Goal: Information Seeking & Learning: Learn about a topic

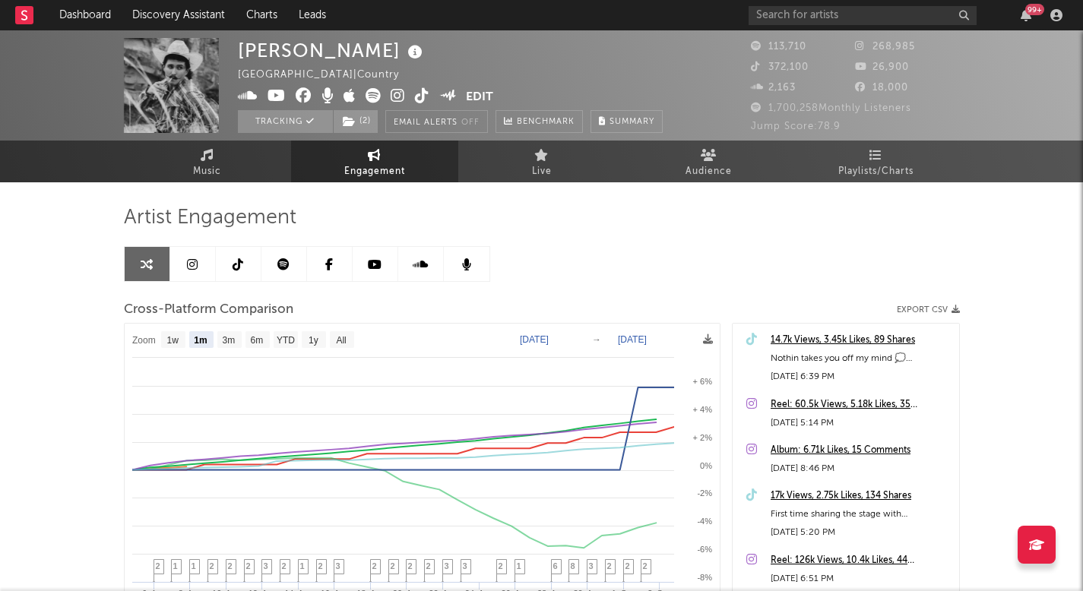
select select "1m"
click at [204, 8] on link "Discovery Assistant" at bounding box center [179, 15] width 114 height 30
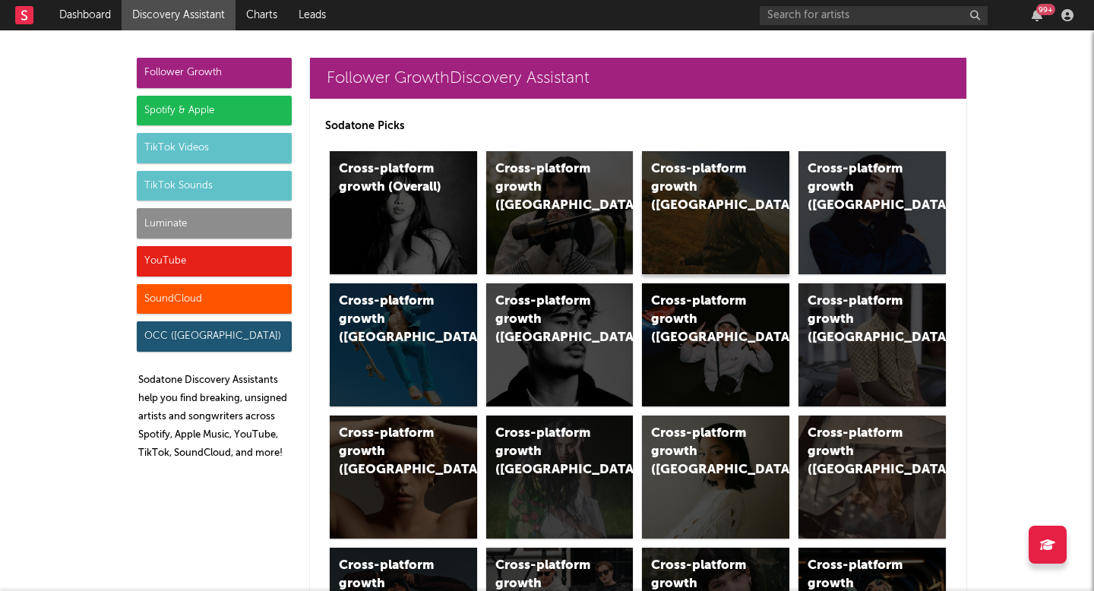
click at [693, 183] on div "Cross-platform growth ([GEOGRAPHIC_DATA])" at bounding box center [702, 187] width 103 height 55
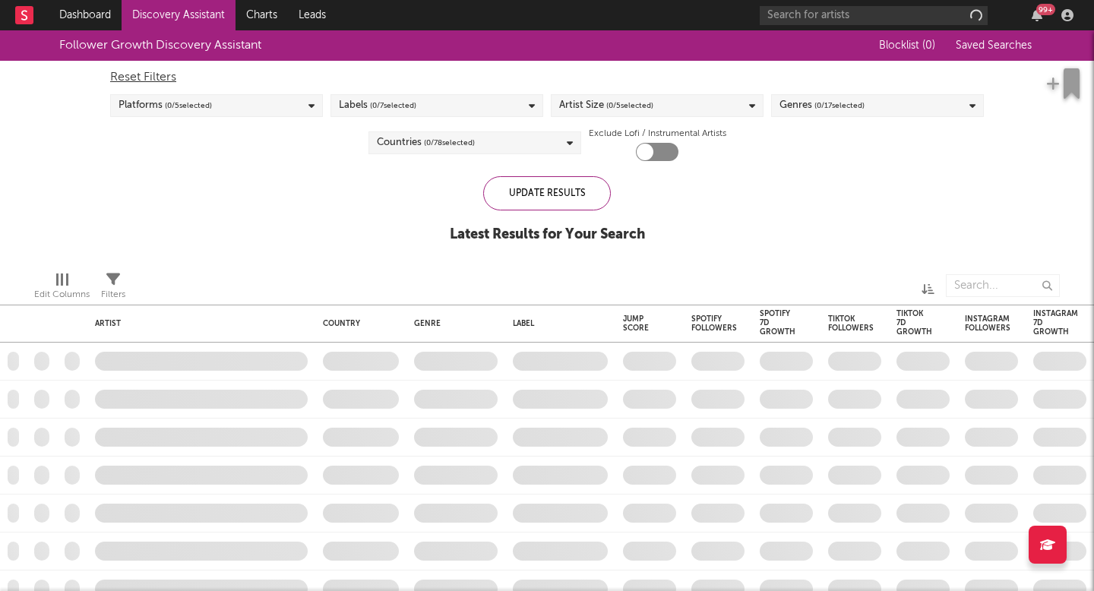
checkbox input "true"
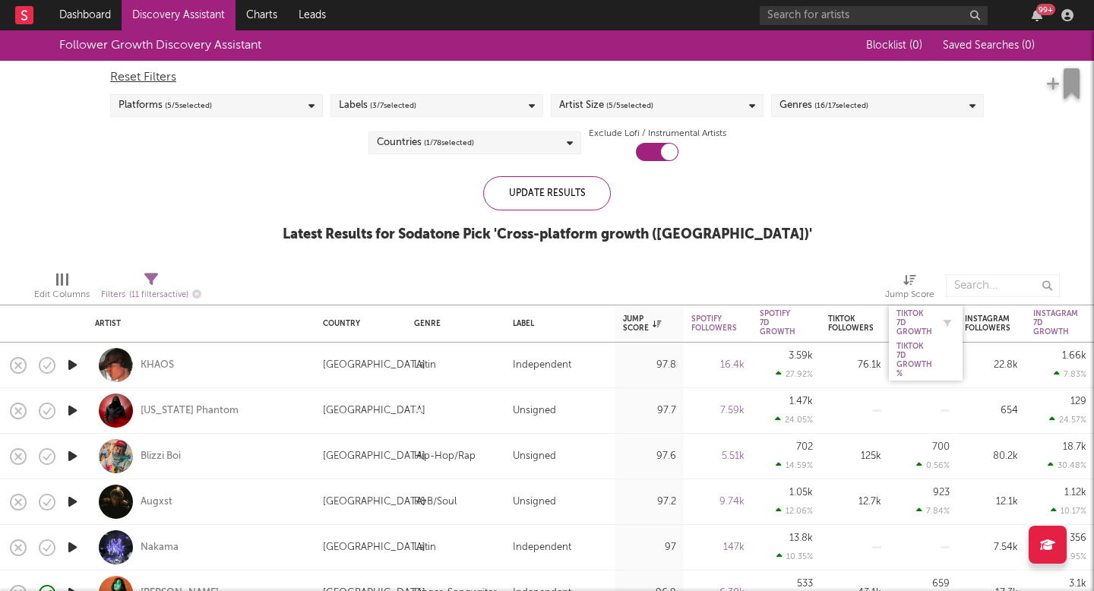
click at [921, 311] on div "Tiktok 7D Growth" at bounding box center [914, 322] width 36 height 27
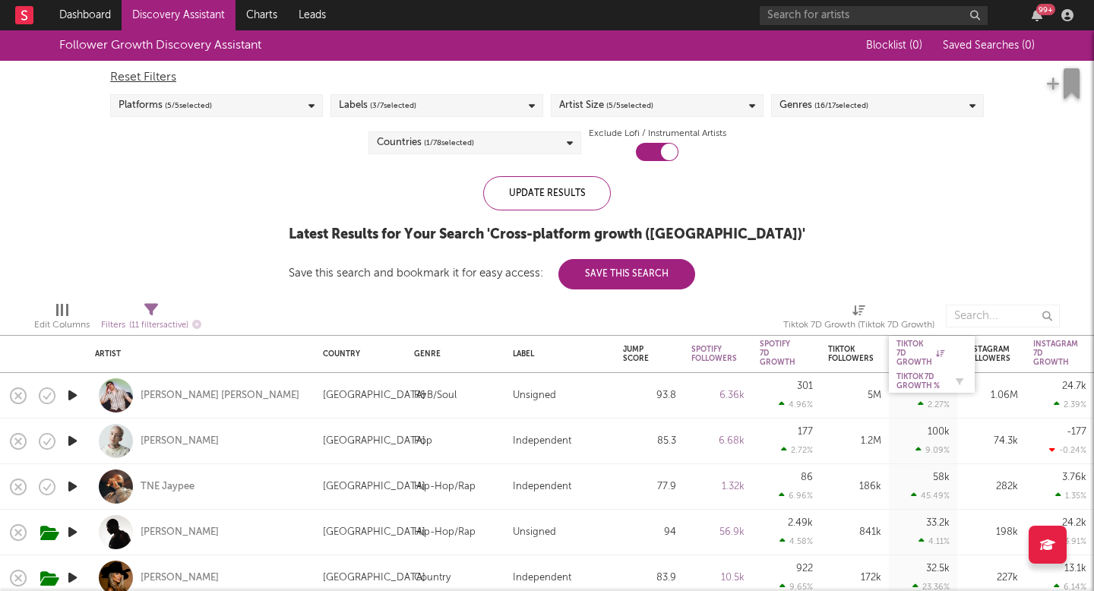
click at [912, 378] on div "Tiktok 7D Growth %" at bounding box center [920, 381] width 48 height 18
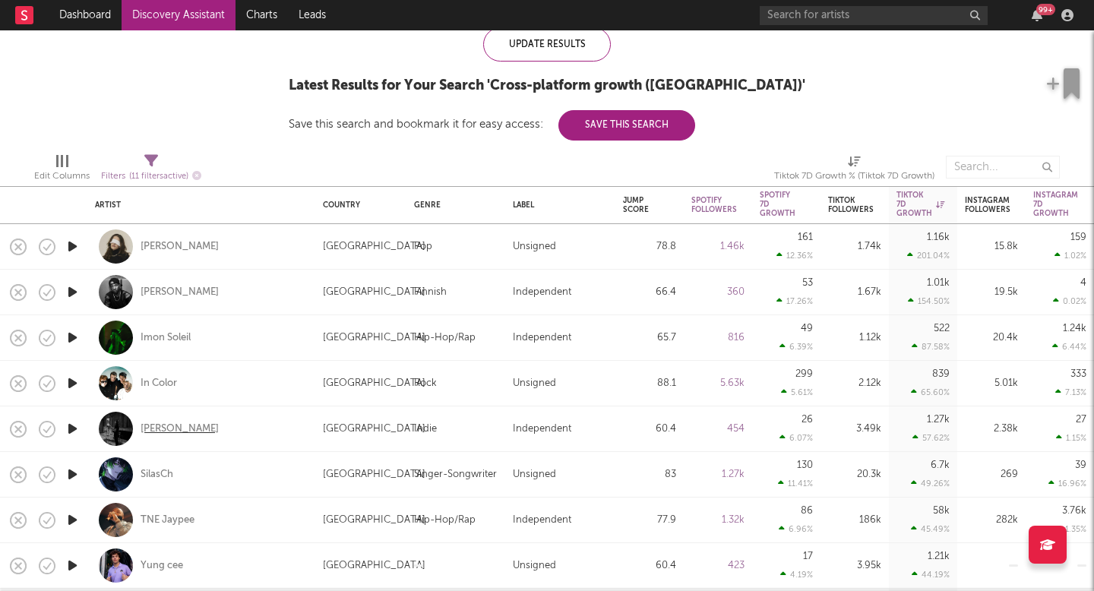
click at [172, 429] on div "Tommy McCrone" at bounding box center [180, 429] width 78 height 14
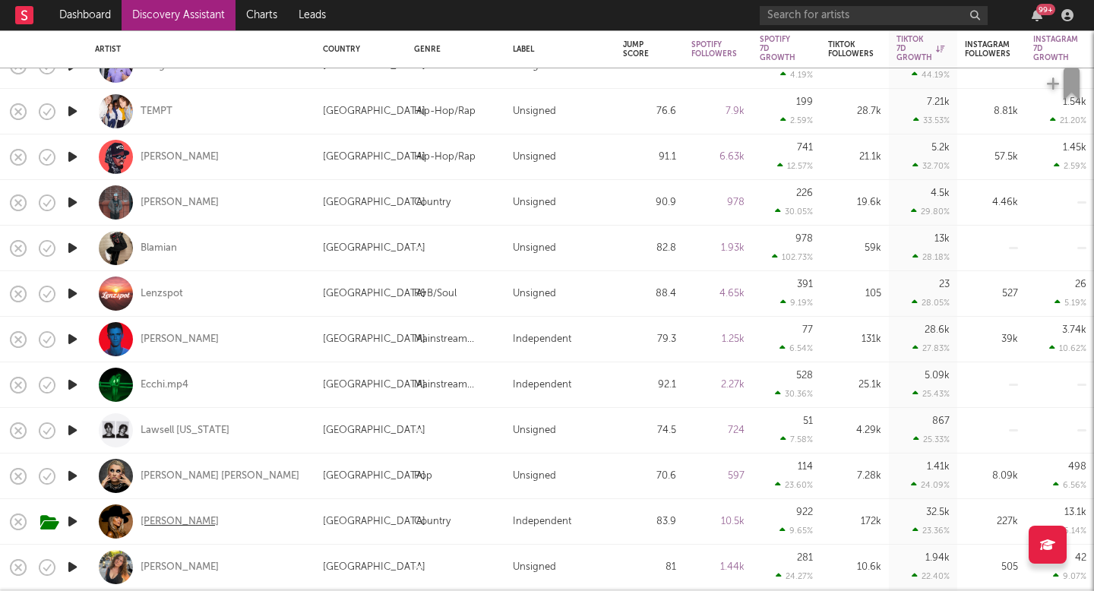
click at [184, 517] on div "Ashley Walls" at bounding box center [180, 522] width 78 height 14
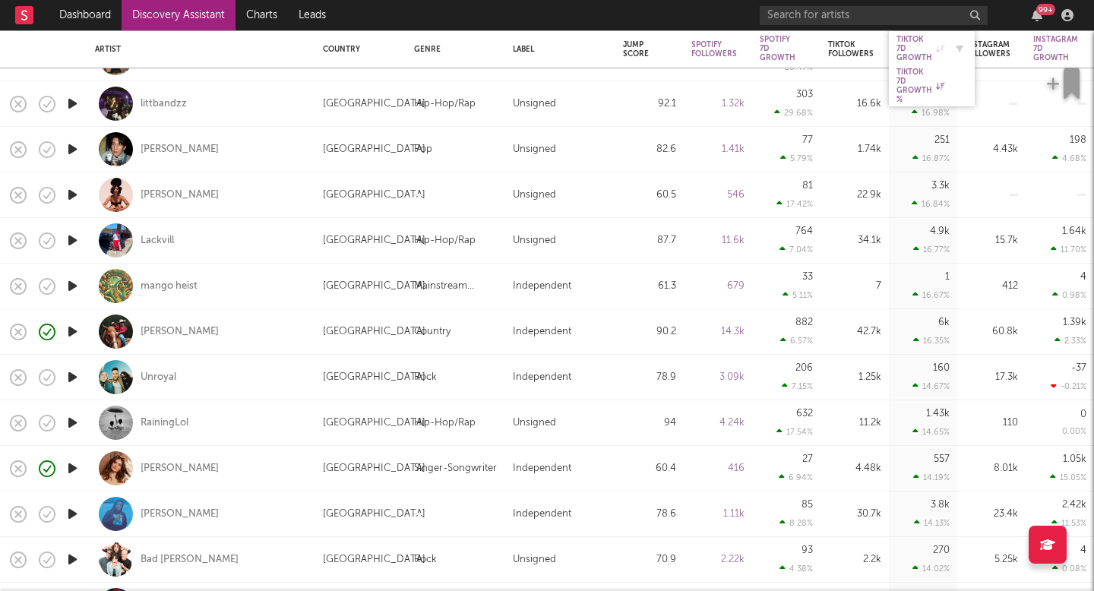
click at [921, 50] on div "Tiktok 7D Growth" at bounding box center [920, 48] width 48 height 27
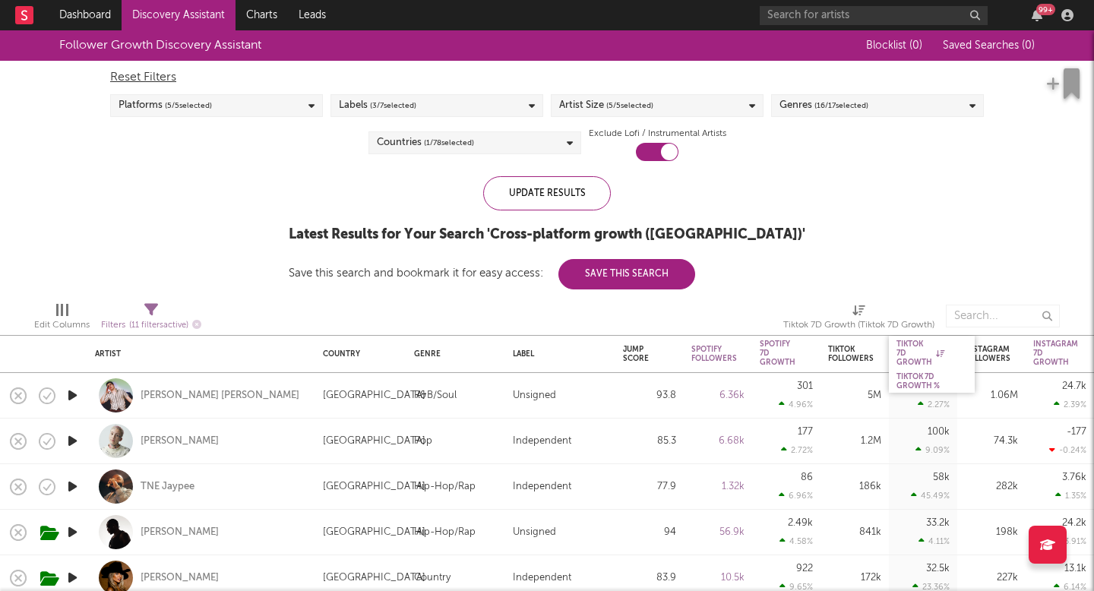
click at [892, 345] on div "Tiktok 7D Growth" at bounding box center [932, 353] width 86 height 34
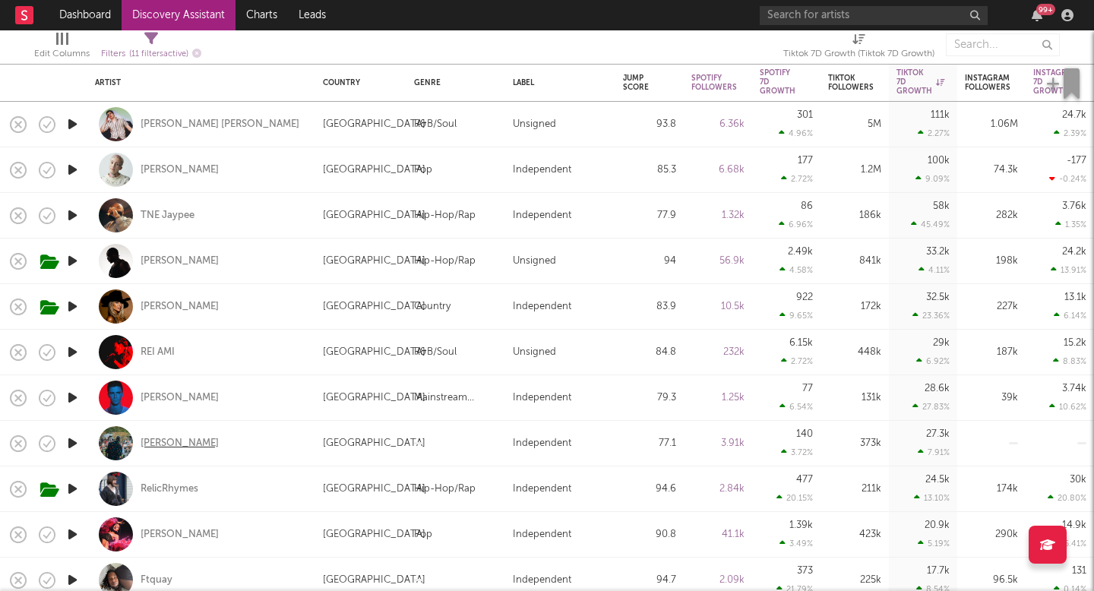
click at [159, 437] on div "Redding" at bounding box center [180, 444] width 78 height 14
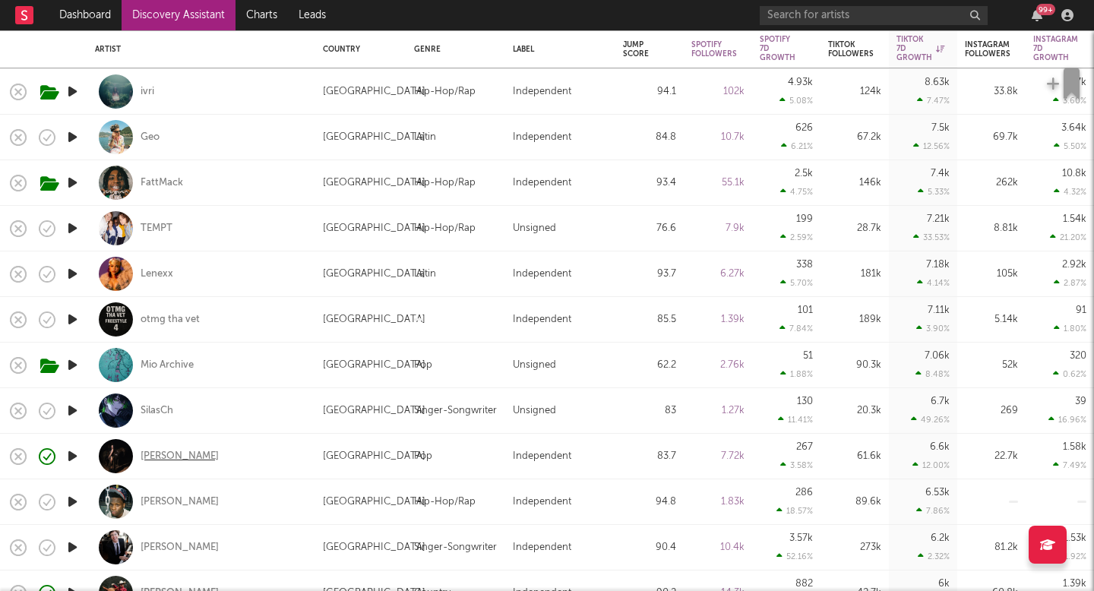
click at [168, 450] on div "Lou Ridley" at bounding box center [180, 457] width 78 height 14
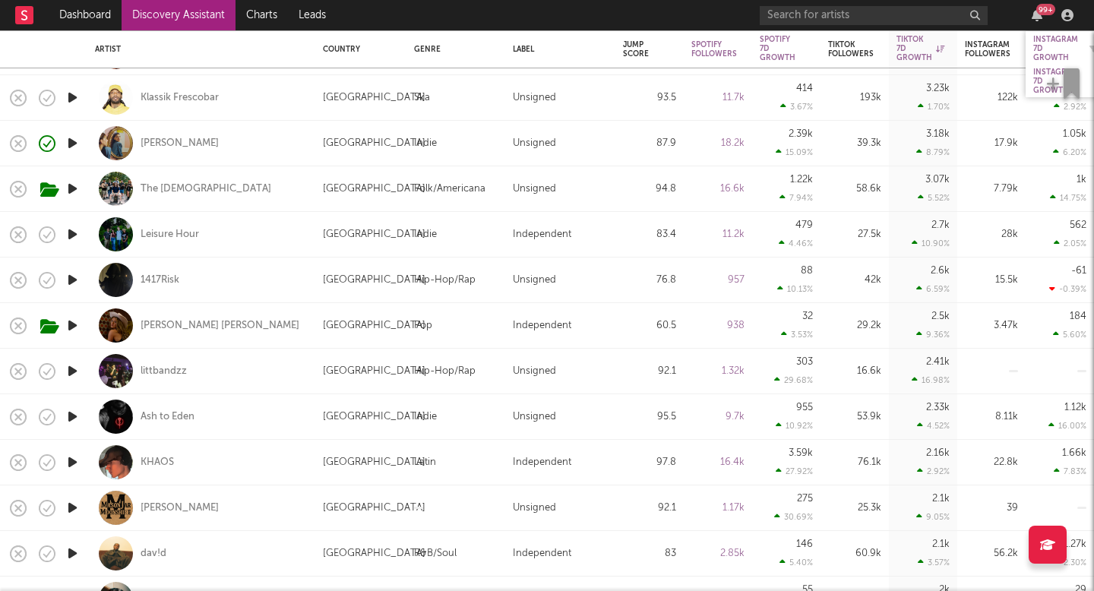
click at [1057, 49] on div "Instagram 7D Growth" at bounding box center [1055, 48] width 45 height 27
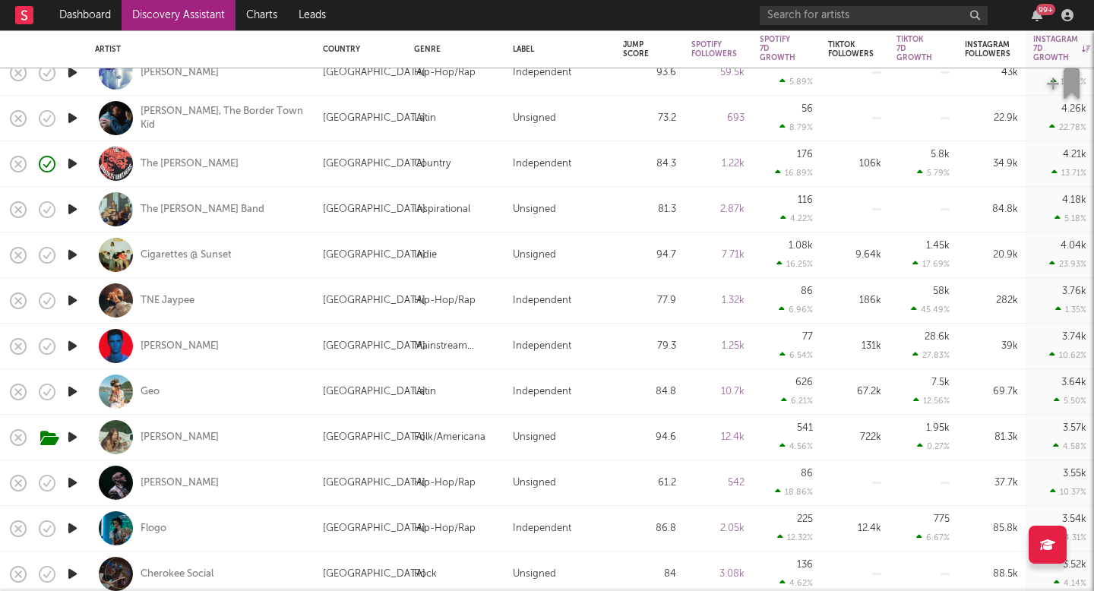
click at [1046, 61] on button "button" at bounding box center [1065, 84] width 55 height 46
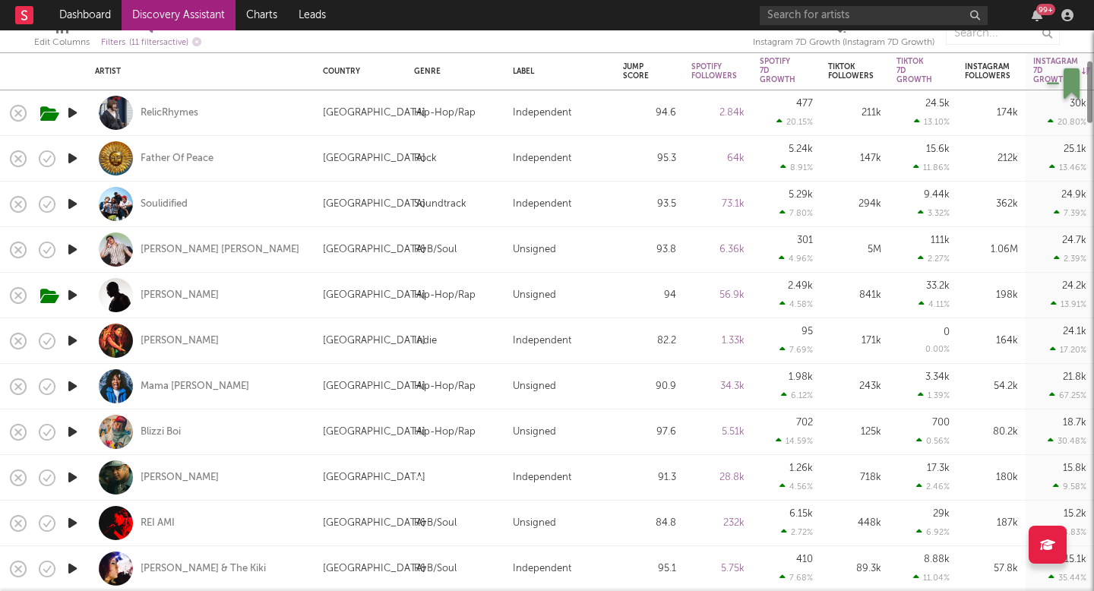
click at [1070, 74] on icon "button" at bounding box center [1072, 83] width 16 height 30
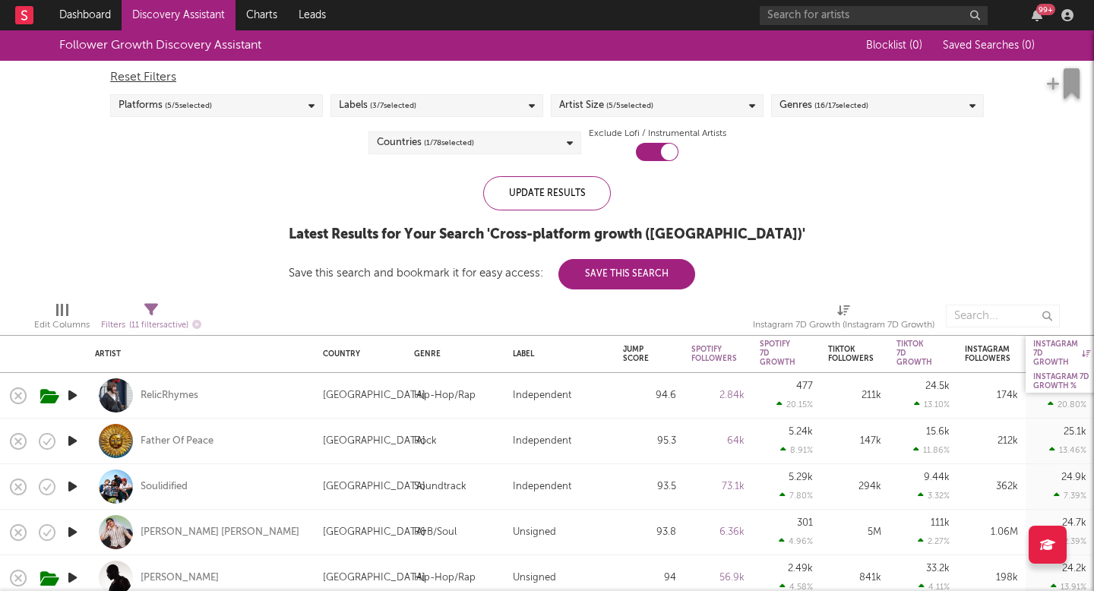
click at [1046, 376] on div "Instagram 7D Growth %" at bounding box center [1061, 381] width 57 height 18
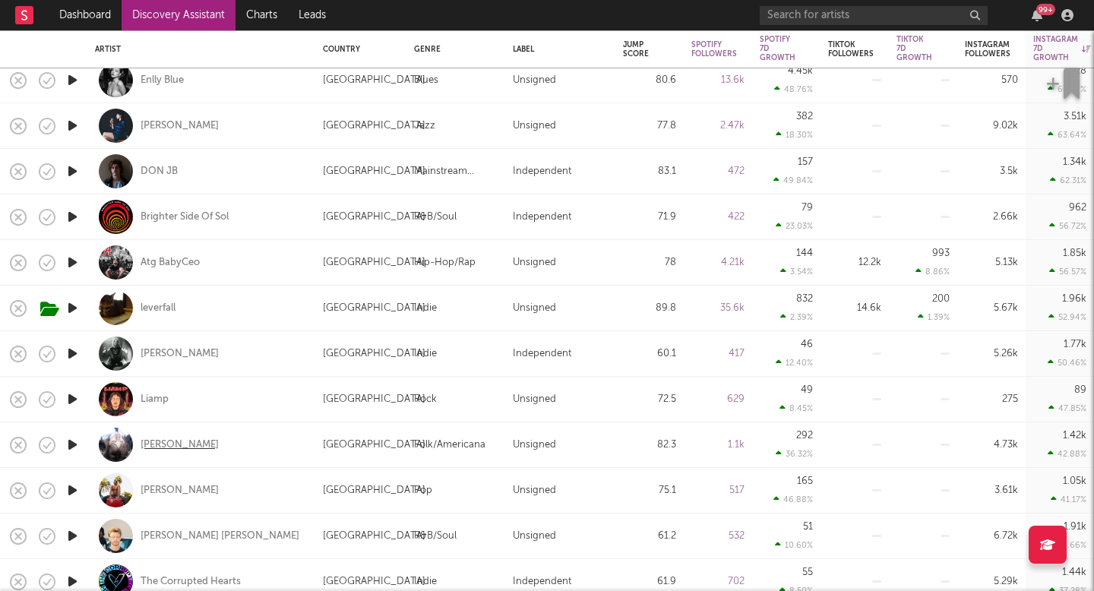
click at [179, 439] on div "[PERSON_NAME]" at bounding box center [180, 445] width 78 height 14
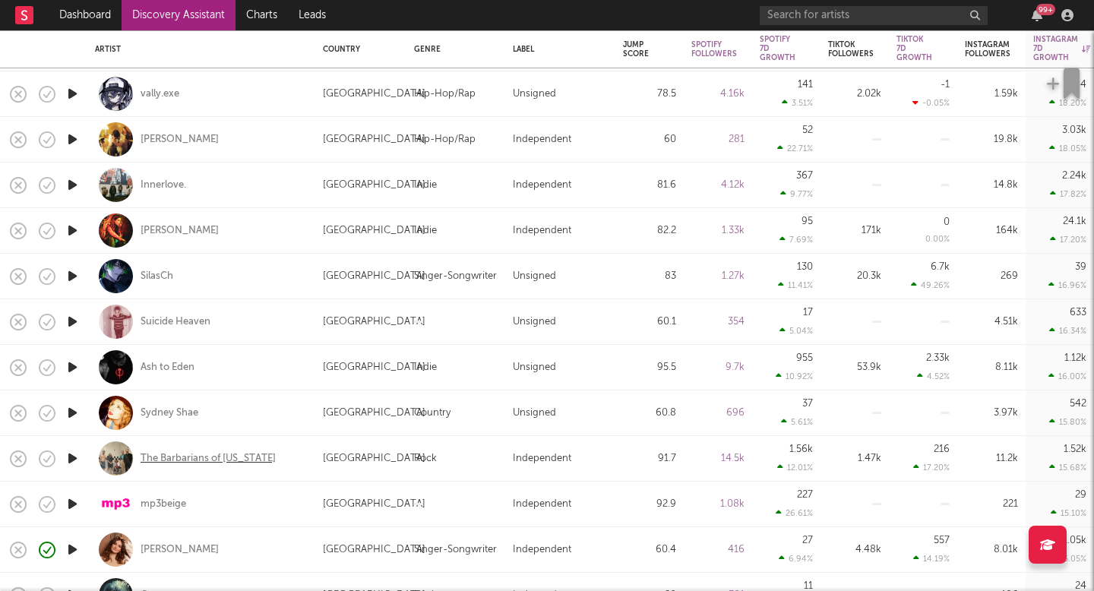
click at [247, 454] on div "The Barbarians of California" at bounding box center [208, 459] width 135 height 14
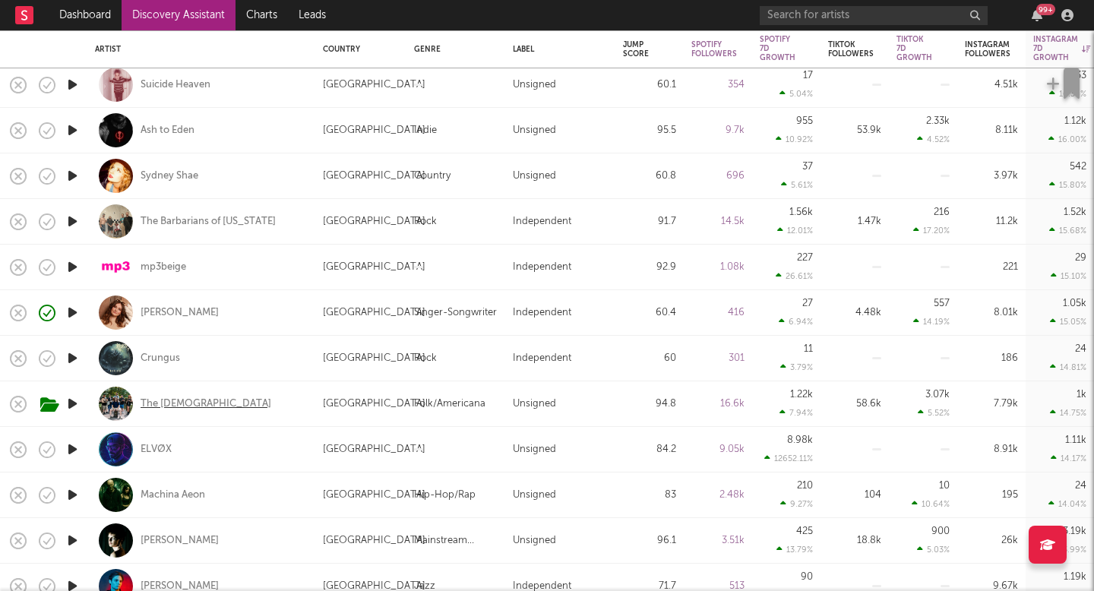
click at [166, 400] on div "The Creekers" at bounding box center [206, 404] width 131 height 14
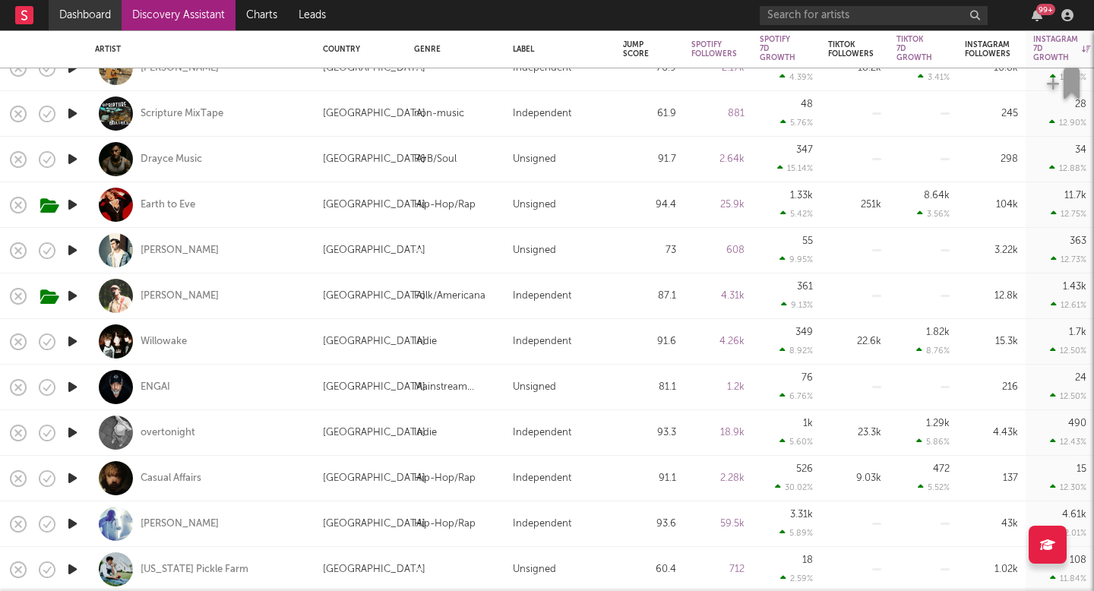
click at [115, 26] on link "Dashboard" at bounding box center [85, 15] width 73 height 30
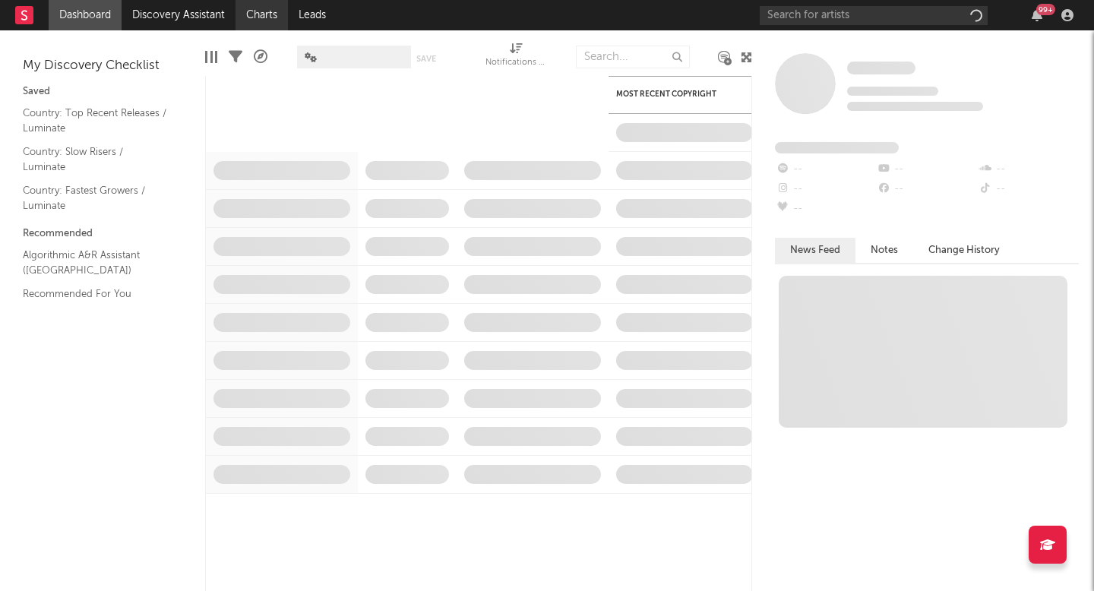
click at [265, 21] on link "Charts" at bounding box center [261, 15] width 52 height 30
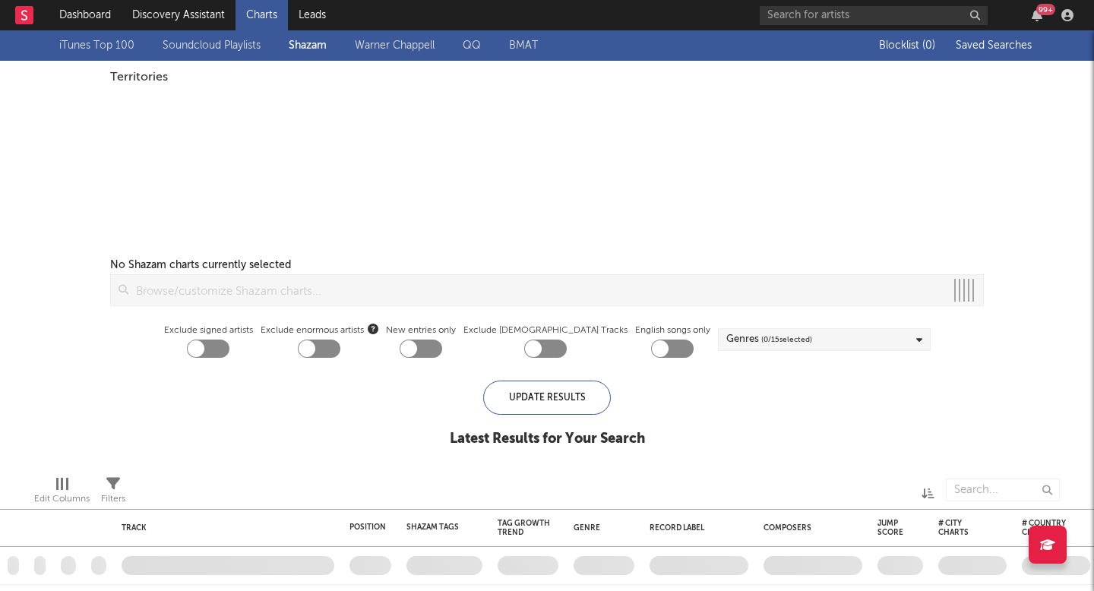
checkbox input "true"
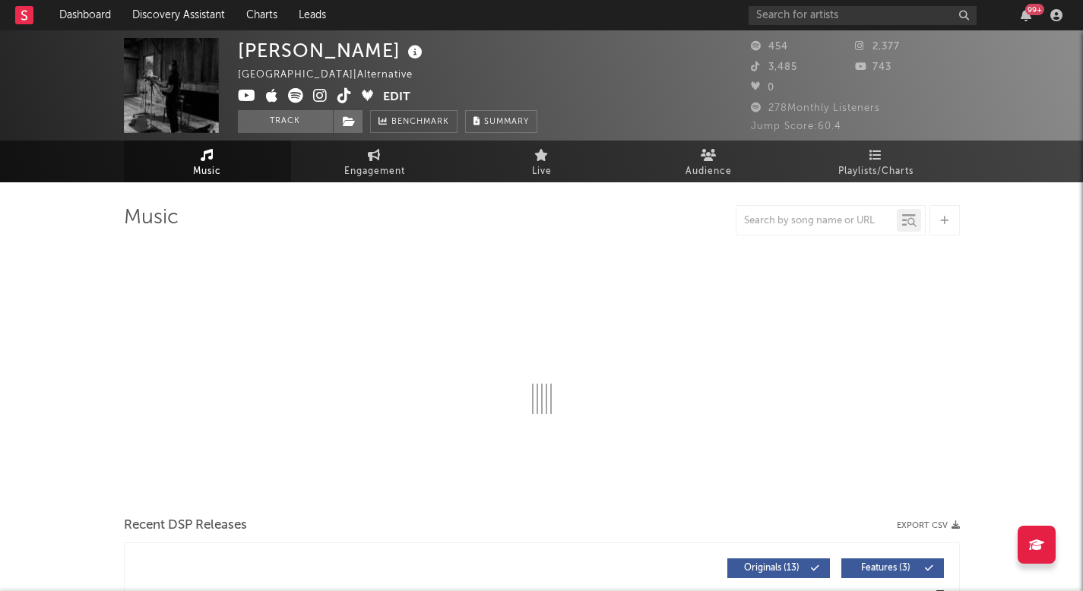
select select "6m"
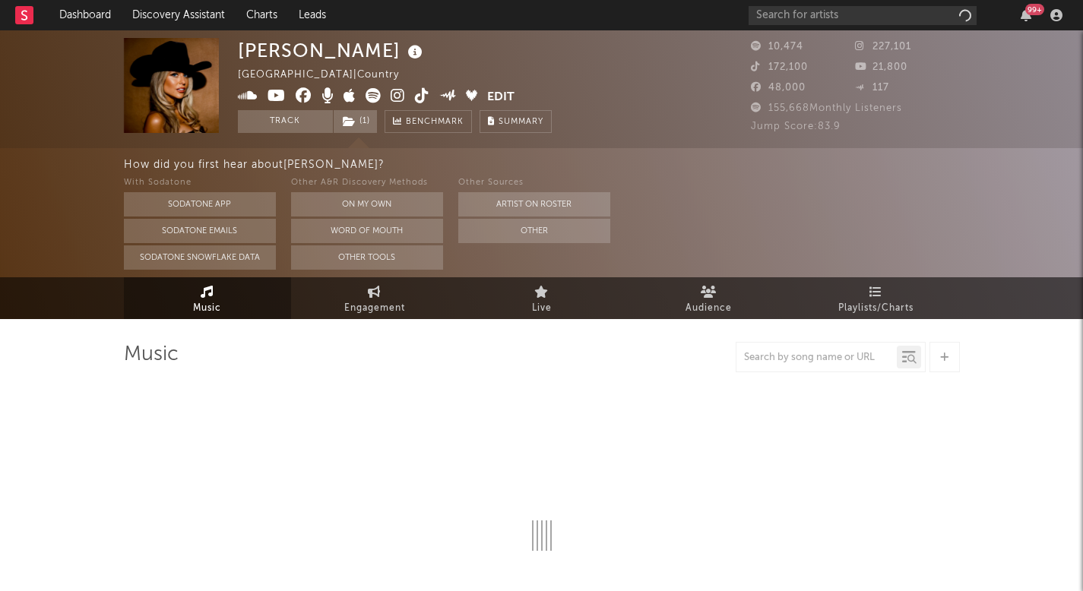
select select "6m"
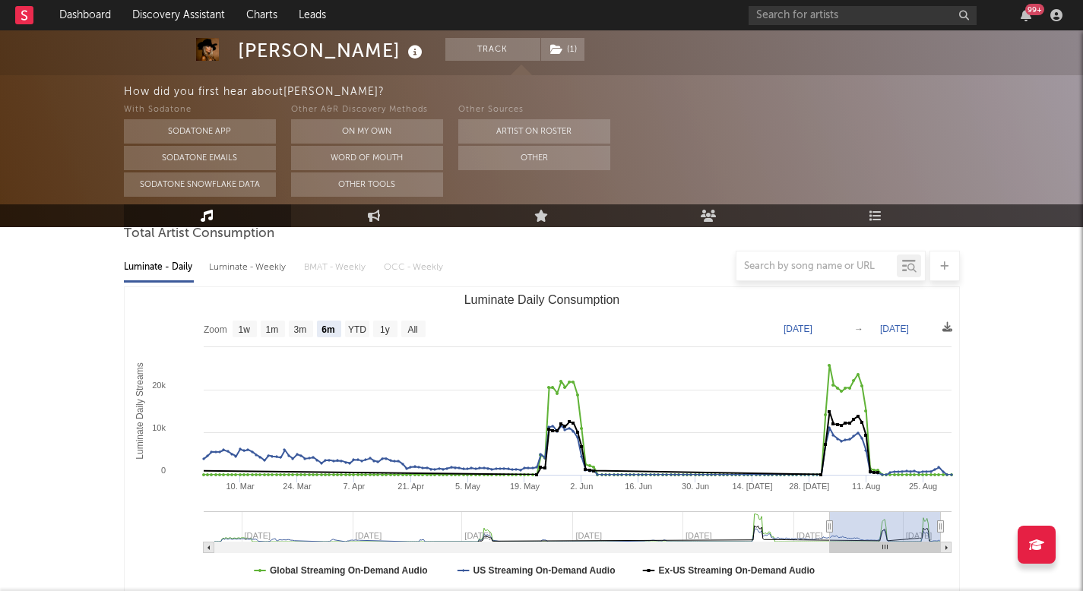
scroll to position [217, 0]
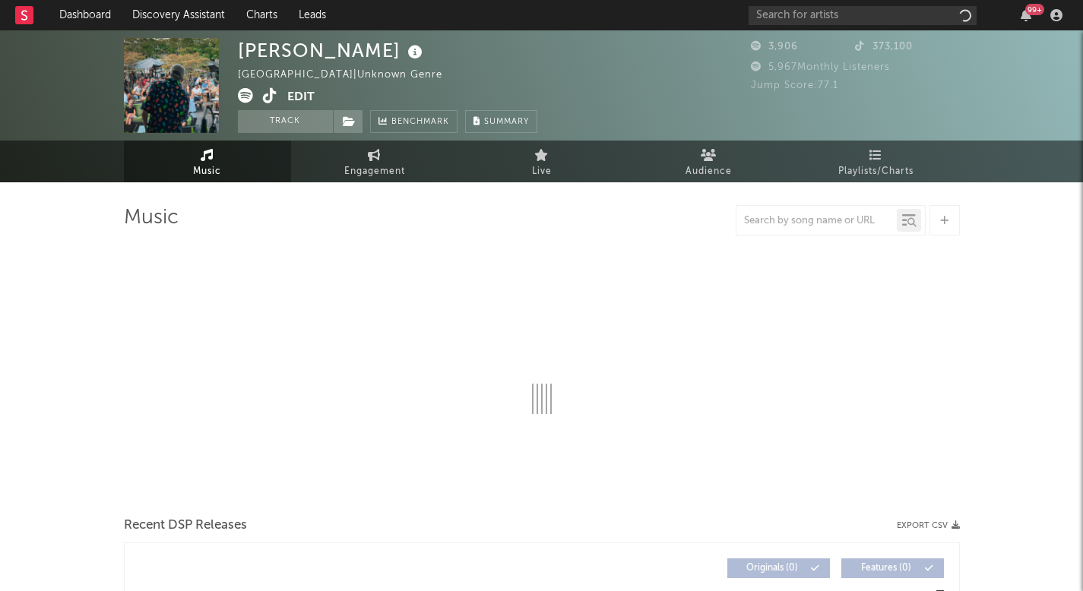
select select "6m"
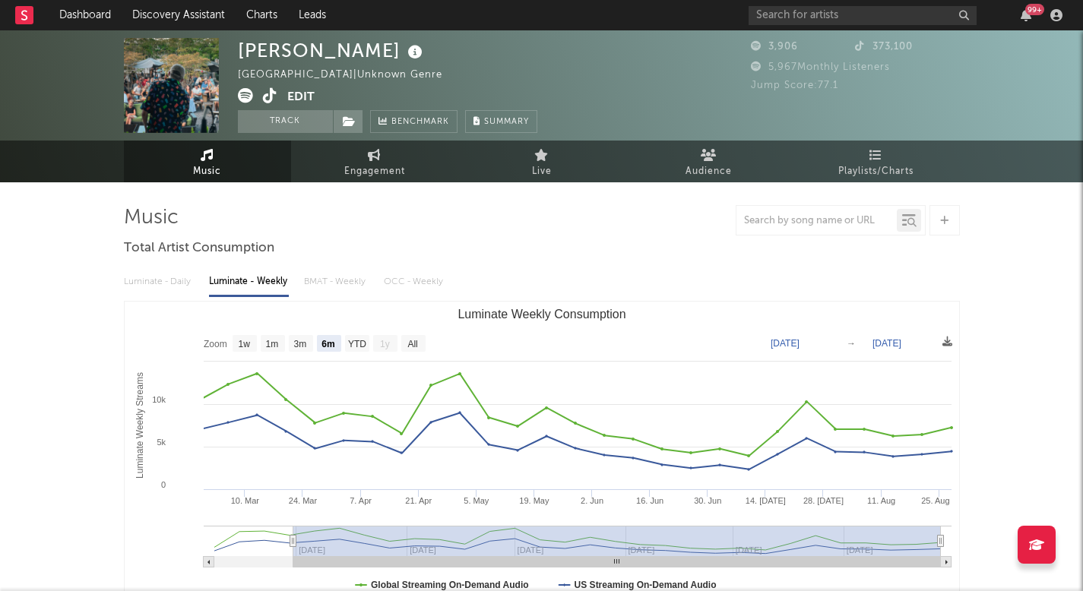
click at [267, 92] on icon at bounding box center [270, 95] width 14 height 15
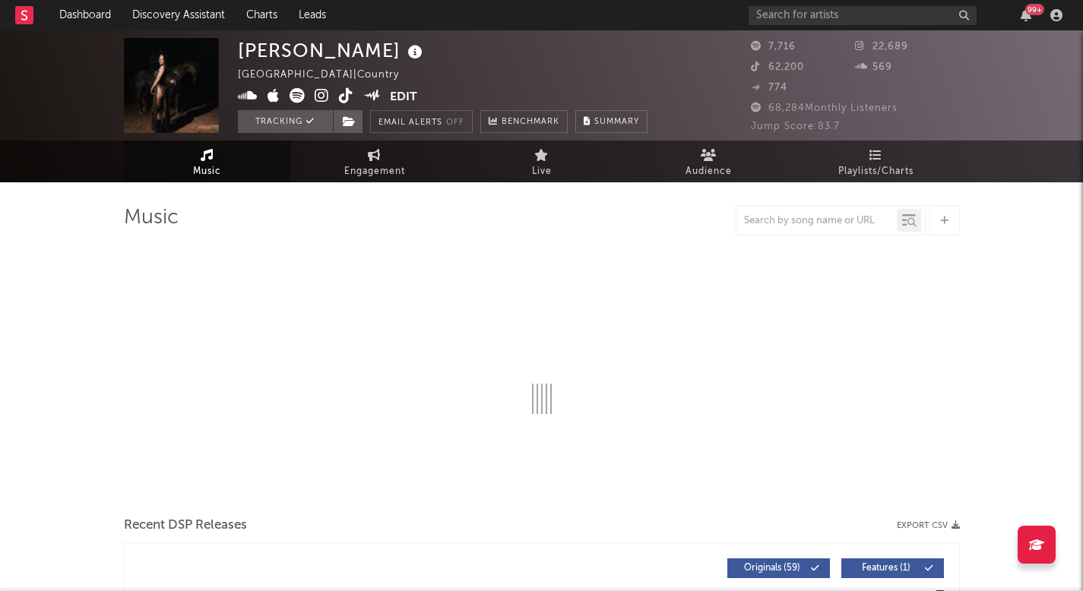
select select "6m"
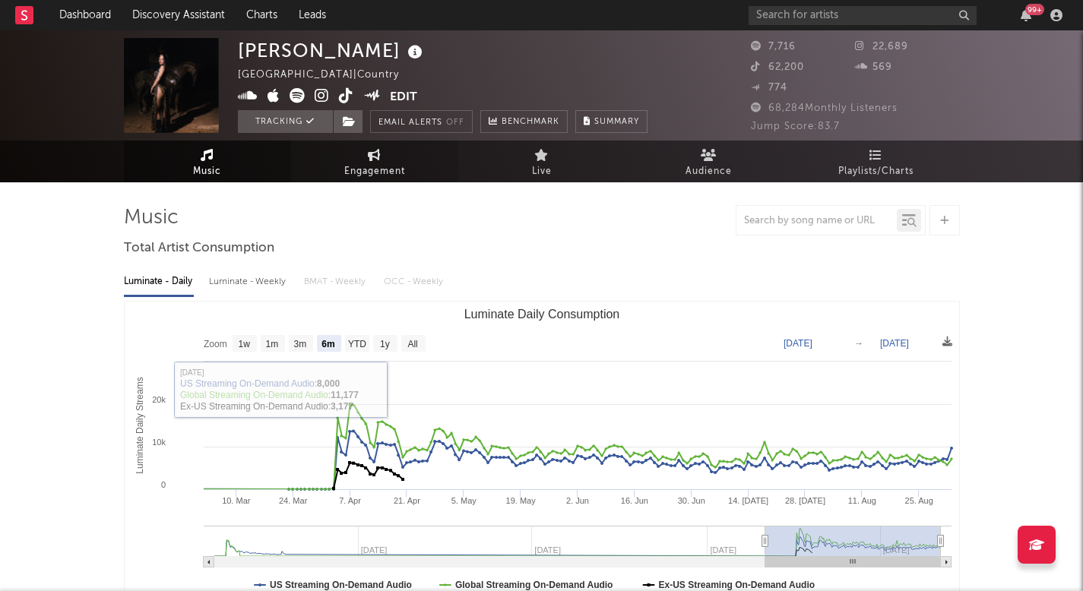
click at [335, 172] on link "Engagement" at bounding box center [374, 162] width 167 height 42
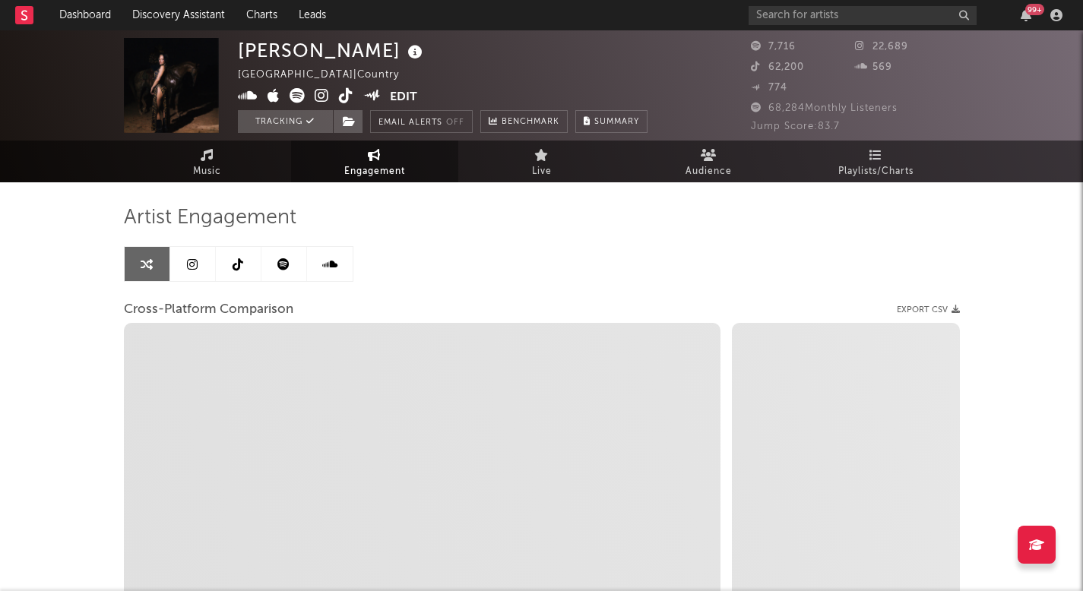
select select "1w"
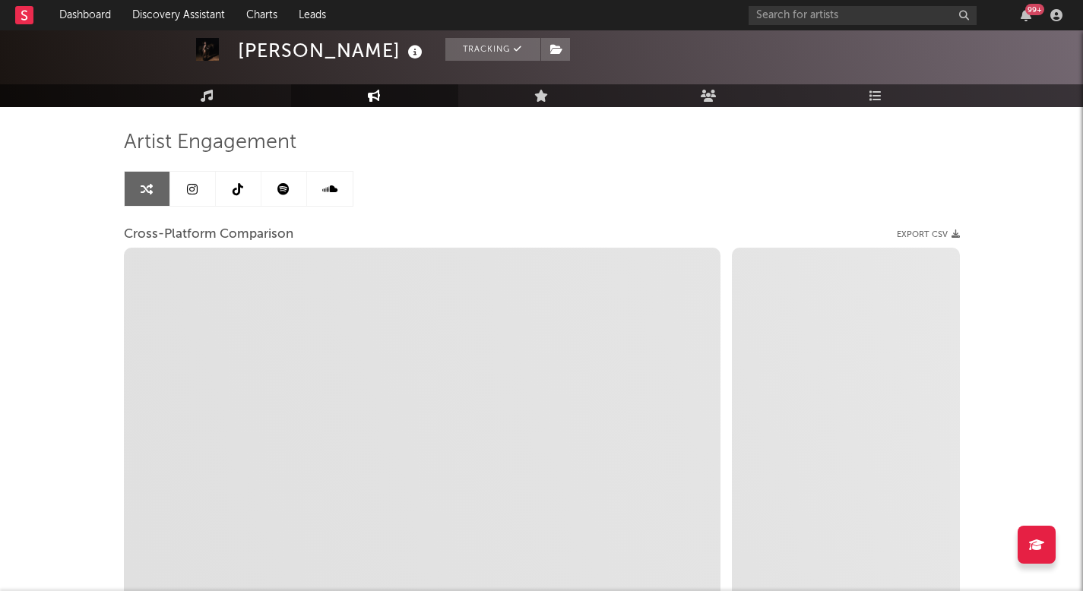
scroll to position [74, 0]
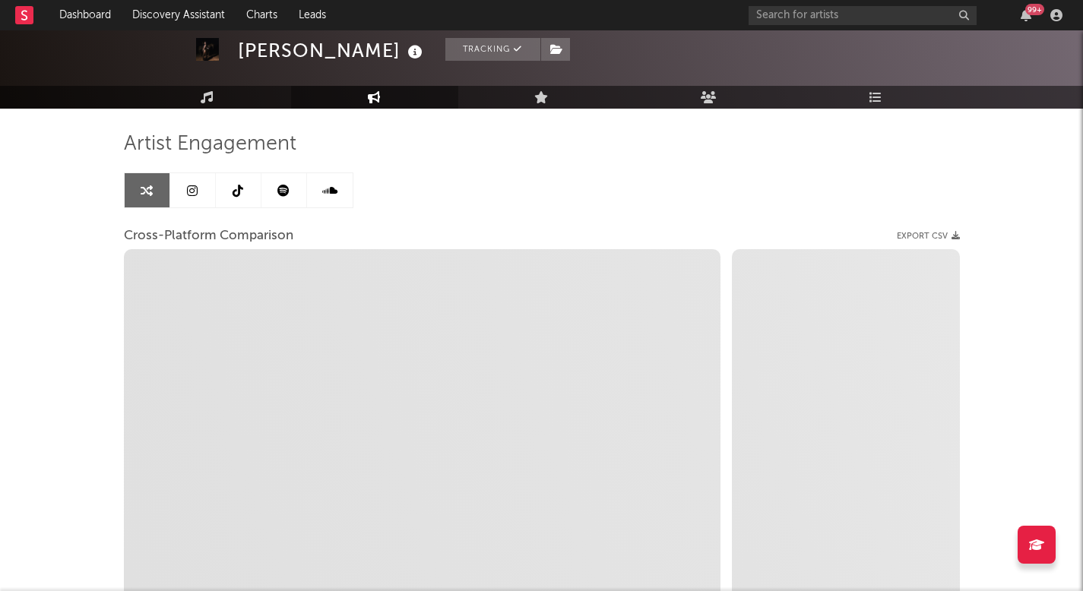
select select "1m"
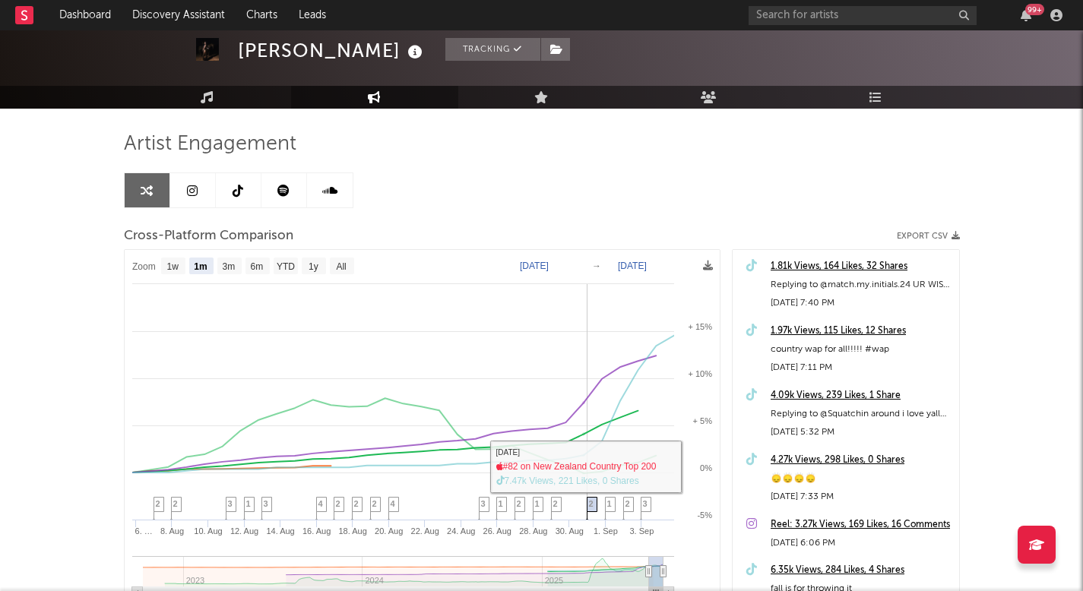
click at [590, 501] on span "2" at bounding box center [591, 503] width 5 height 9
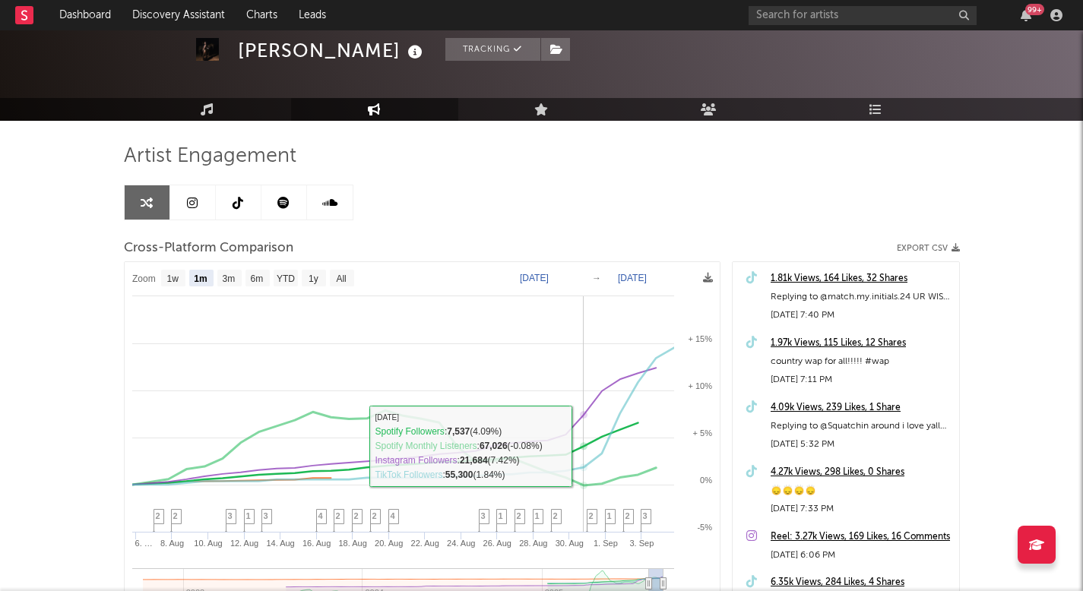
scroll to position [71, 0]
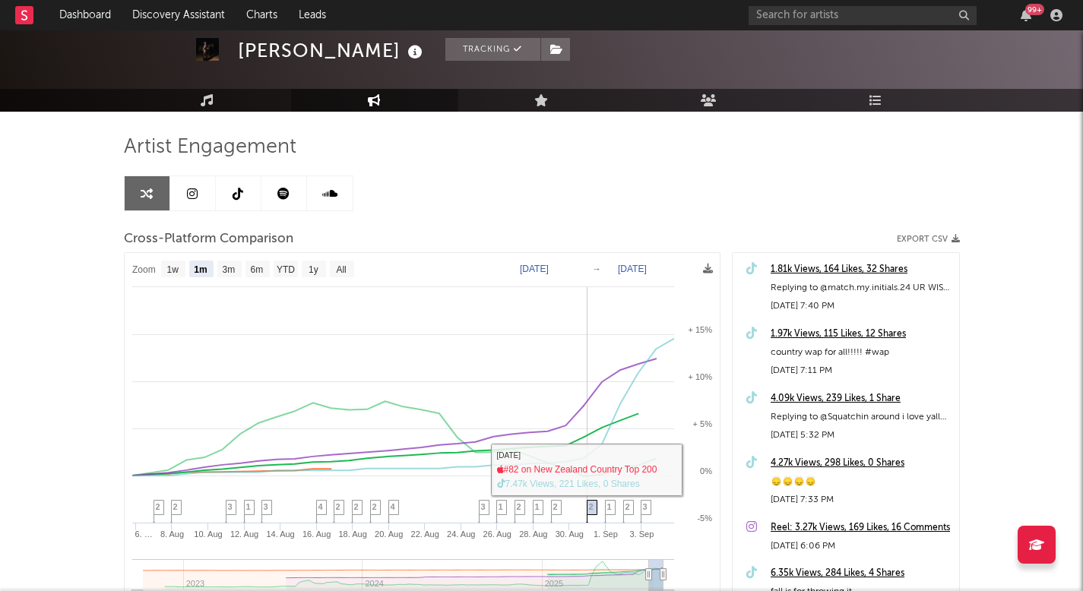
click at [589, 503] on span "2" at bounding box center [591, 506] width 5 height 9
click at [589, 510] on span "2" at bounding box center [591, 506] width 5 height 9
click at [553, 504] on span "2" at bounding box center [555, 506] width 5 height 9
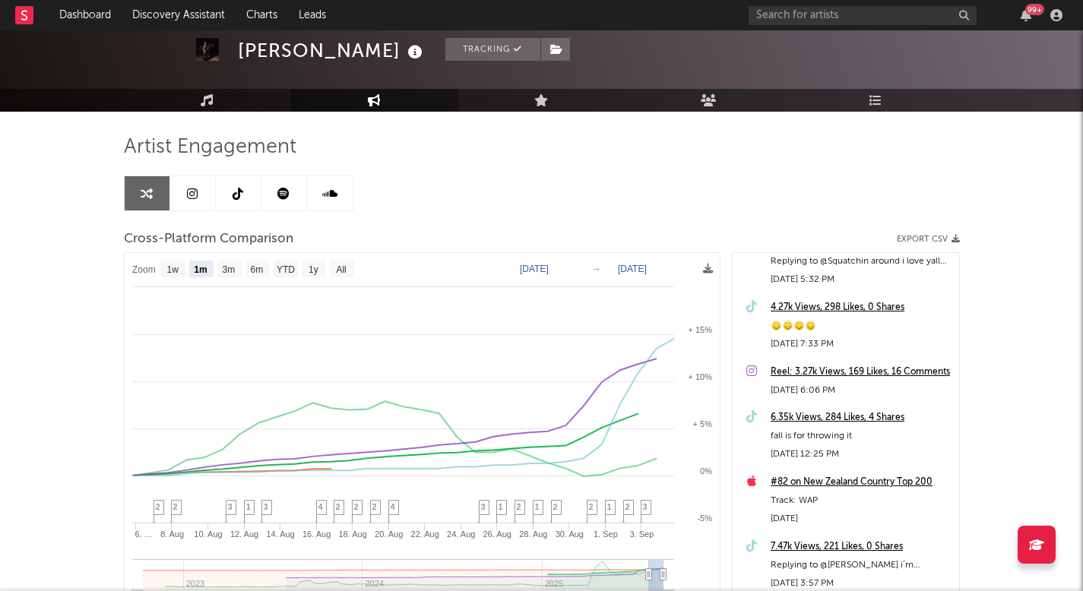
scroll to position [155, 0]
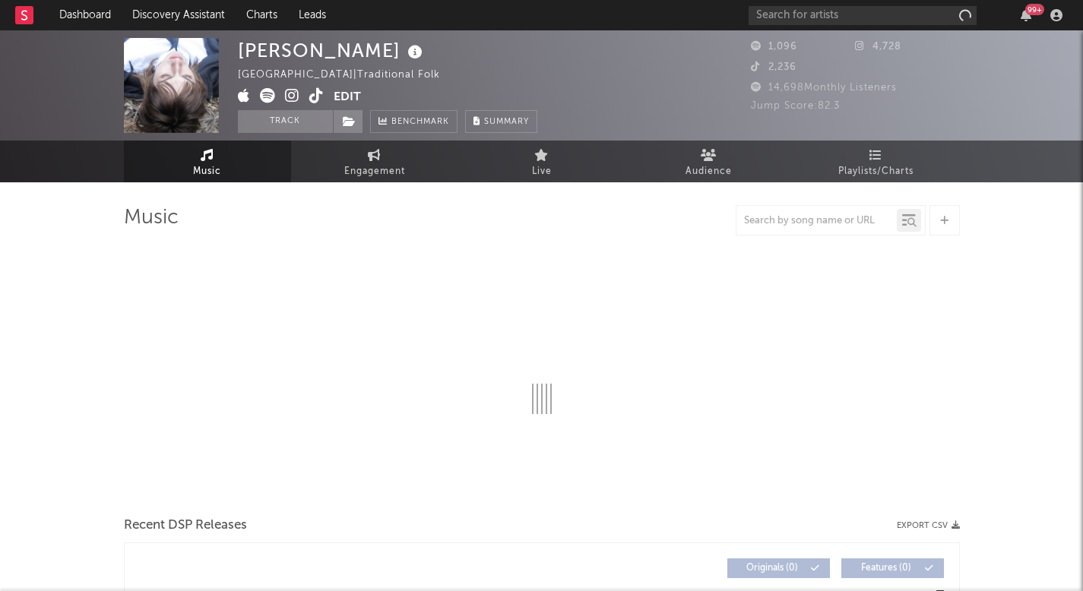
select select "1w"
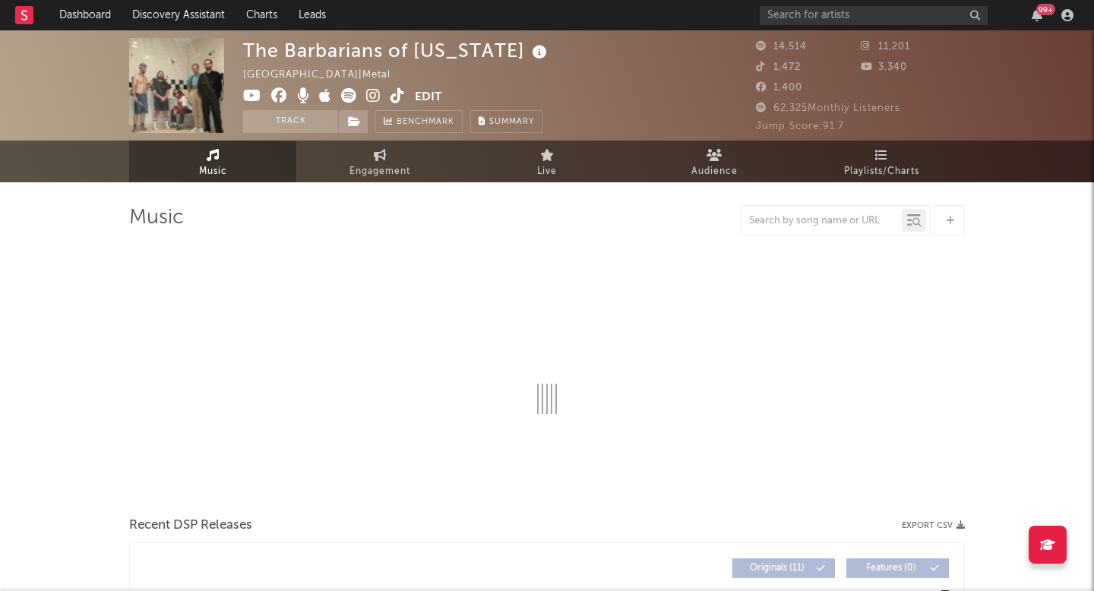
select select "6m"
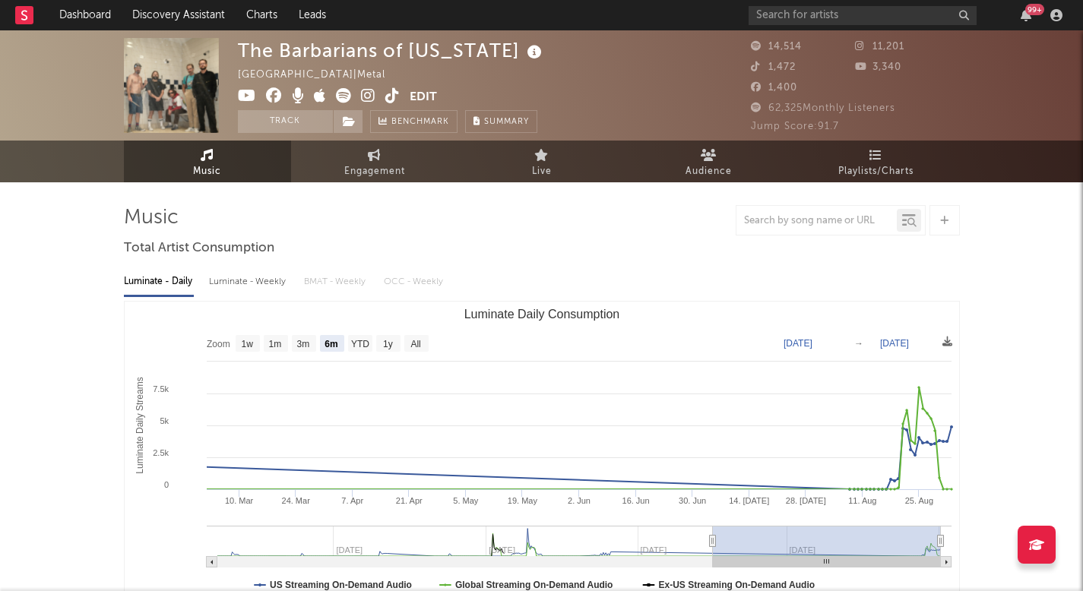
click at [340, 138] on div "The Barbarians of California United States | Metal Edit Track Benchmark Summary…" at bounding box center [541, 85] width 1083 height 110
click at [340, 157] on link "Engagement" at bounding box center [374, 162] width 167 height 42
select select "1w"
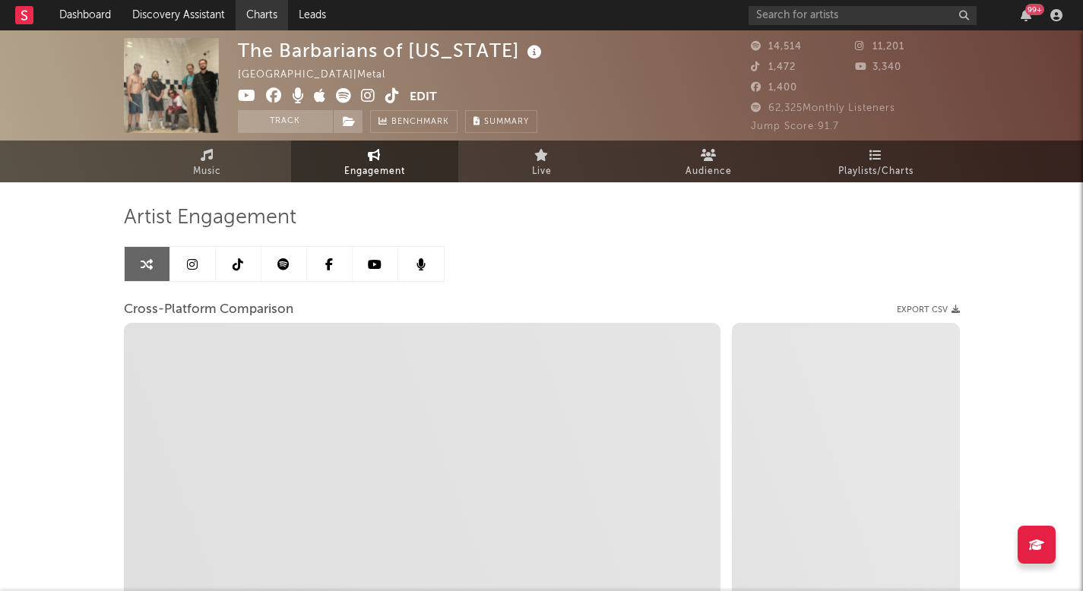
click at [245, 5] on link "Charts" at bounding box center [261, 15] width 52 height 30
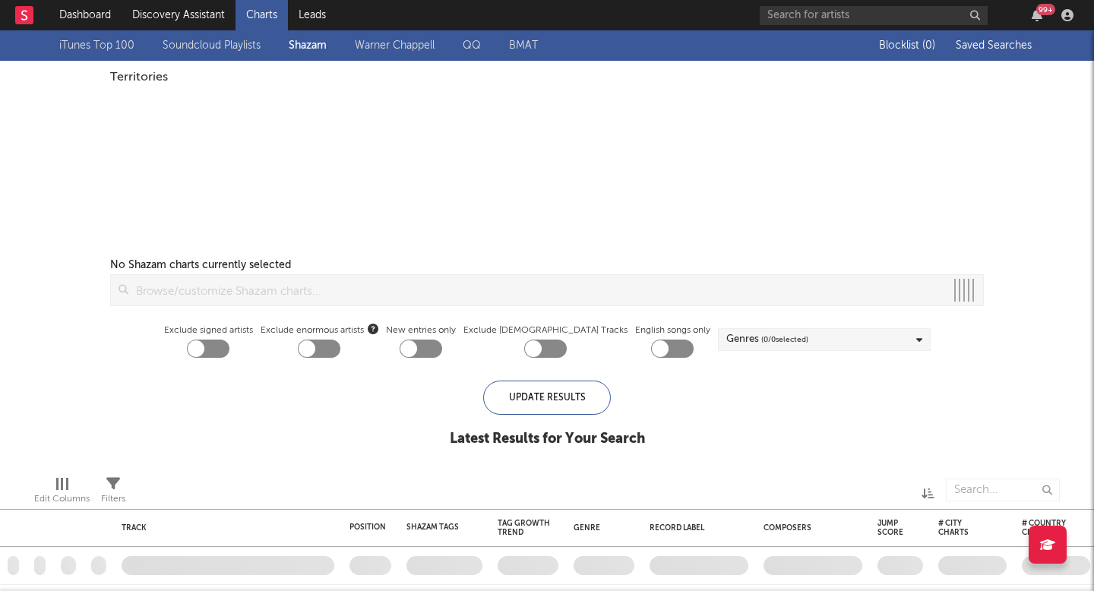
checkbox input "true"
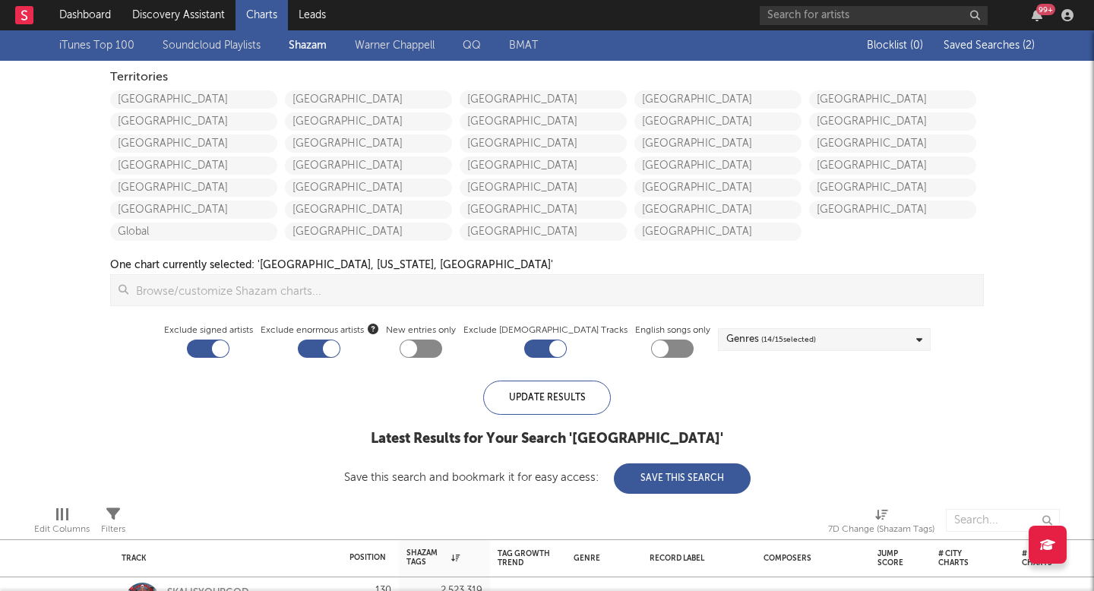
click at [959, 49] on span "Saved Searches ( 2 )" at bounding box center [989, 45] width 91 height 11
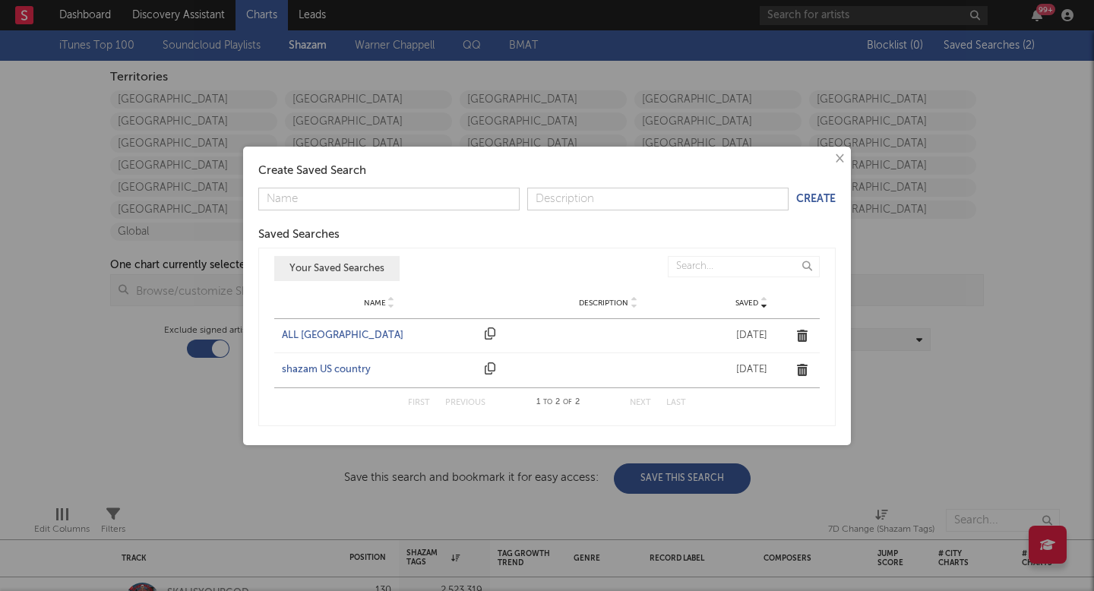
click at [327, 324] on div "Name ALL UNITED STATES Description Saved Nov 14, 2024" at bounding box center [546, 335] width 545 height 33
click at [327, 330] on div "ALL UNITED STATES" at bounding box center [379, 335] width 195 height 15
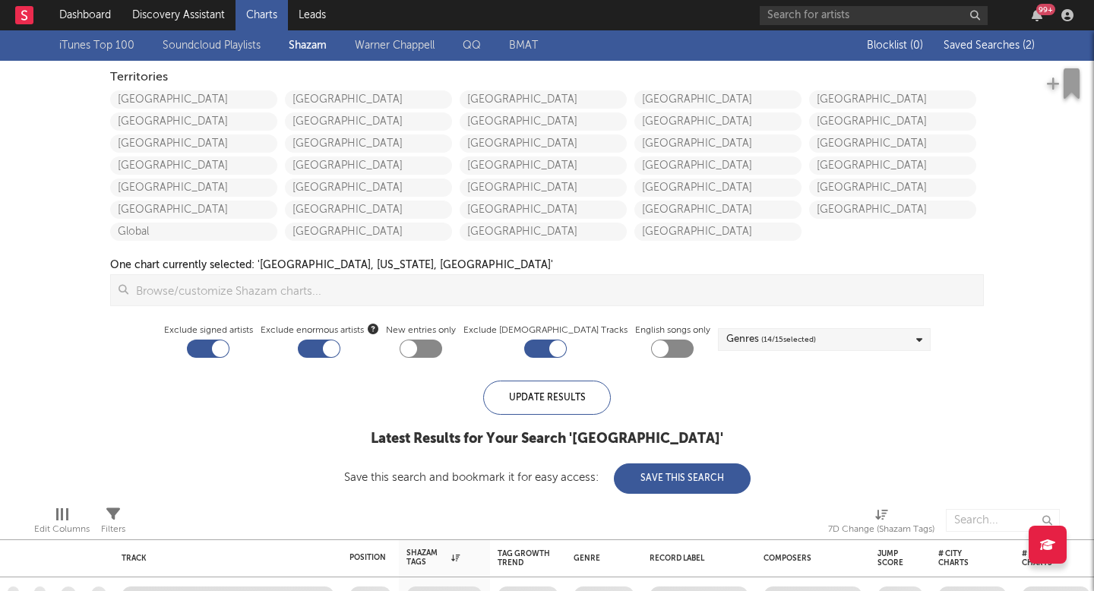
checkbox input "false"
checkbox input "true"
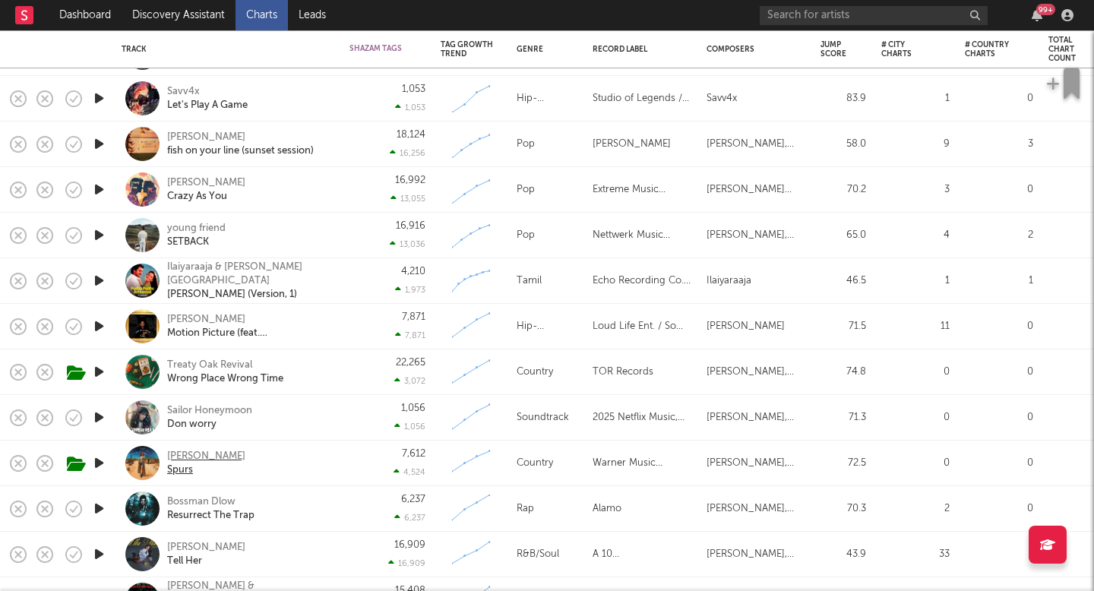
click at [180, 456] on div "Madeline Edwards" at bounding box center [206, 457] width 78 height 14
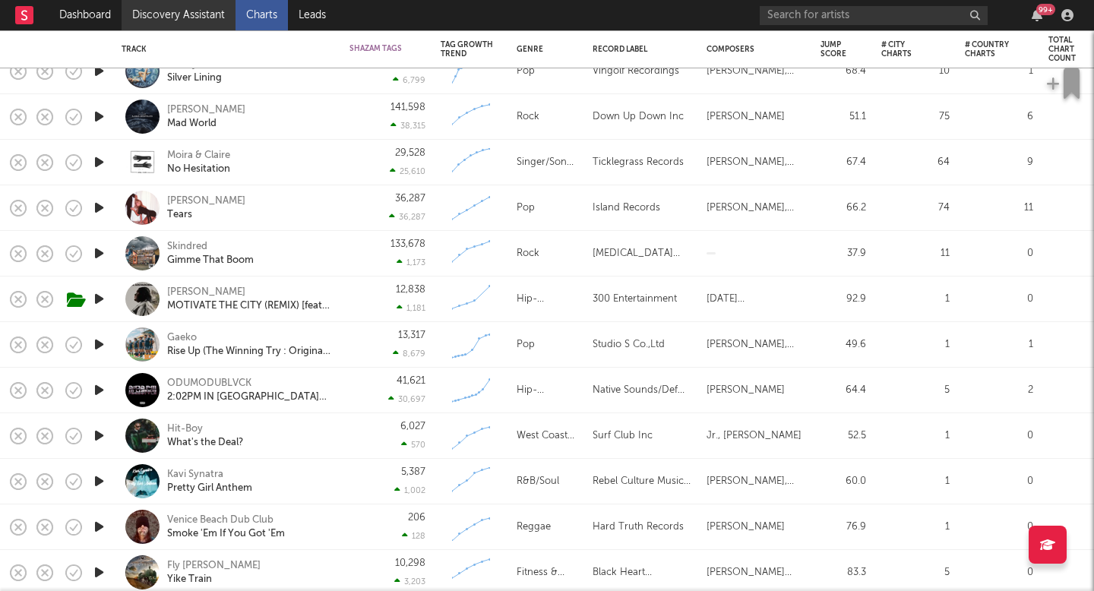
click at [220, 24] on link "Discovery Assistant" at bounding box center [179, 15] width 114 height 30
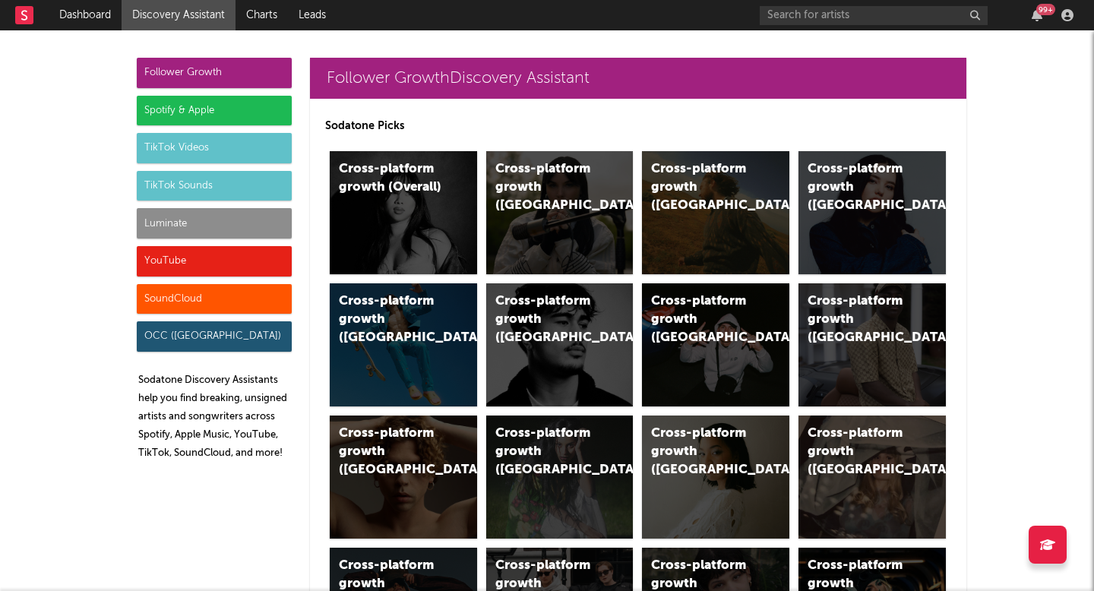
click at [174, 221] on div "Luminate" at bounding box center [214, 223] width 155 height 30
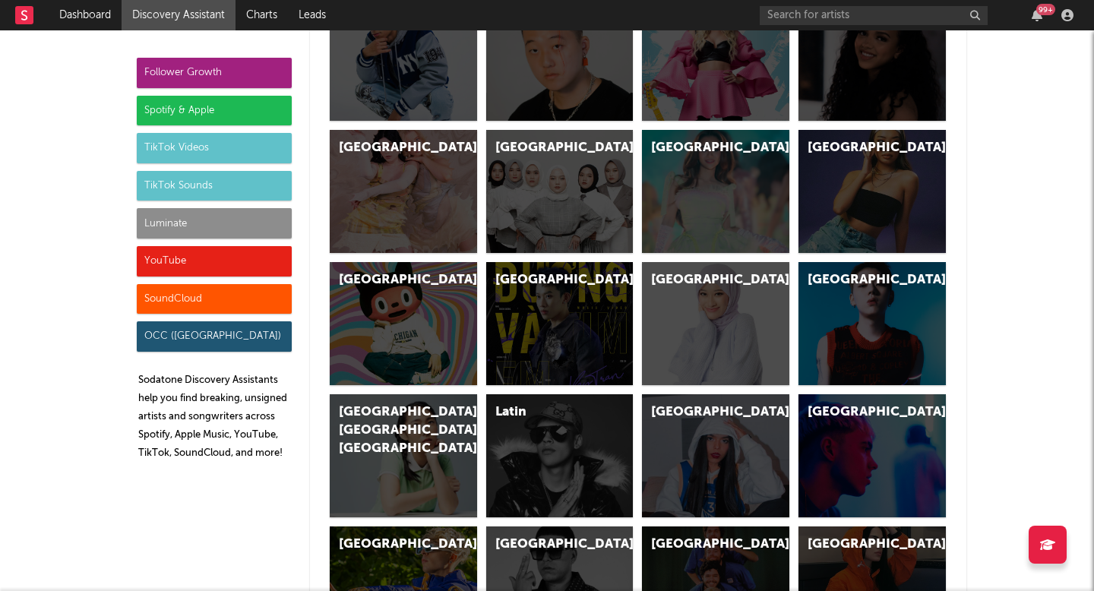
scroll to position [7278, 0]
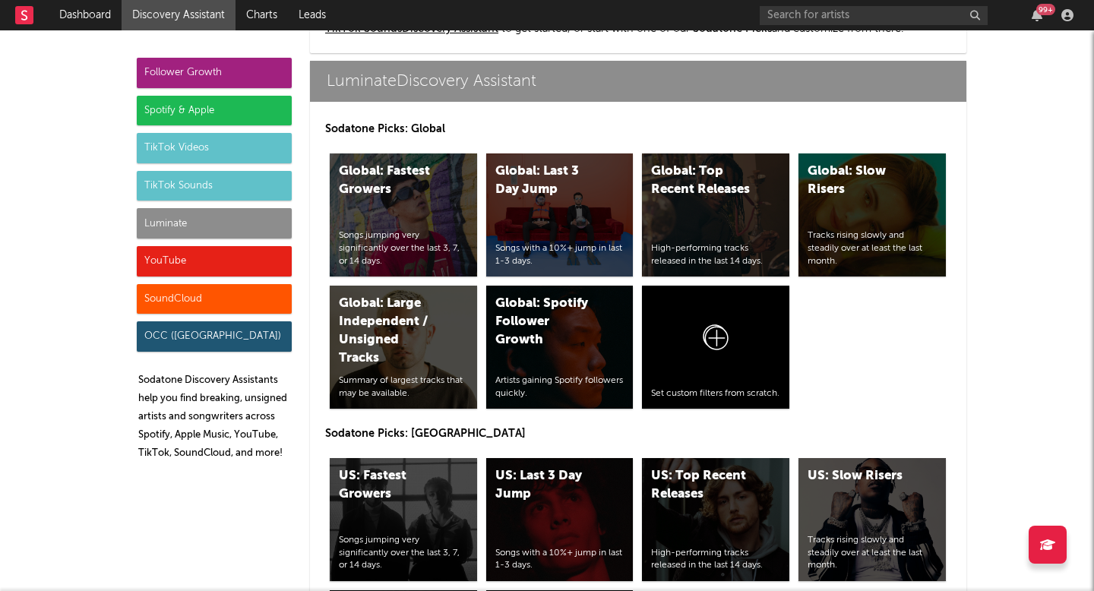
click at [258, 106] on div "Spotify & Apple" at bounding box center [214, 111] width 155 height 30
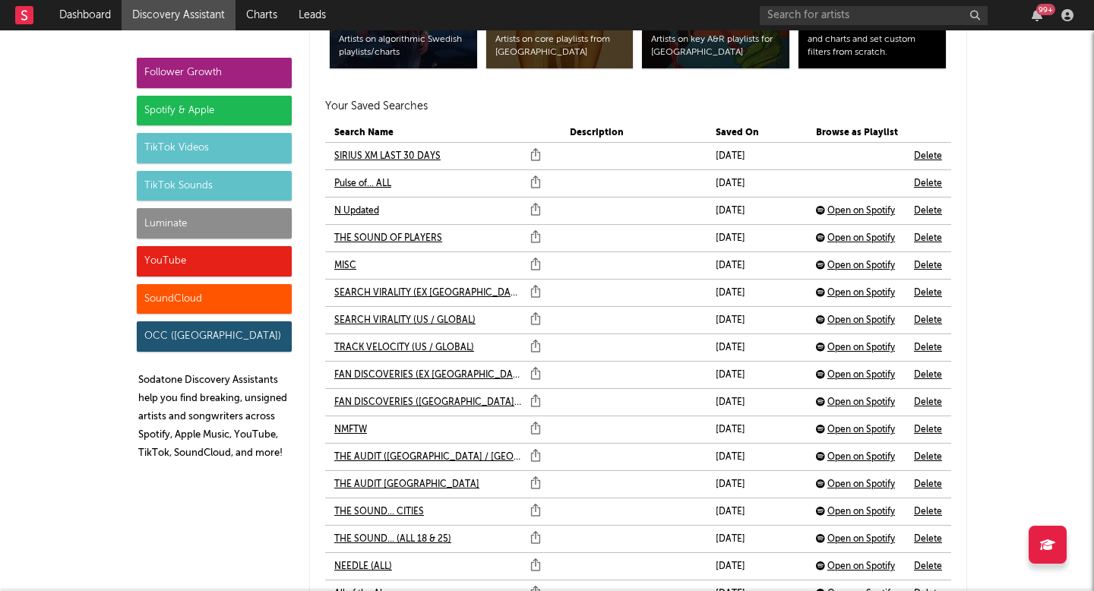
scroll to position [3367, 0]
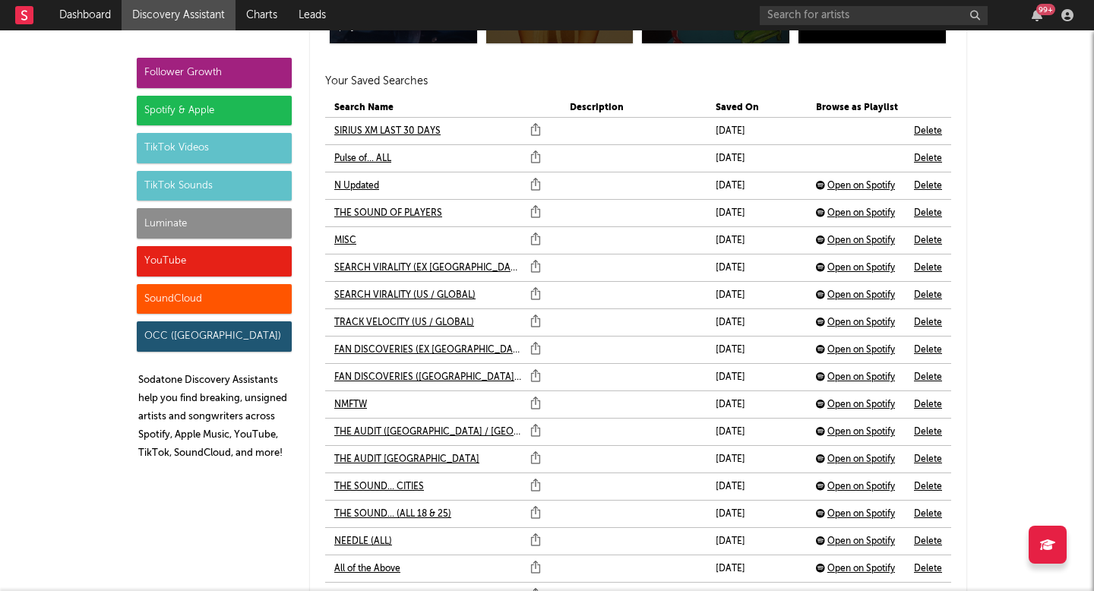
click at [378, 459] on link "THE AUDIT USA" at bounding box center [406, 459] width 145 height 18
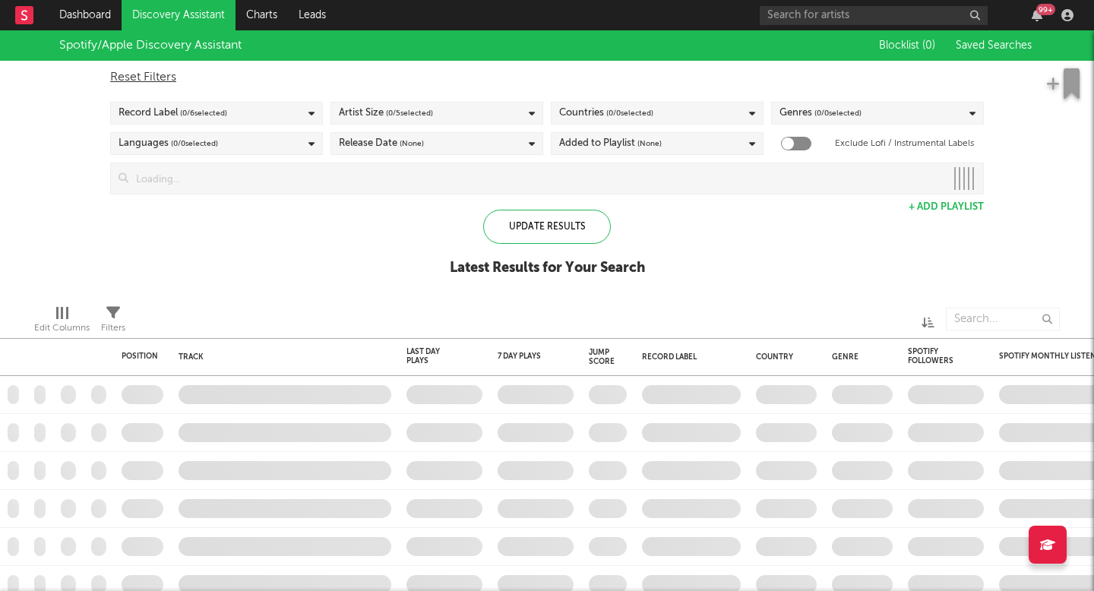
click at [213, 12] on link "Discovery Assistant" at bounding box center [179, 15] width 114 height 30
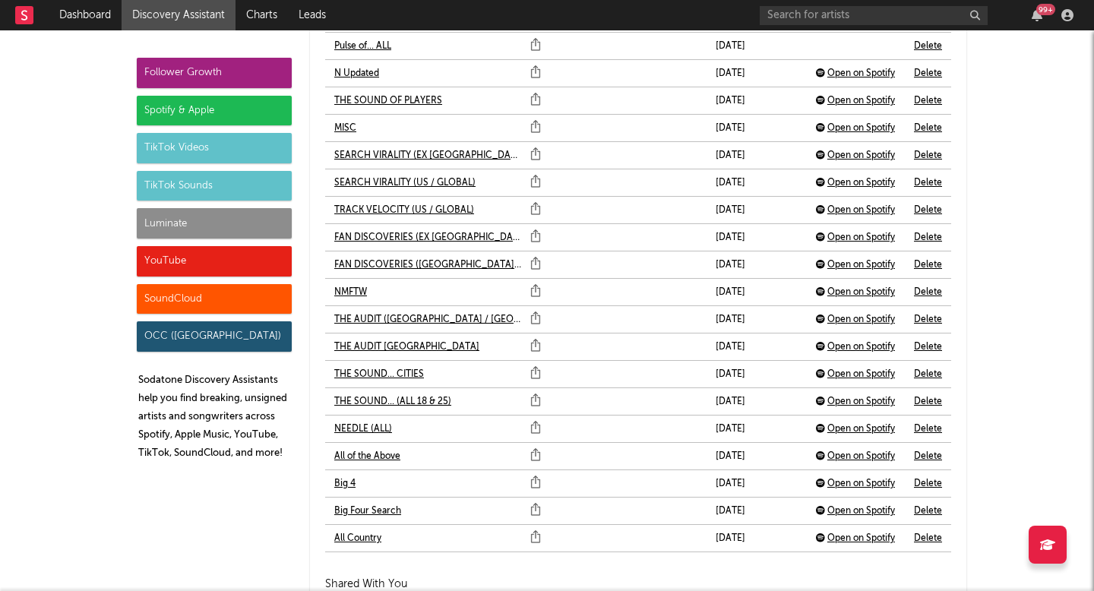
scroll to position [3475, 0]
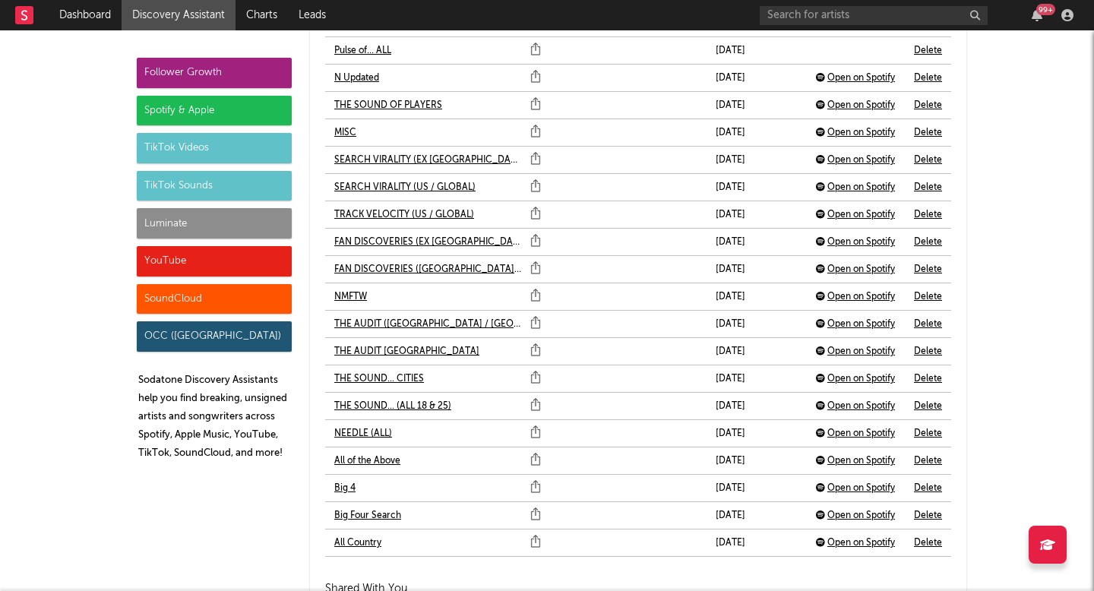
click at [386, 376] on link "THE SOUND... CITIES" at bounding box center [379, 379] width 90 height 18
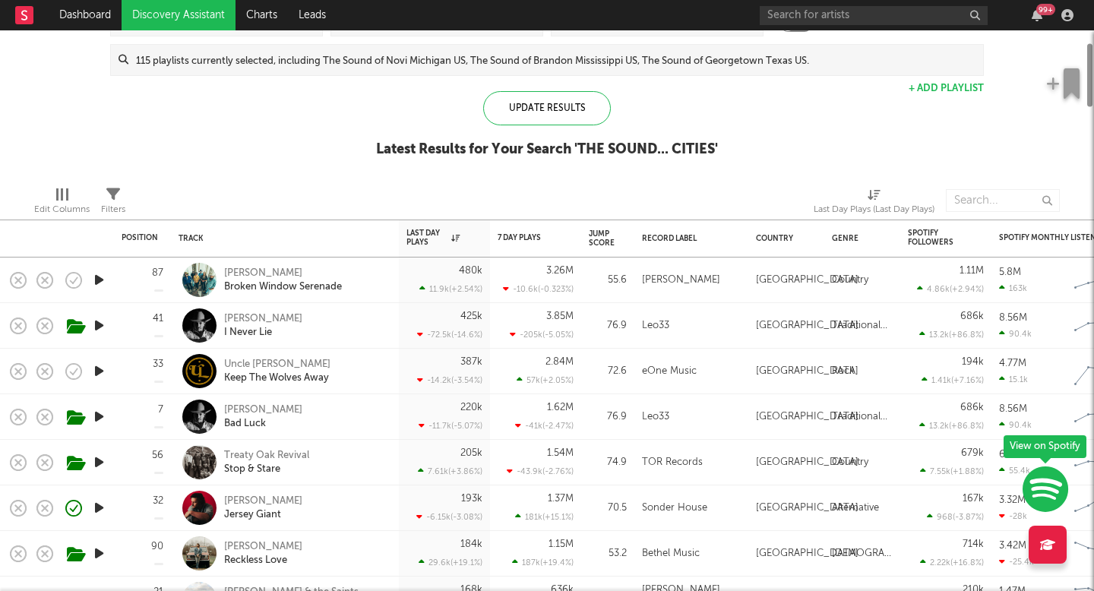
click at [462, 379] on div "-14.2k ( -3.54 % )" at bounding box center [449, 380] width 65 height 10
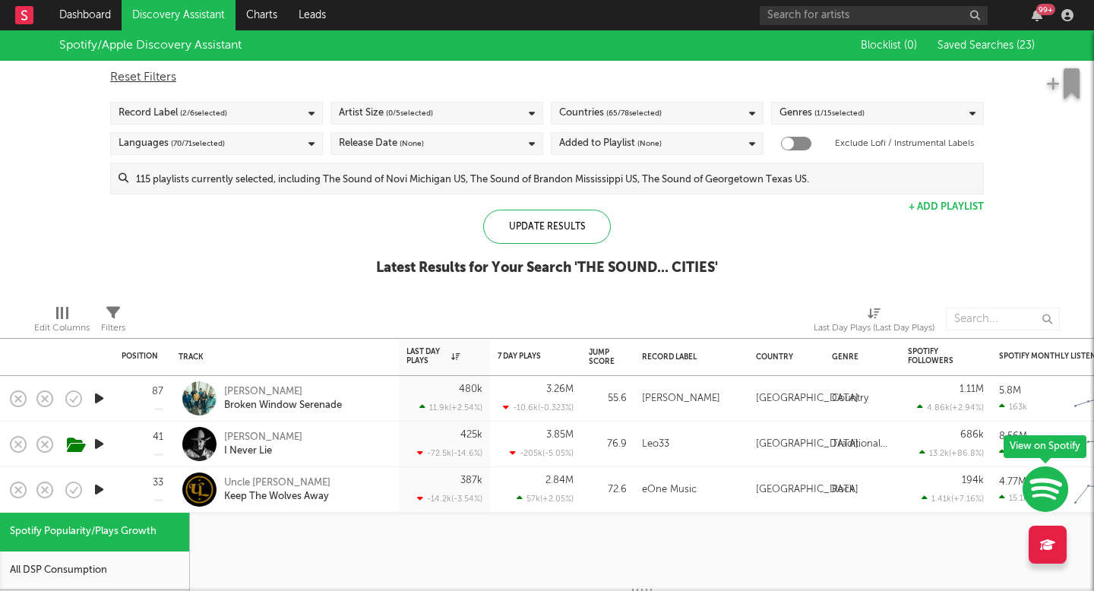
click at [277, 106] on div "Record Label ( 2 / 6 selected)" at bounding box center [216, 113] width 213 height 23
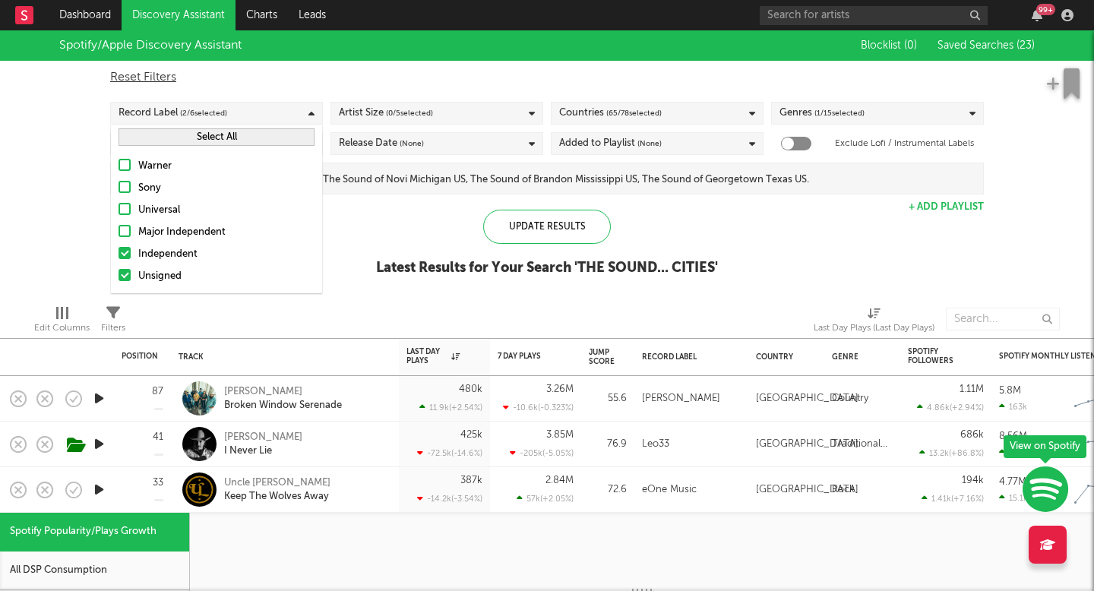
click at [399, 228] on div "Update Results Latest Results for Your Search ' THE SOUND... CITIES '" at bounding box center [547, 251] width 342 height 83
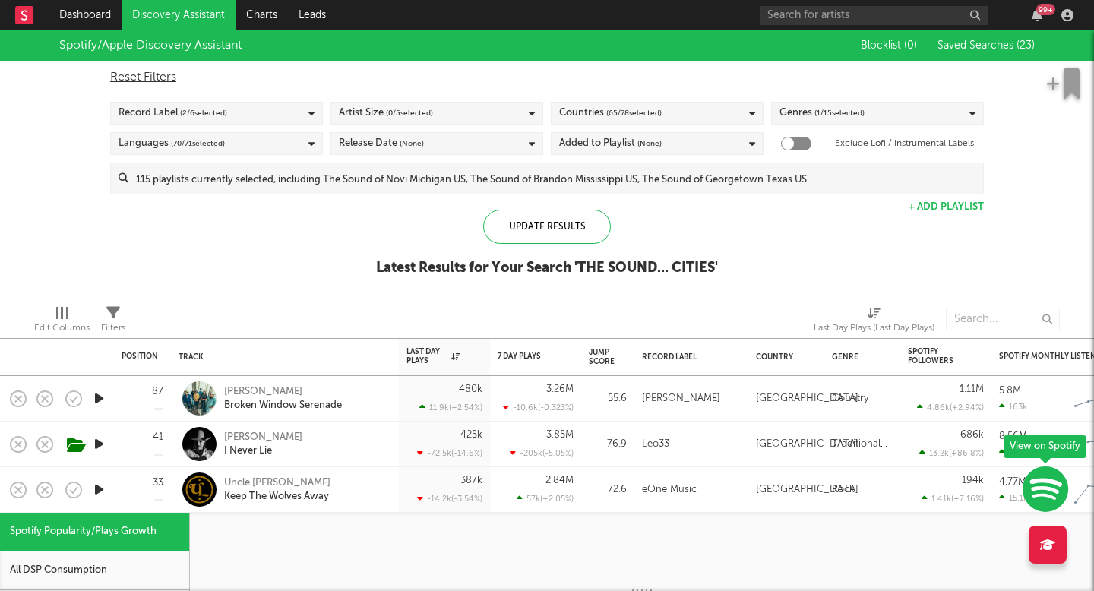
click at [400, 147] on span "(None)" at bounding box center [412, 143] width 24 height 18
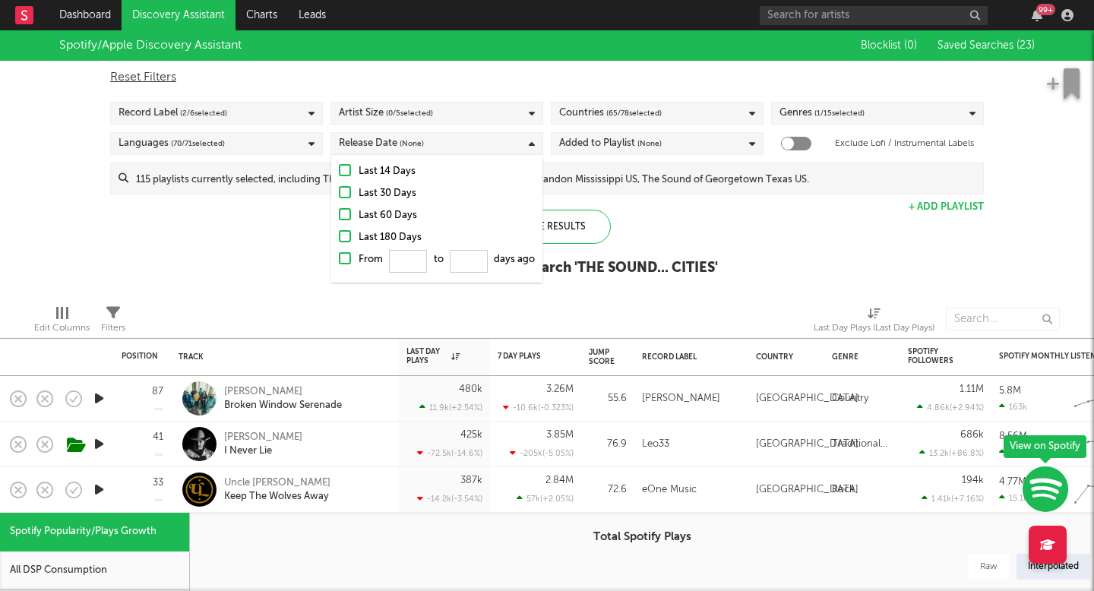
click at [715, 225] on div "Update Results Latest Results for Your Search ' THE SOUND... CITIES '" at bounding box center [547, 251] width 342 height 83
select select "6m"
select select "1w"
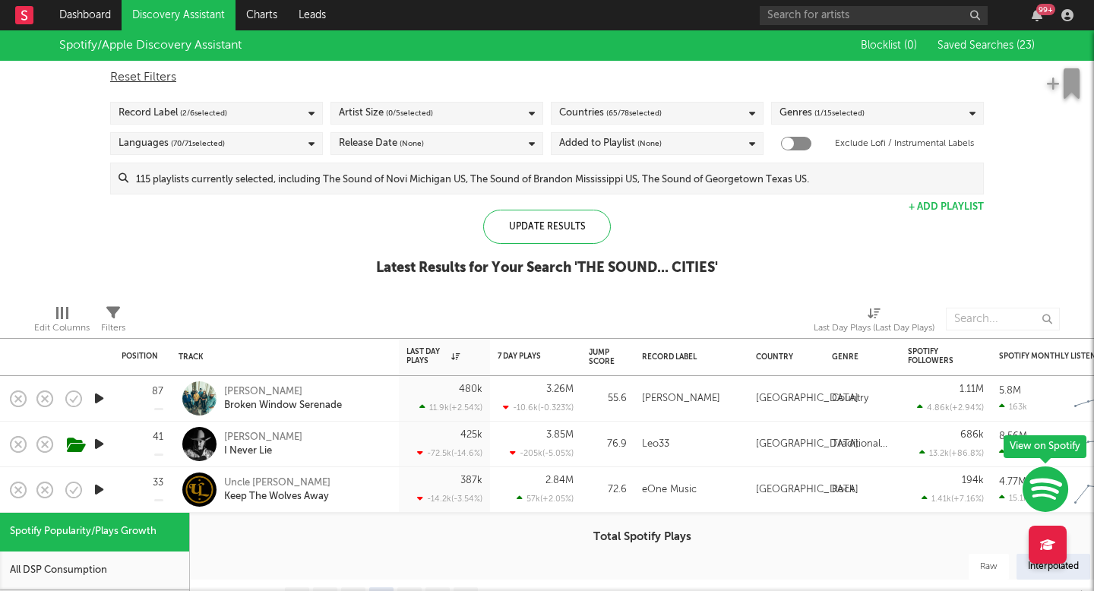
click at [599, 136] on div "Added to Playlist (None)" at bounding box center [610, 143] width 103 height 18
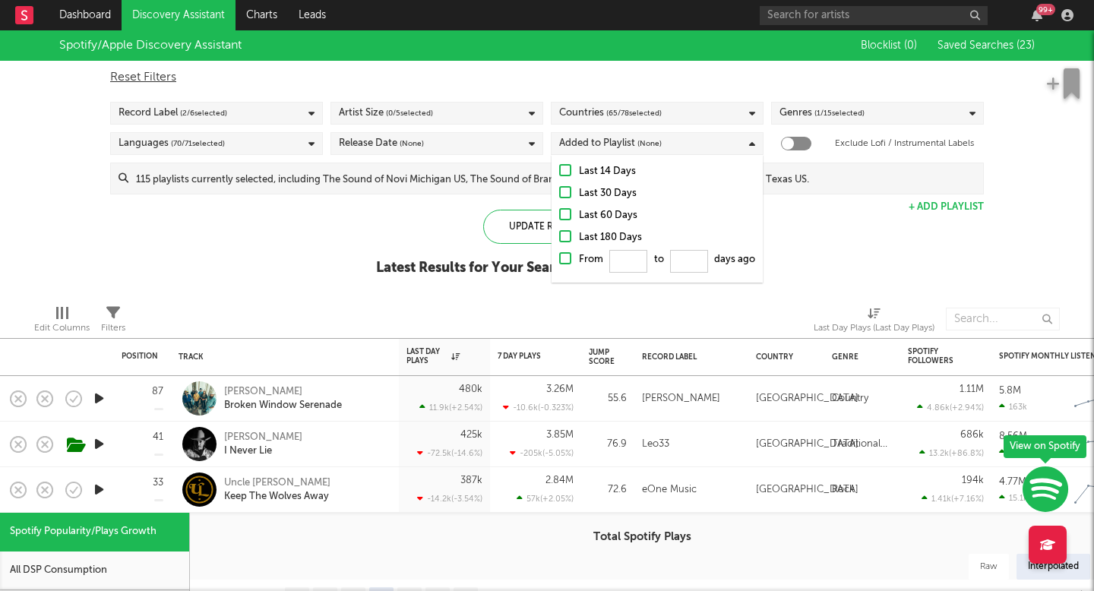
click at [844, 223] on div "Spotify/Apple Discovery Assistant Blocklist ( 0 ) Saved Searches ( 23 ) Reset F…" at bounding box center [547, 161] width 1094 height 262
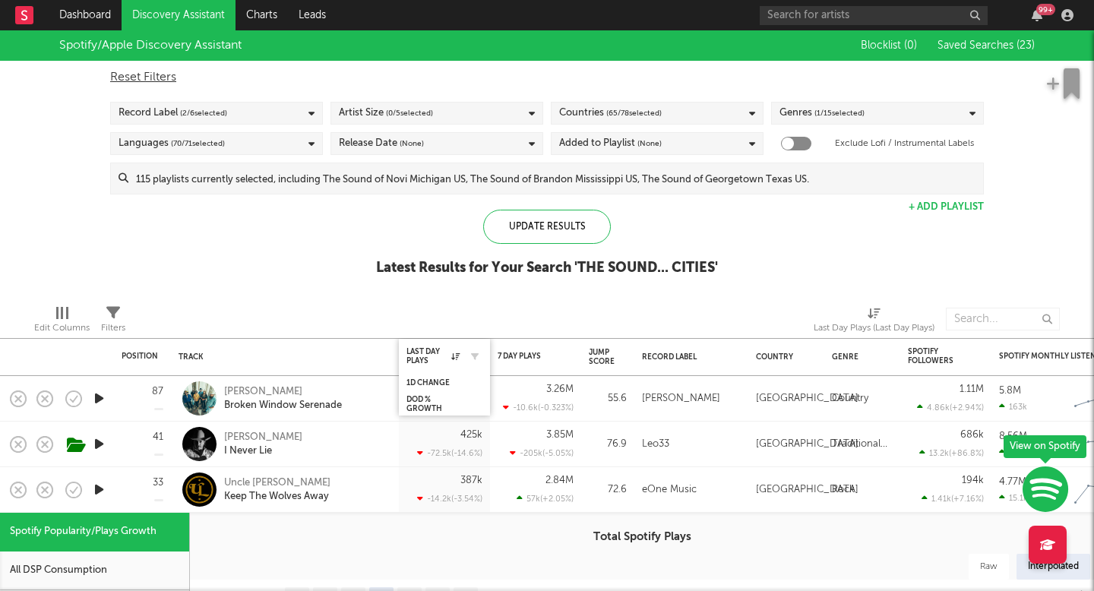
click at [439, 368] on div "Last Day Plays" at bounding box center [444, 356] width 76 height 30
click at [581, 325] on div at bounding box center [641, 319] width 321 height 38
click at [552, 345] on div "7 Day Plays" at bounding box center [536, 356] width 76 height 30
click at [533, 377] on div "7D Change" at bounding box center [536, 382] width 76 height 15
click at [536, 356] on div "7 Day Plays" at bounding box center [524, 356] width 53 height 9
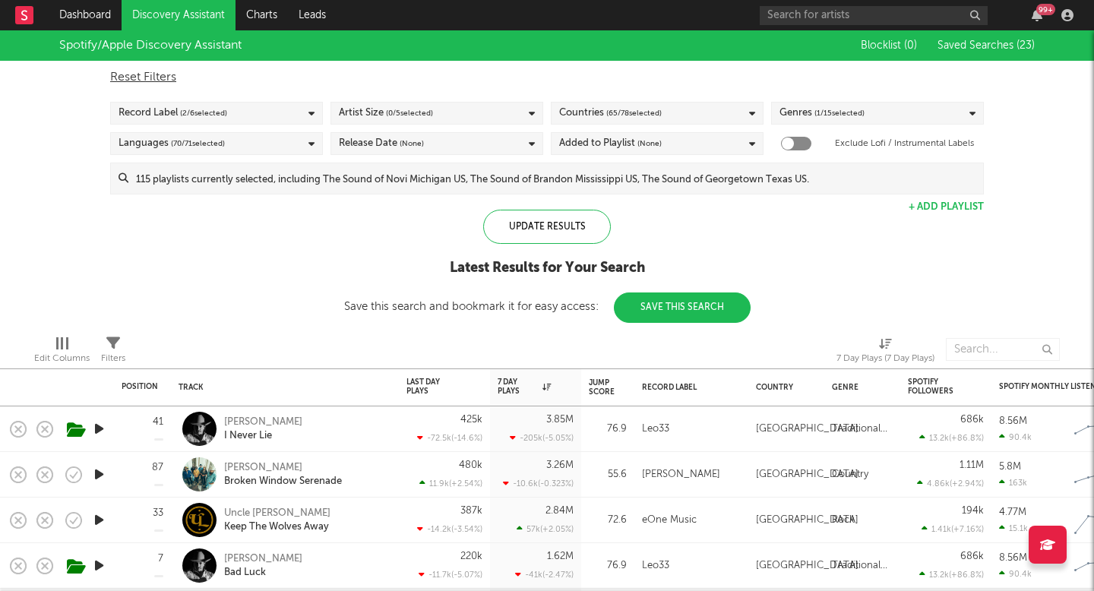
click at [520, 142] on div "Release Date (None)" at bounding box center [436, 143] width 213 height 23
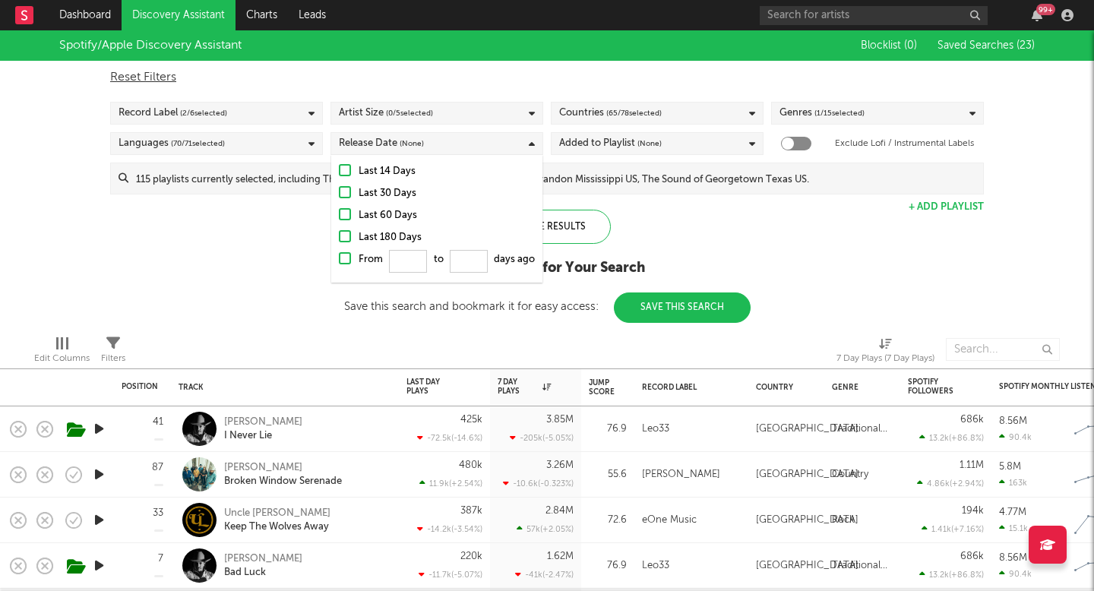
click at [350, 232] on div at bounding box center [345, 236] width 12 height 12
click at [339, 232] on input "Last 180 Days" at bounding box center [339, 238] width 0 height 18
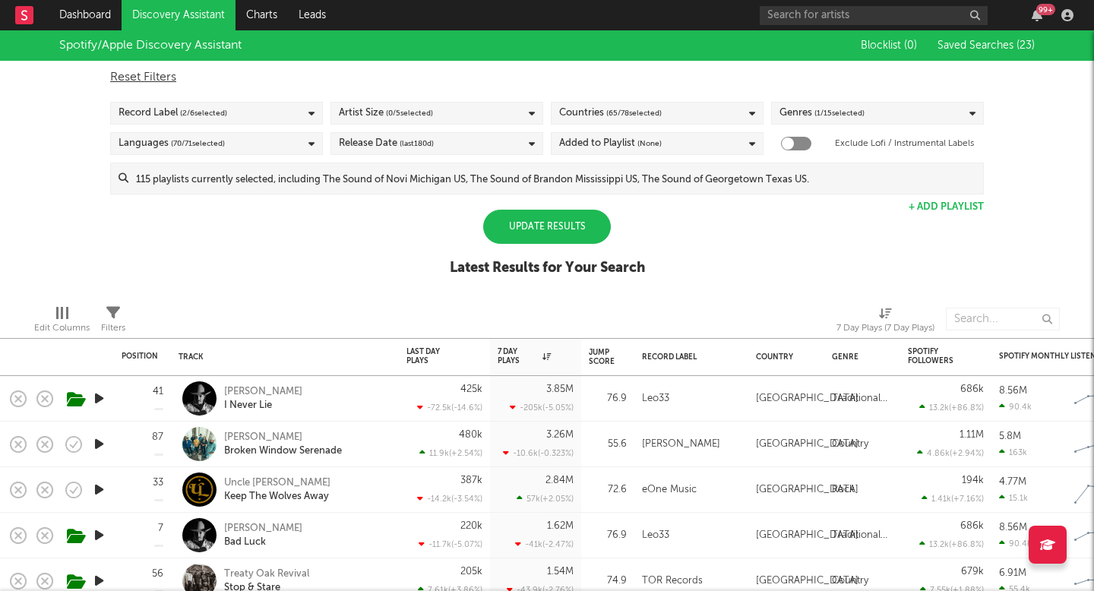
click at [577, 234] on div "Update Results" at bounding box center [547, 227] width 128 height 34
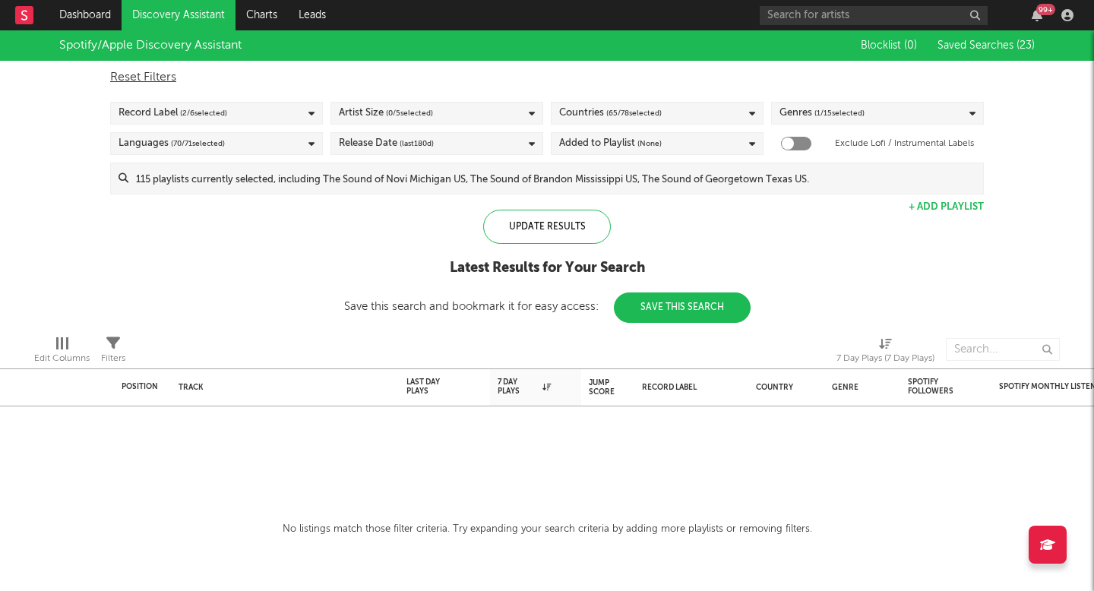
click at [484, 134] on div "Release Date (last 180 d)" at bounding box center [436, 143] width 213 height 23
click at [638, 226] on div "Update Results Latest Results for Your Search Save this search and bookmark it …" at bounding box center [547, 266] width 406 height 113
click at [213, 15] on link "Discovery Assistant" at bounding box center [179, 15] width 114 height 30
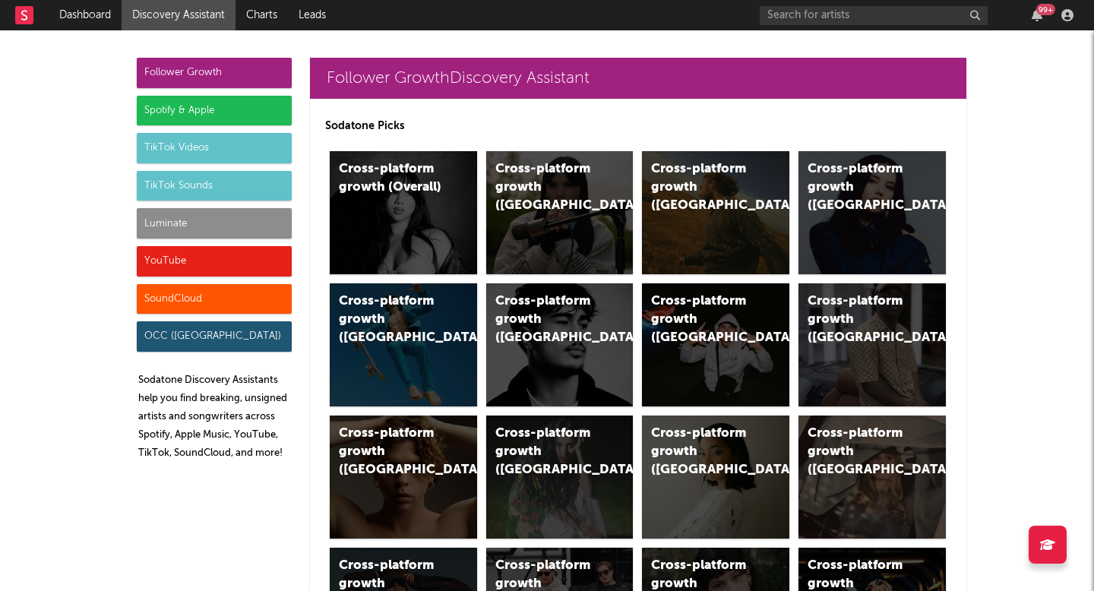
click at [232, 106] on div "Spotify & Apple" at bounding box center [214, 111] width 155 height 30
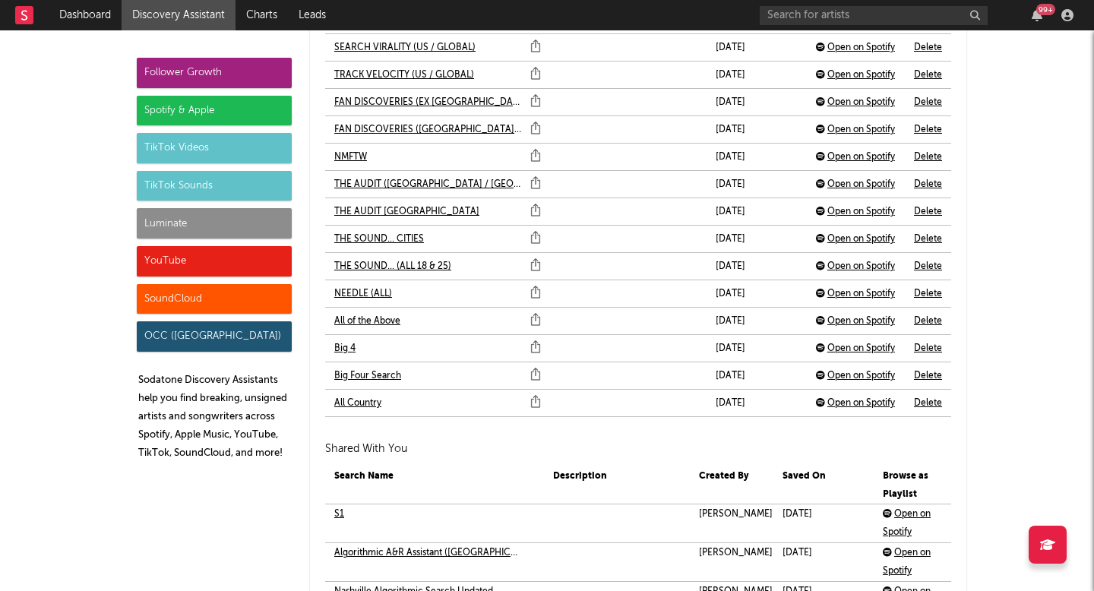
scroll to position [3612, 0]
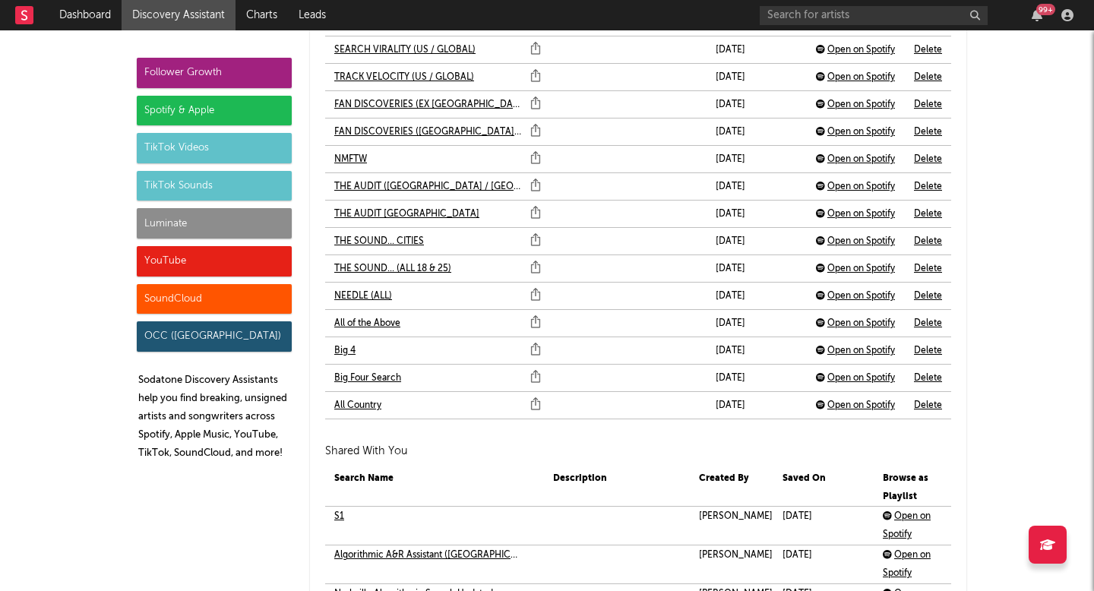
click at [371, 322] on link "All of the Above" at bounding box center [367, 324] width 66 height 18
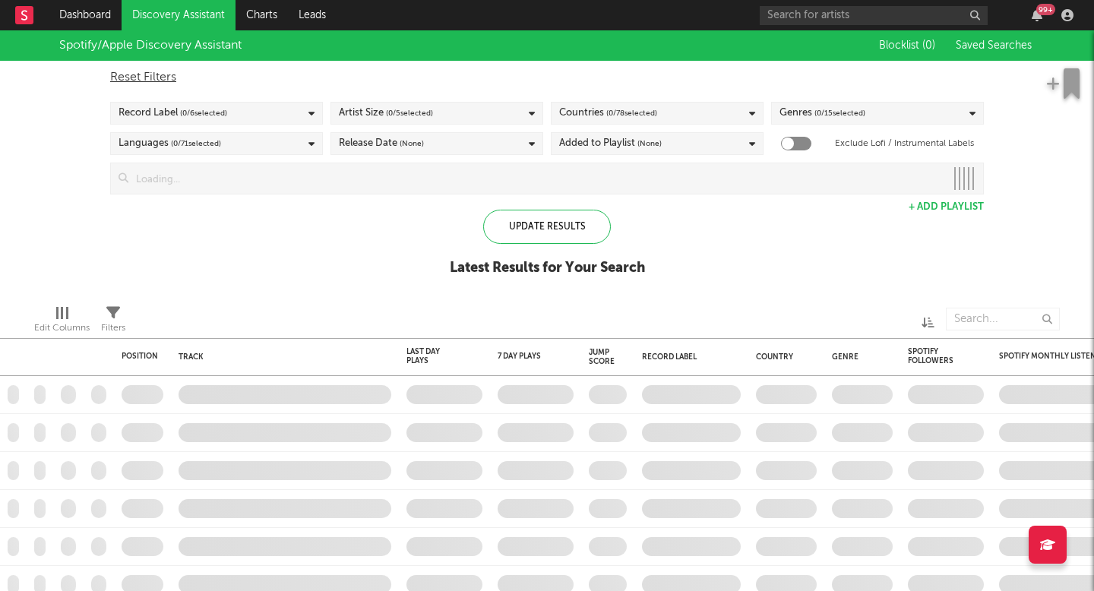
click at [207, 21] on link "Discovery Assistant" at bounding box center [179, 15] width 114 height 30
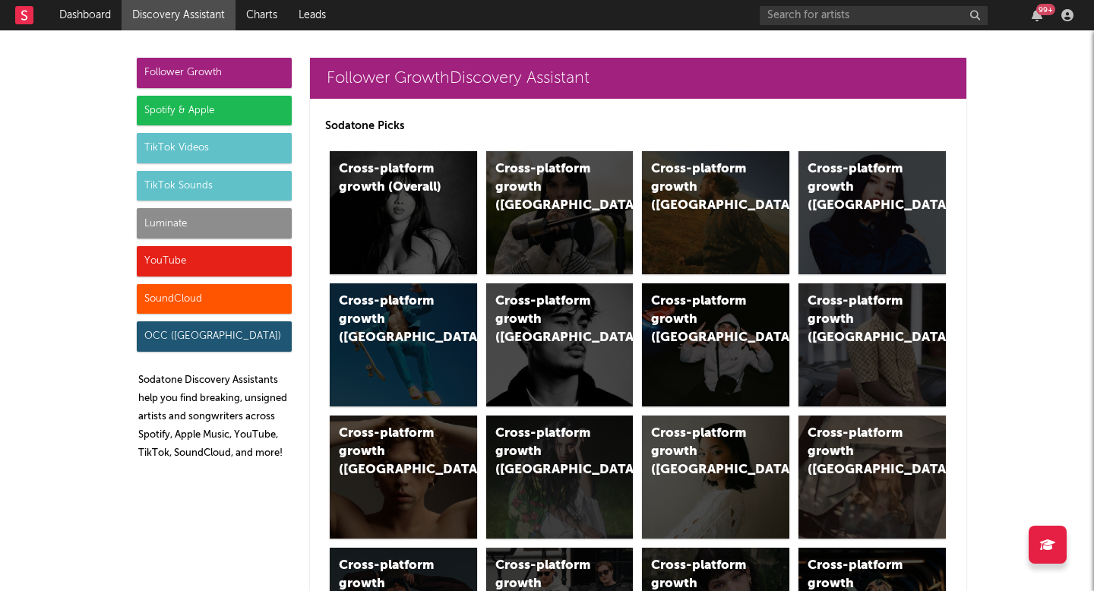
click at [248, 109] on div "Spotify & Apple" at bounding box center [214, 111] width 155 height 30
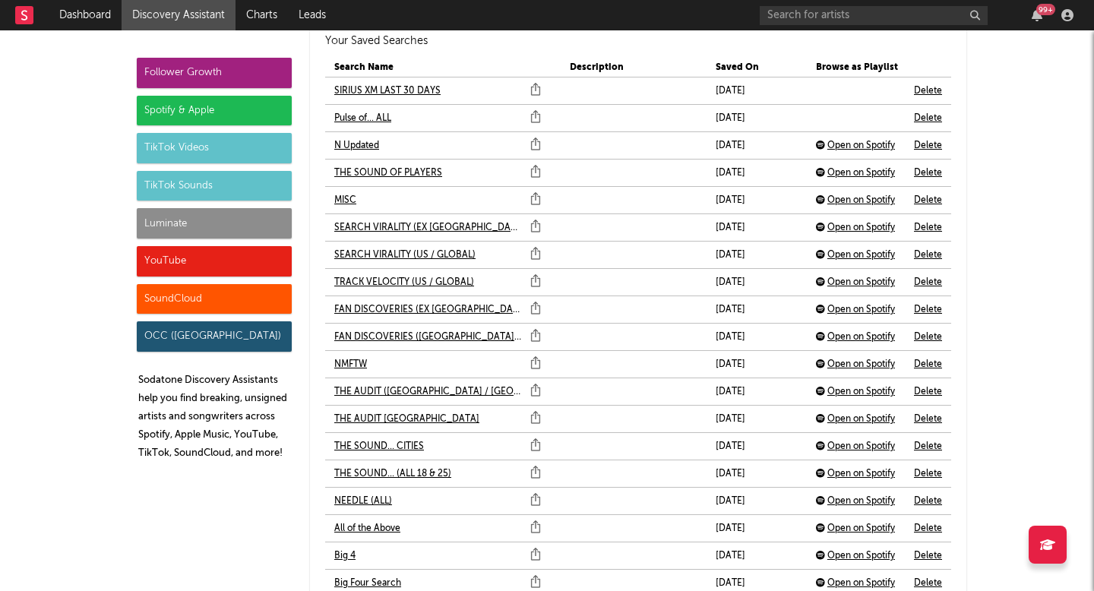
scroll to position [3403, 0]
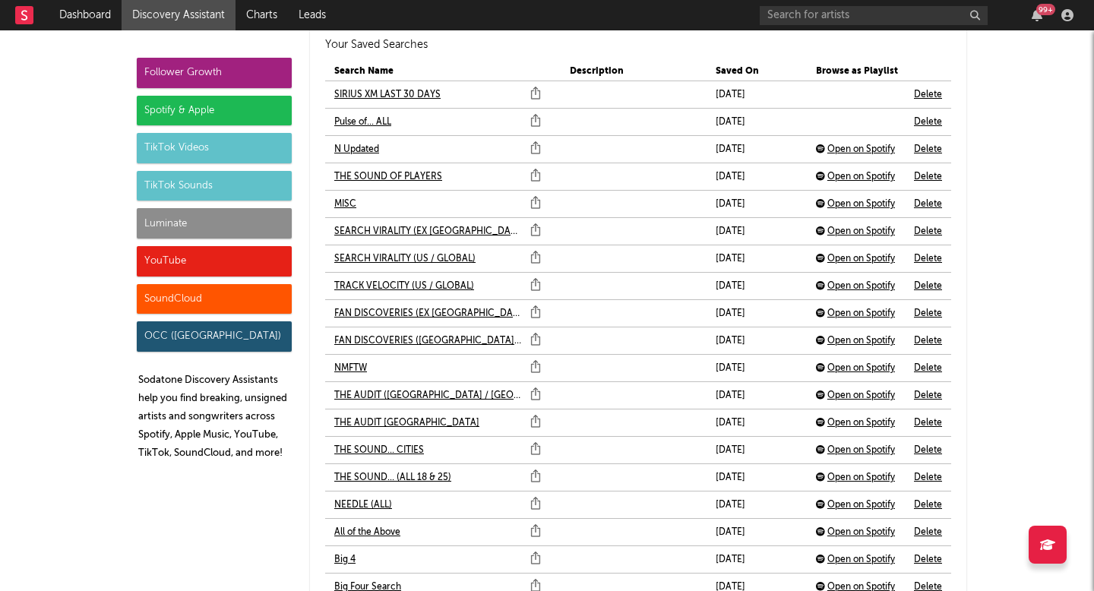
click at [243, 226] on div "Luminate" at bounding box center [214, 223] width 155 height 30
click at [248, 244] on div "Follower Growth Spotify & Apple TikTok Videos TikTok Sounds Luminate YouTube So…" at bounding box center [214, 265] width 155 height 415
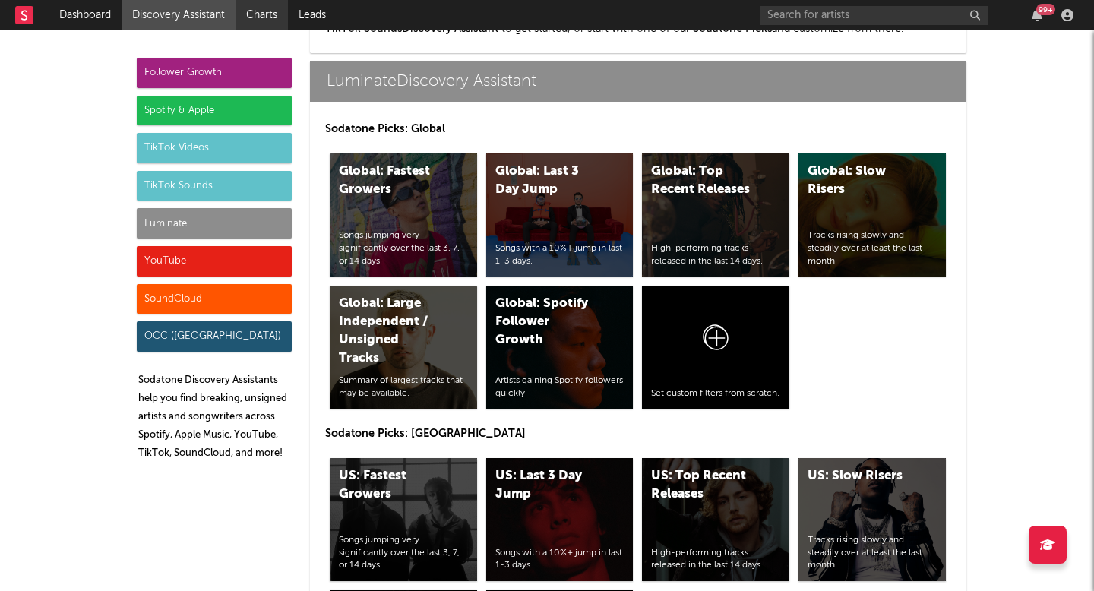
click at [274, 6] on link "Charts" at bounding box center [261, 15] width 52 height 30
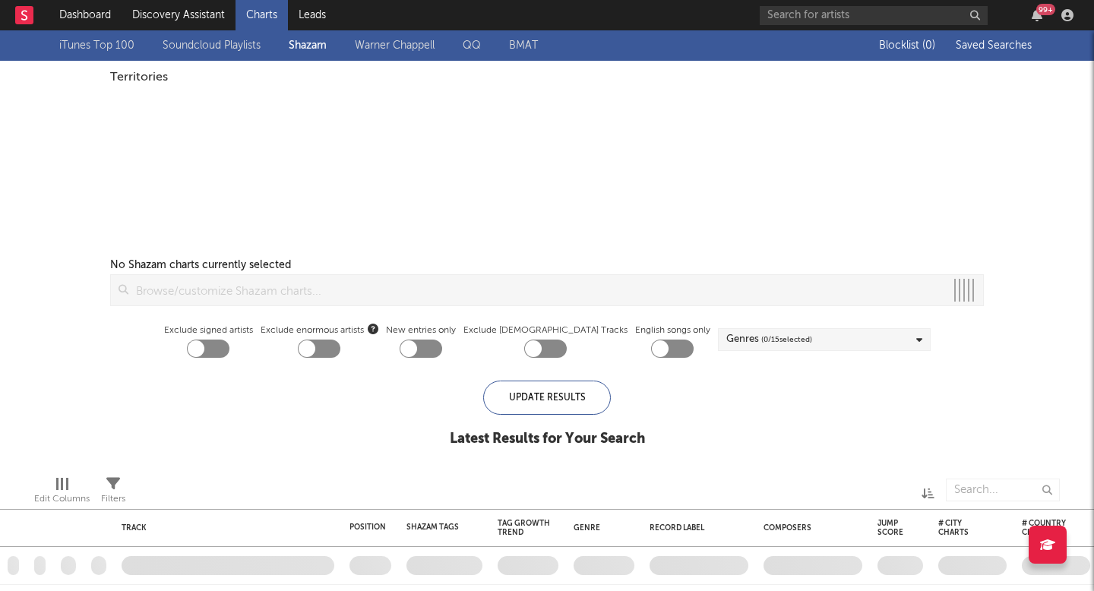
checkbox input "true"
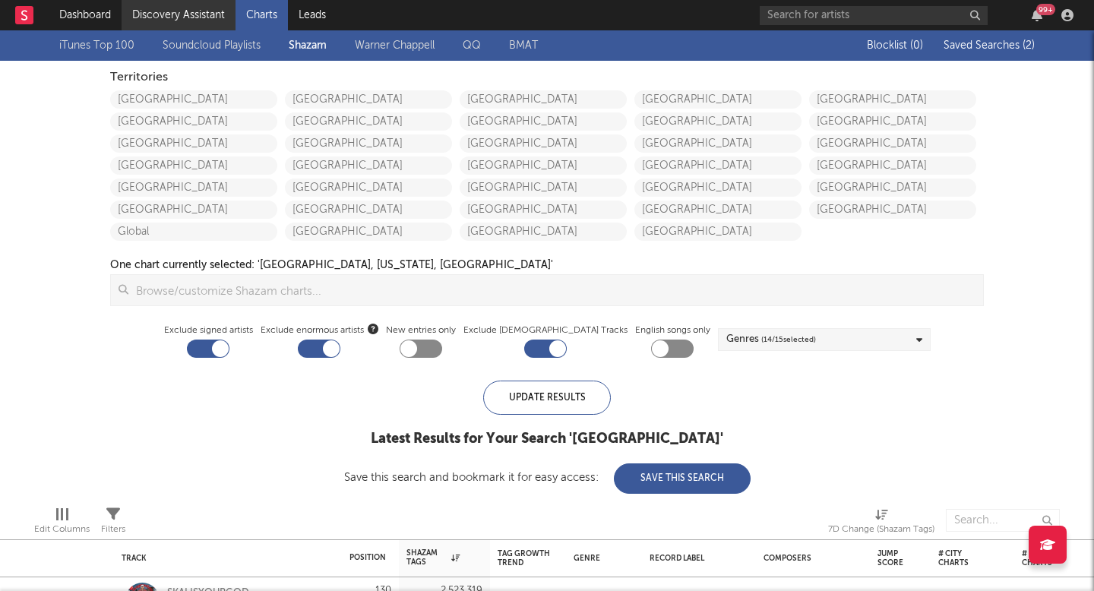
click at [196, 9] on link "Discovery Assistant" at bounding box center [179, 15] width 114 height 30
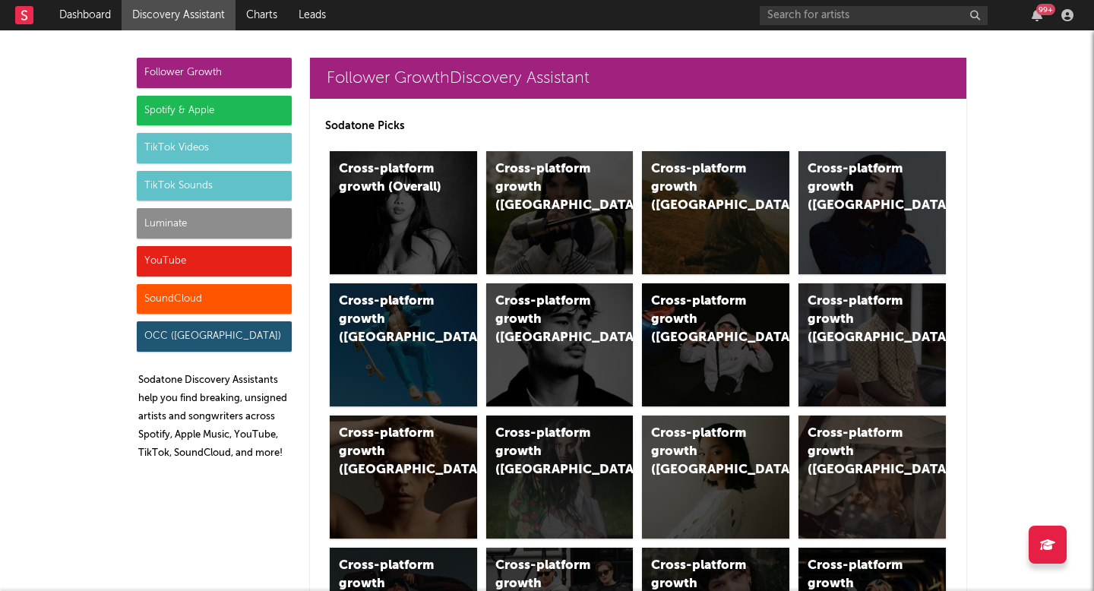
click at [254, 217] on div "Luminate" at bounding box center [214, 223] width 155 height 30
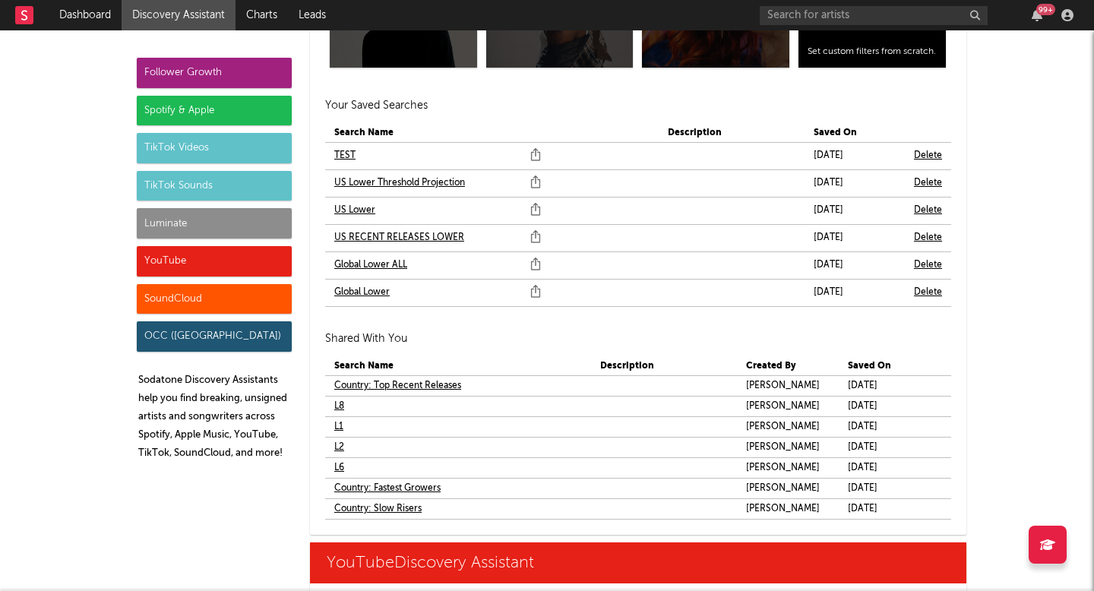
scroll to position [9073, 0]
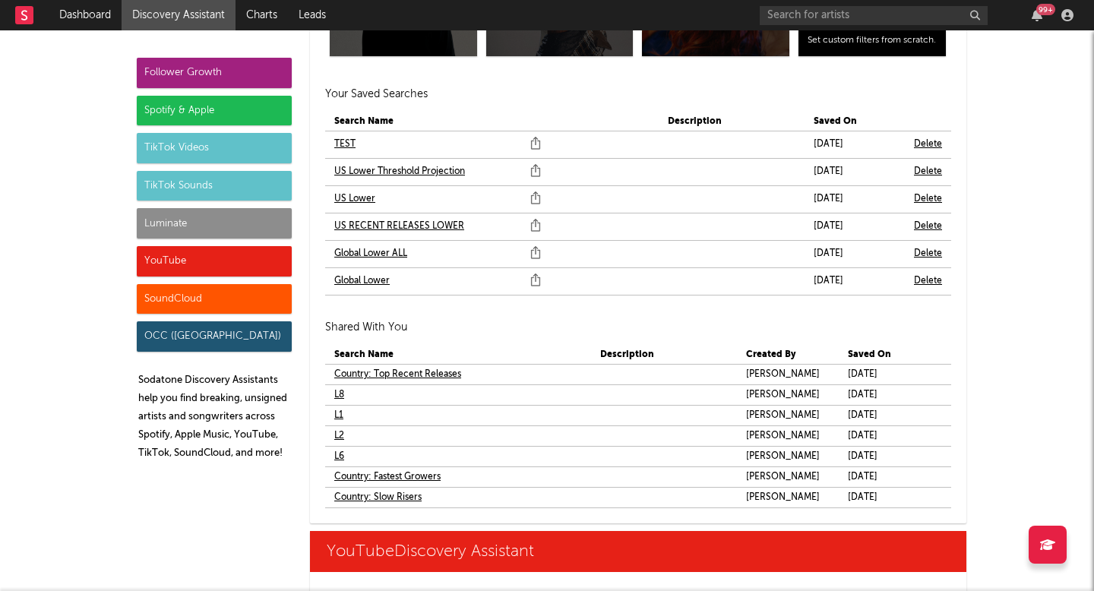
click at [360, 196] on link "US Lower" at bounding box center [354, 199] width 41 height 18
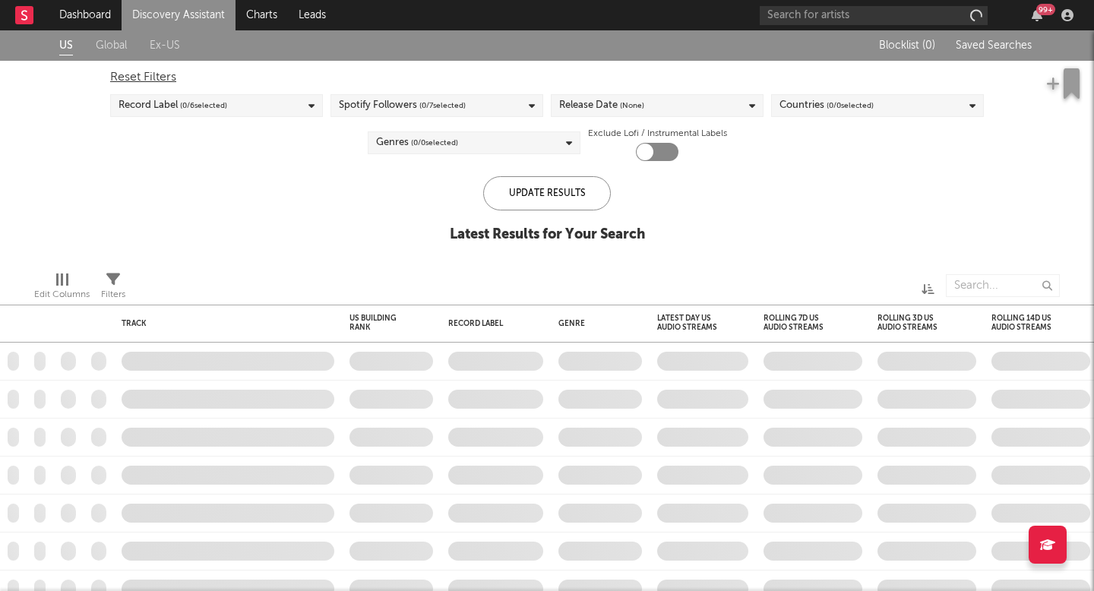
checkbox input "true"
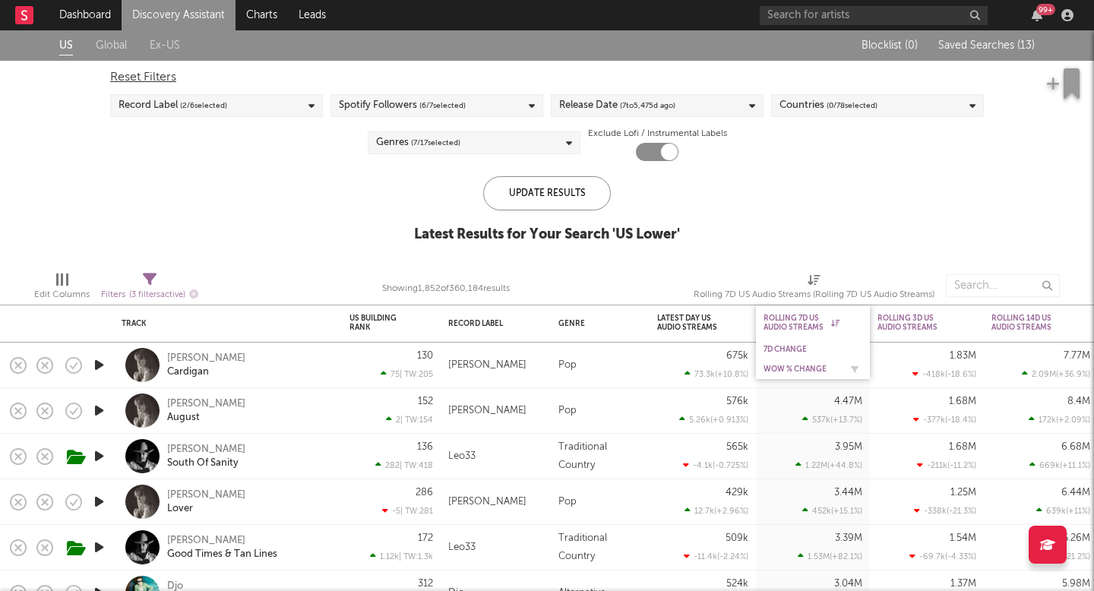
click at [803, 365] on div "WoW % Change" at bounding box center [801, 369] width 76 height 9
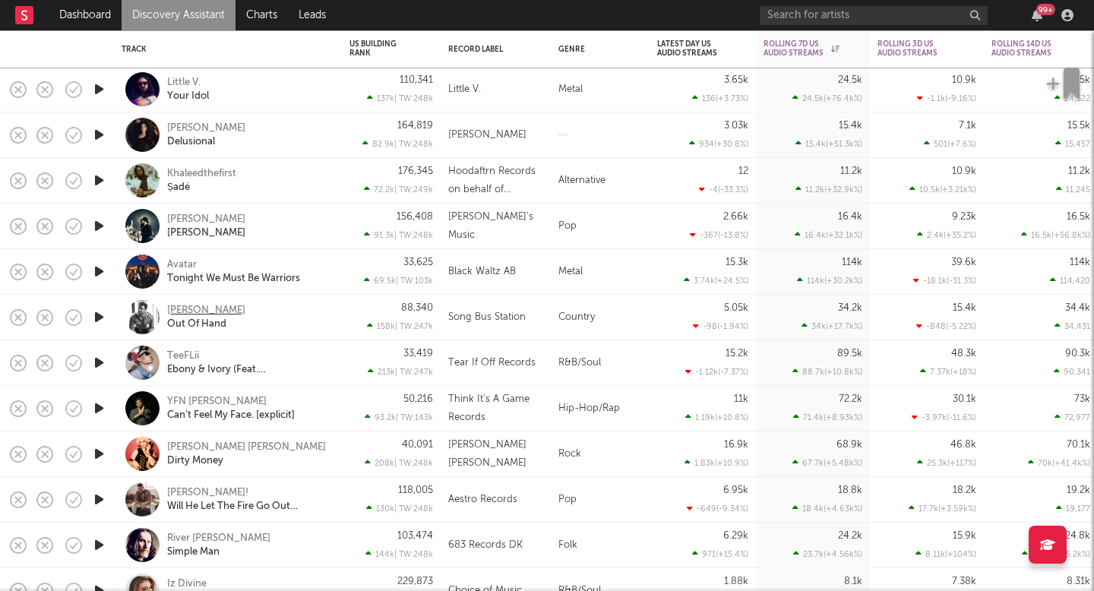
click at [232, 308] on div "Jeremy Michael" at bounding box center [206, 311] width 78 height 14
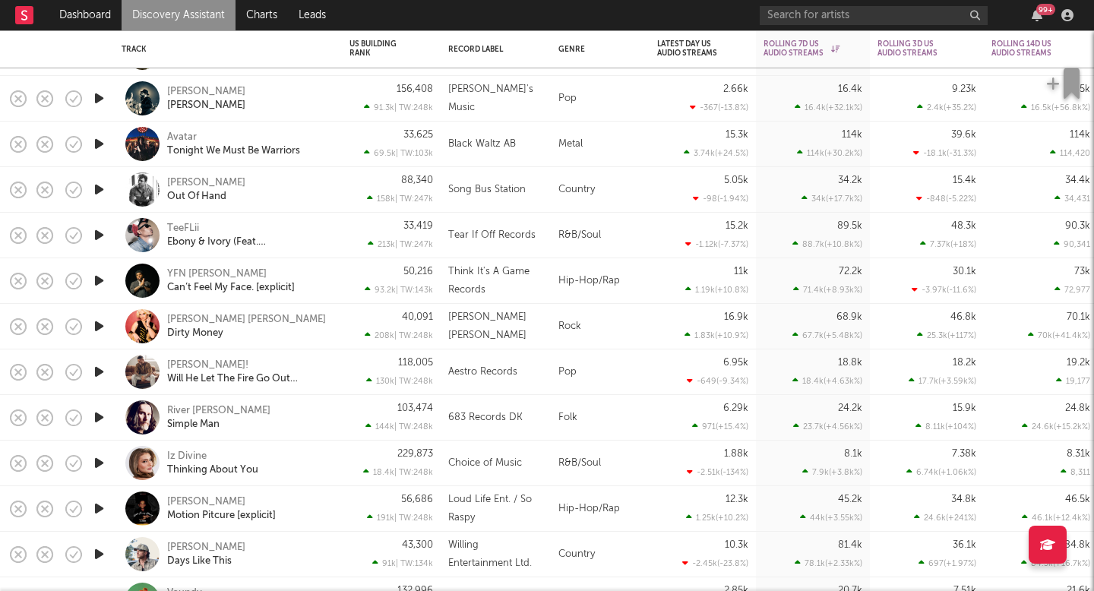
click at [103, 318] on icon "button" at bounding box center [99, 326] width 16 height 19
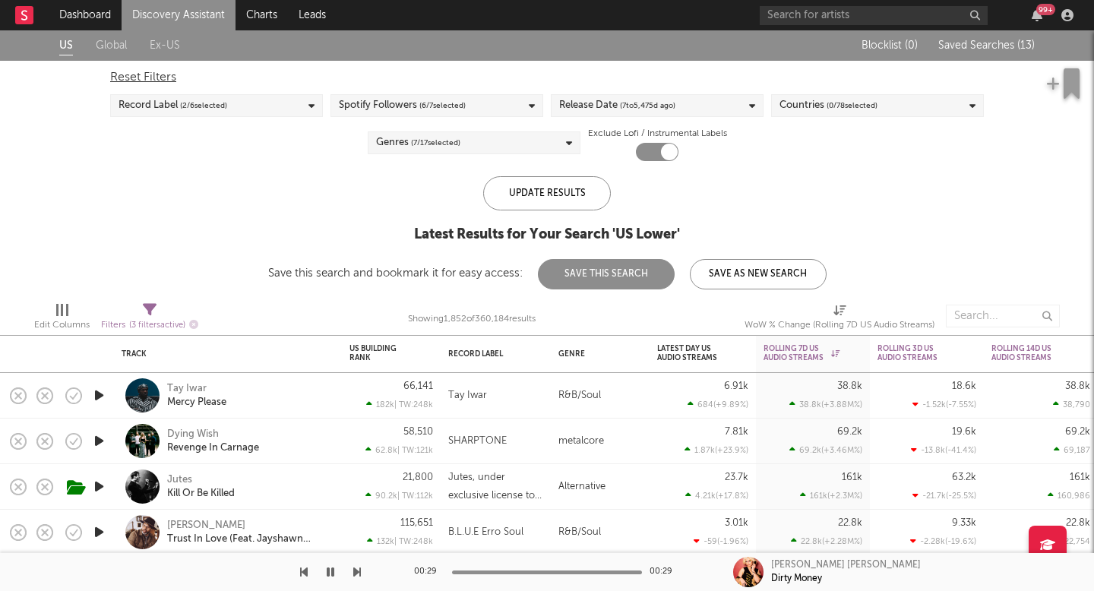
click at [651, 97] on span "( 7 to 5,475 d ago)" at bounding box center [647, 105] width 55 height 18
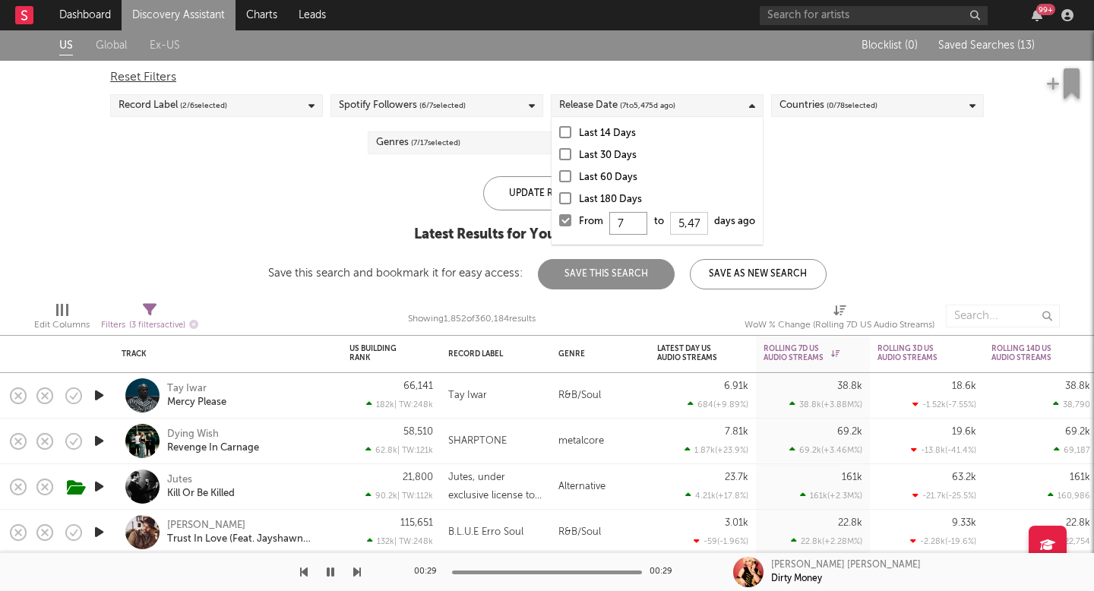
click at [633, 221] on input "7" at bounding box center [628, 223] width 38 height 23
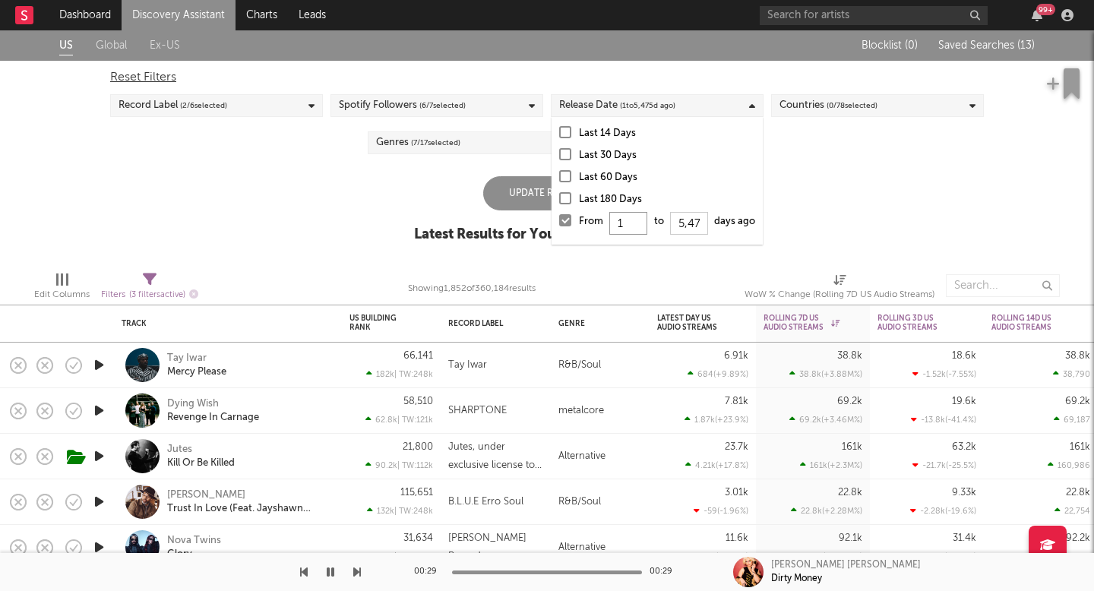
type input "14"
click at [520, 192] on div "Update Results" at bounding box center [547, 193] width 128 height 34
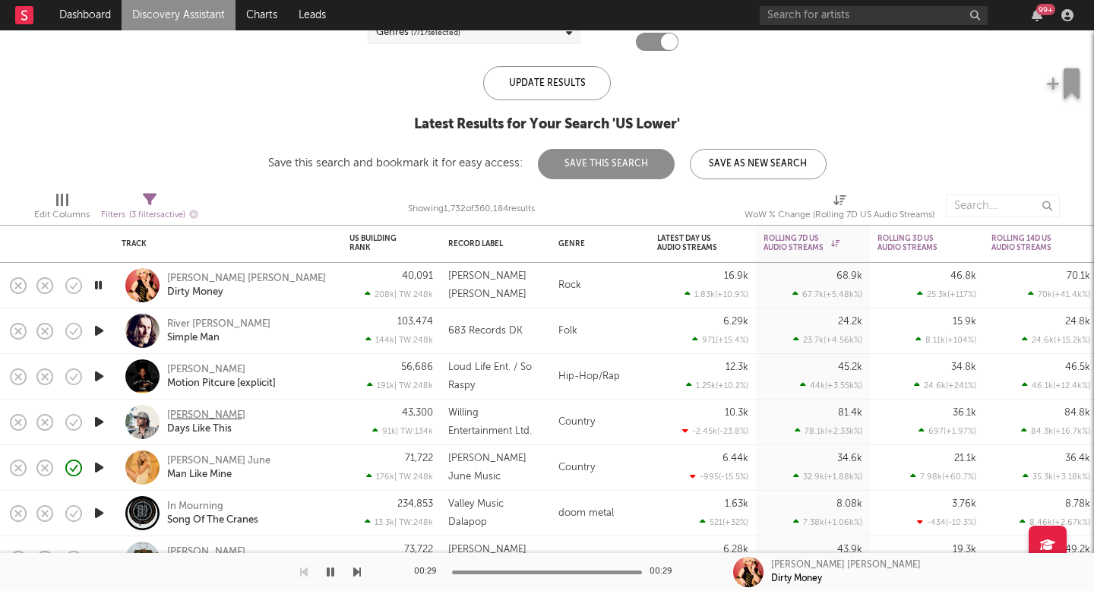
click at [206, 416] on div "Tony Stevens" at bounding box center [206, 416] width 78 height 14
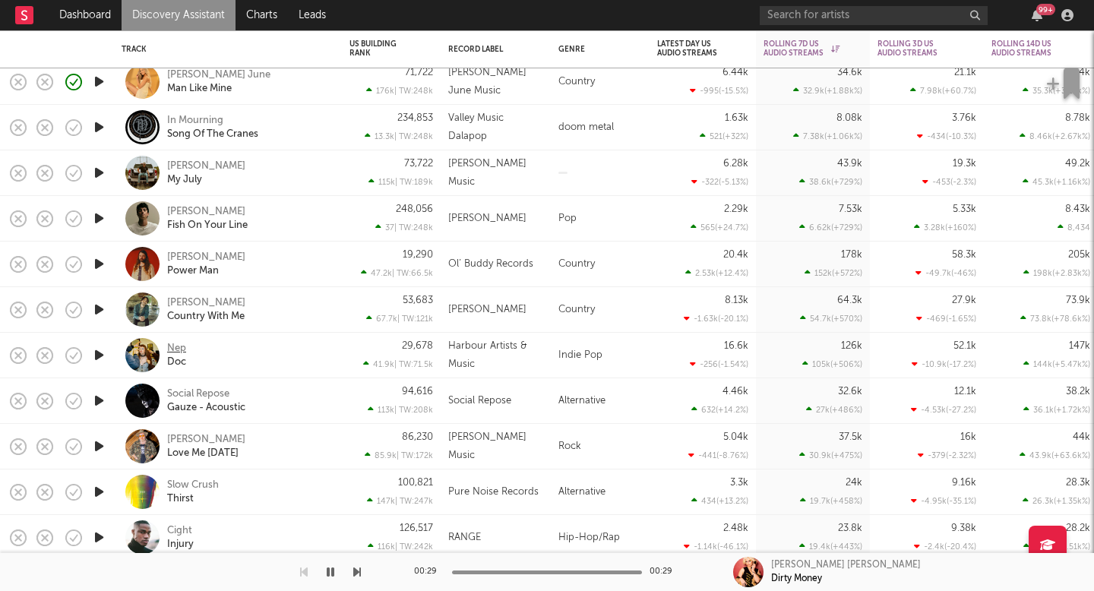
click at [172, 348] on div "Nep" at bounding box center [176, 349] width 19 height 14
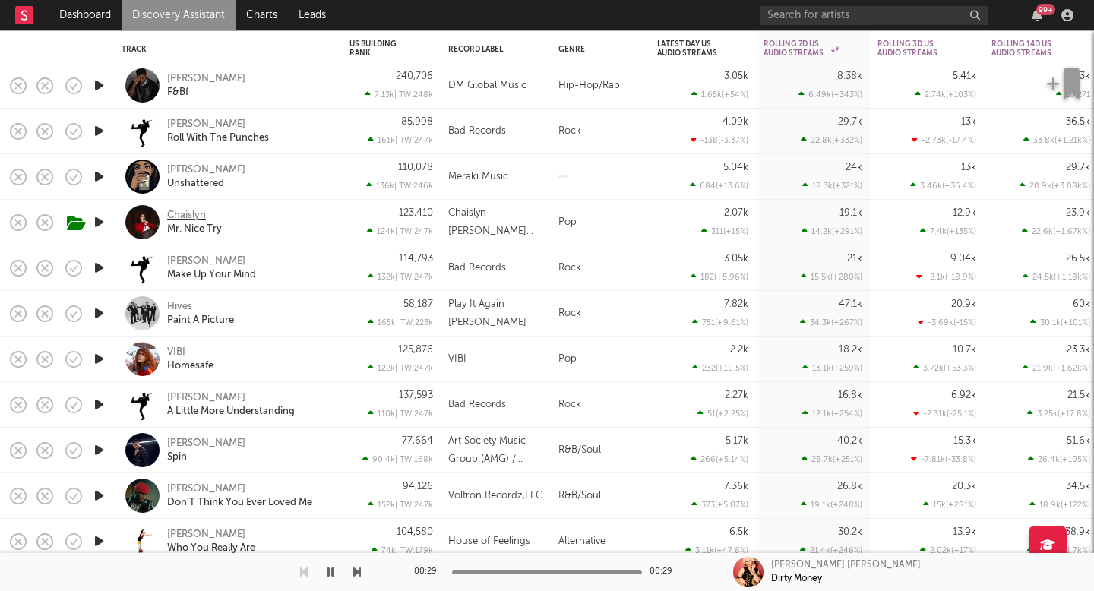
click at [179, 212] on div "Chaislyn" at bounding box center [186, 216] width 39 height 14
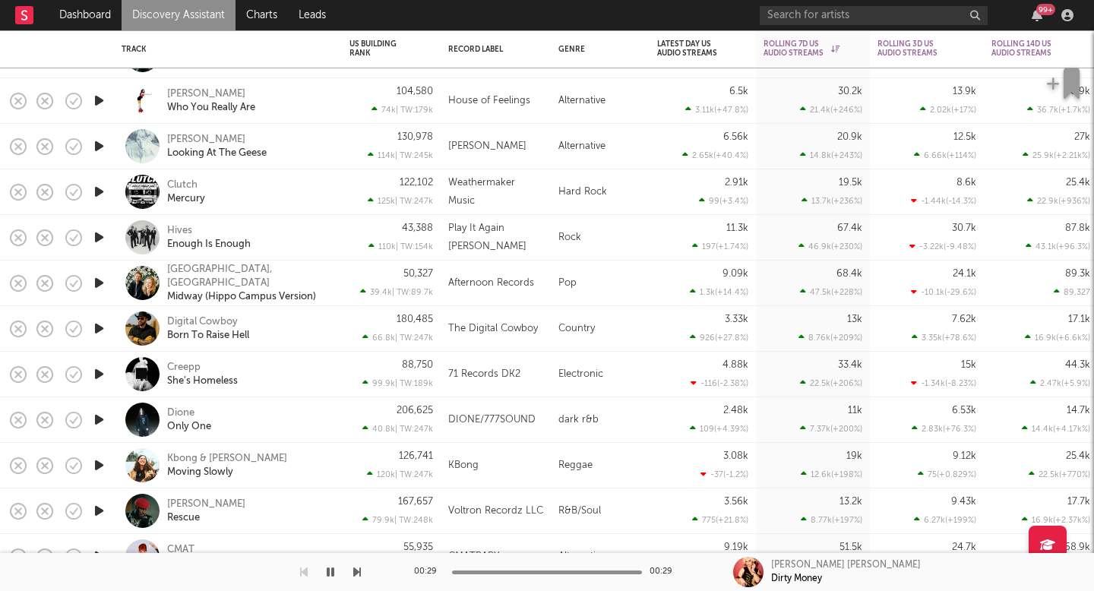
click at [99, 327] on icon "button" at bounding box center [99, 328] width 16 height 19
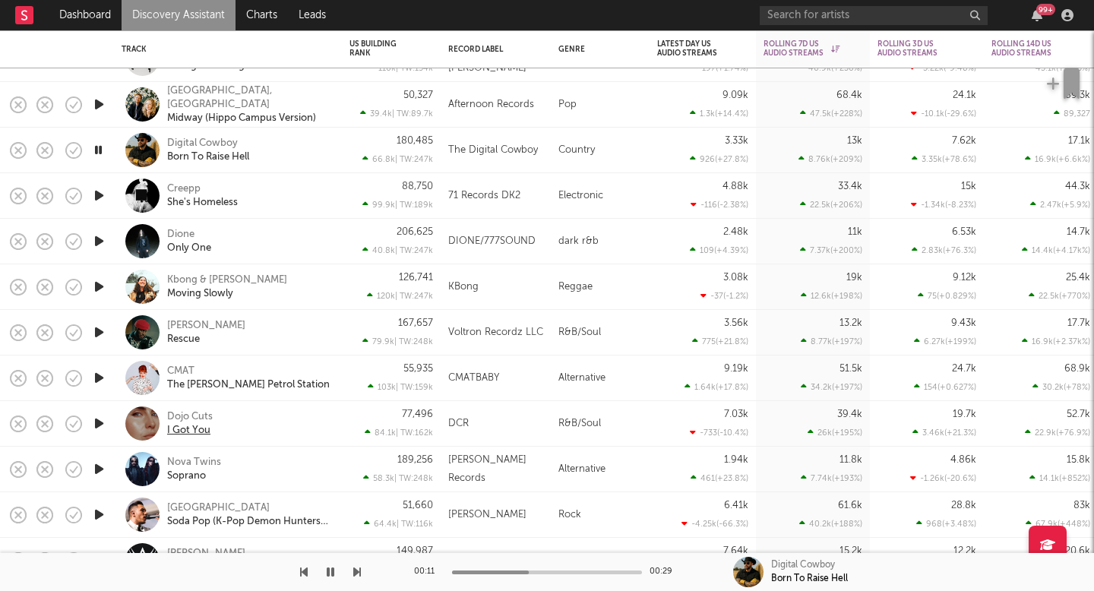
click at [173, 424] on div "I Got You" at bounding box center [188, 431] width 43 height 14
click at [93, 422] on icon "button" at bounding box center [99, 423] width 16 height 19
click at [93, 422] on icon "button" at bounding box center [98, 423] width 14 height 19
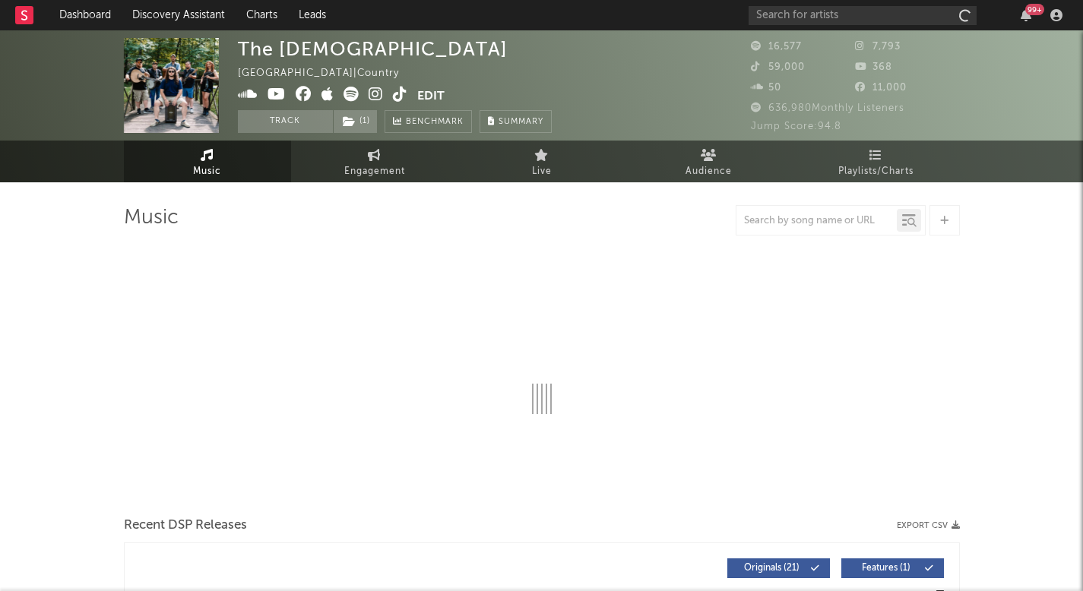
select select "6m"
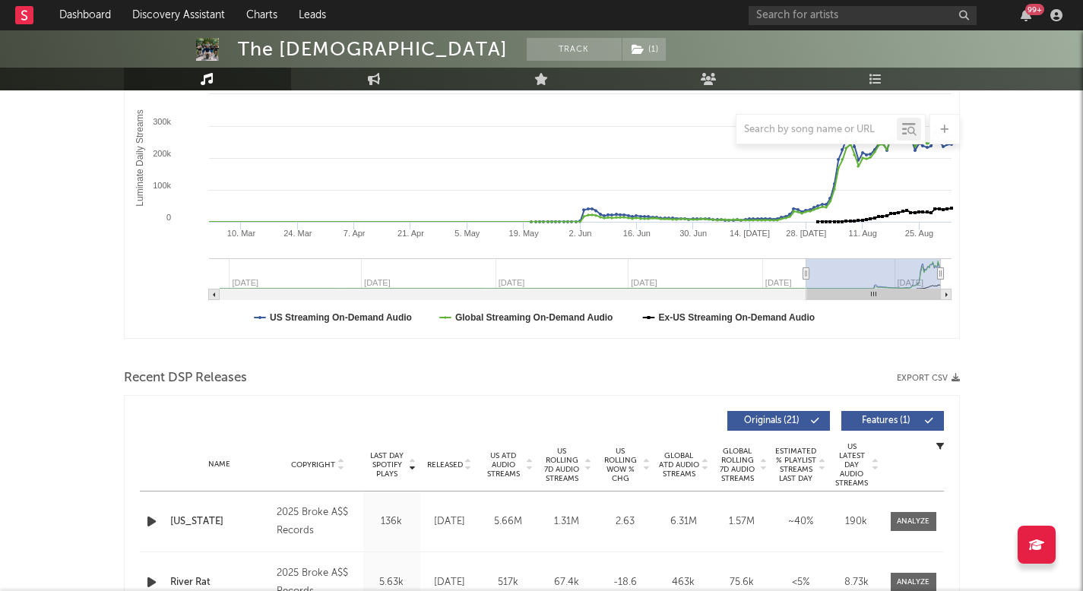
scroll to position [312, 0]
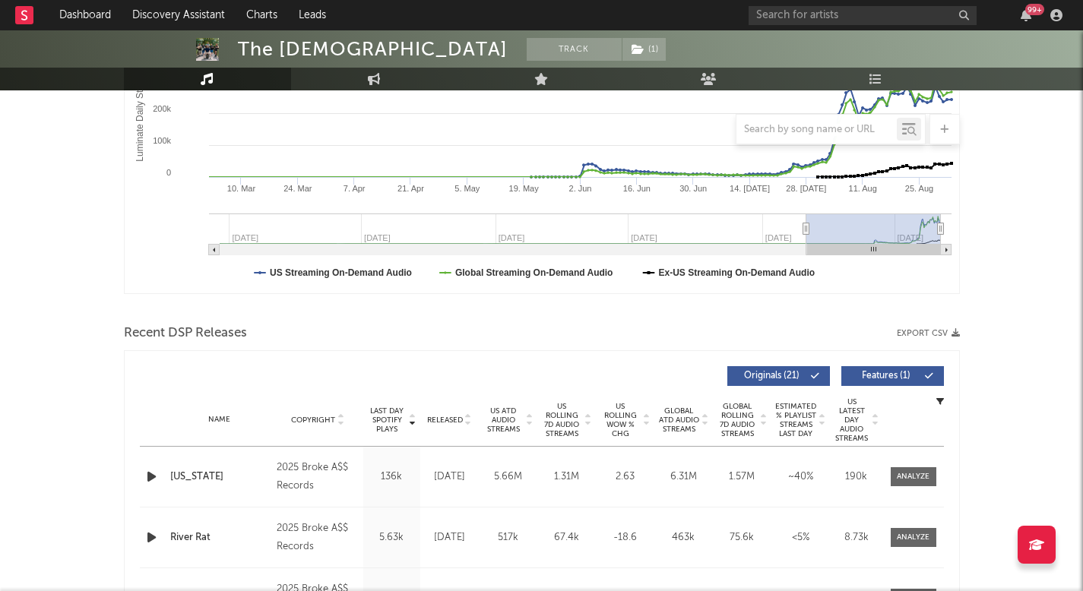
click at [563, 411] on span "US Rolling 7D Audio Streams" at bounding box center [562, 420] width 42 height 36
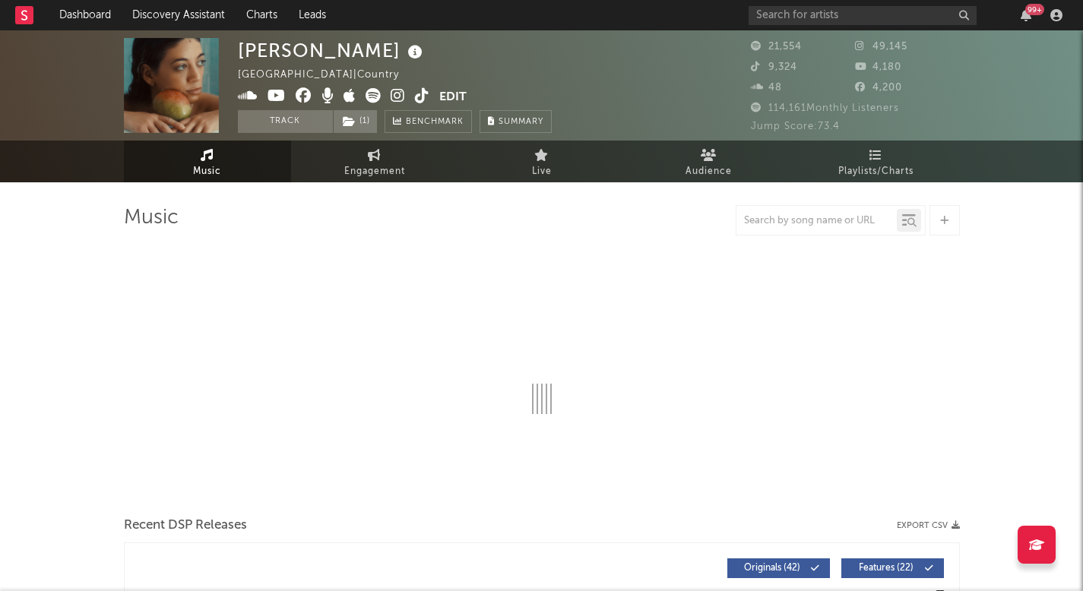
select select "6m"
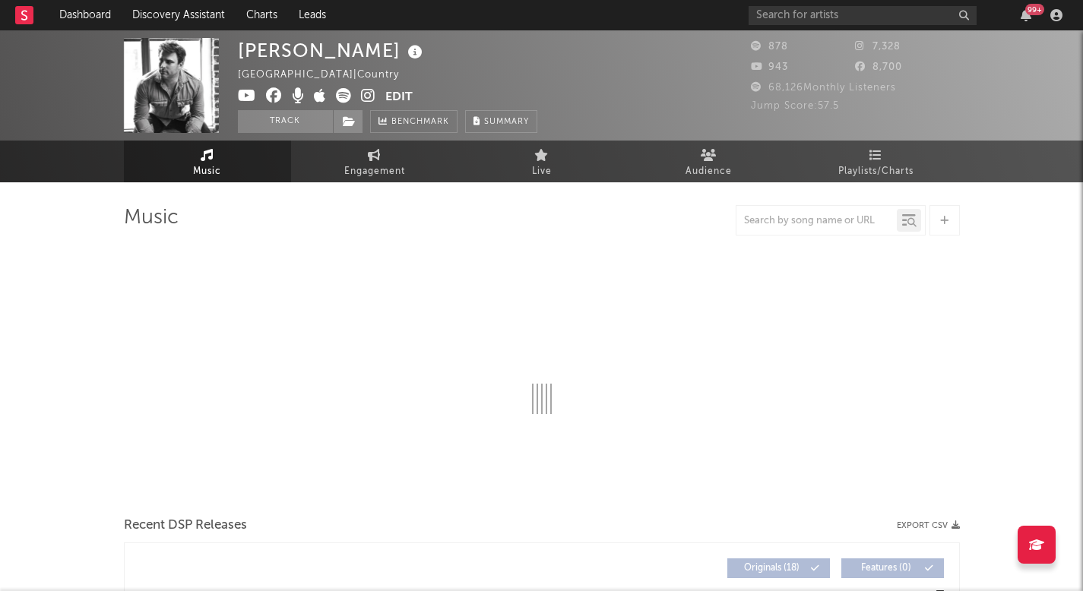
select select "1w"
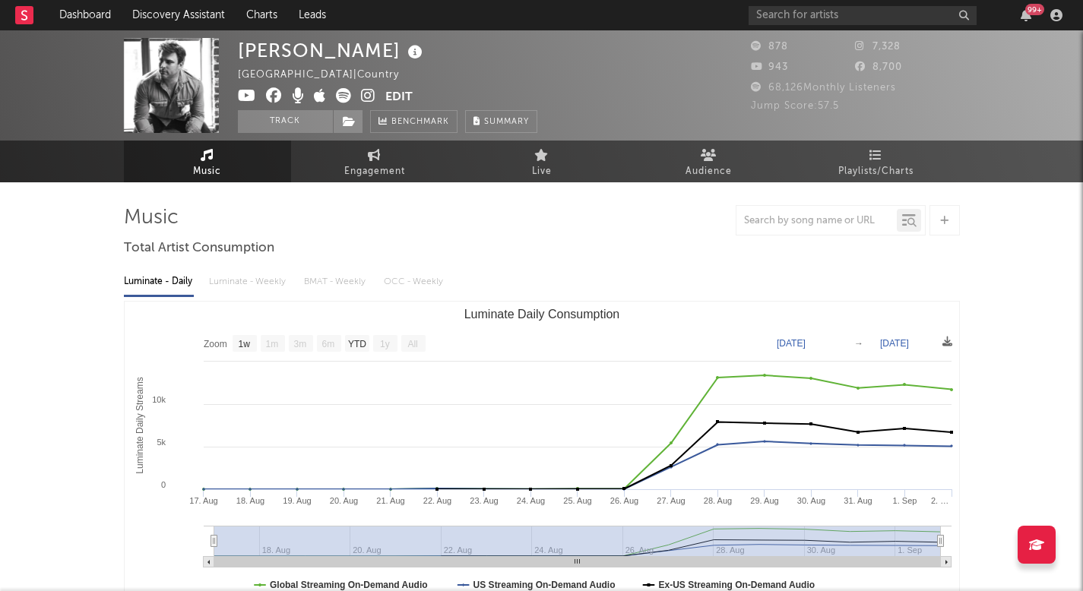
click at [969, 177] on div "Music Engagement Live Audience Playlists/Charts" at bounding box center [541, 162] width 1083 height 42
click at [903, 160] on link "Playlists/Charts" at bounding box center [875, 162] width 167 height 42
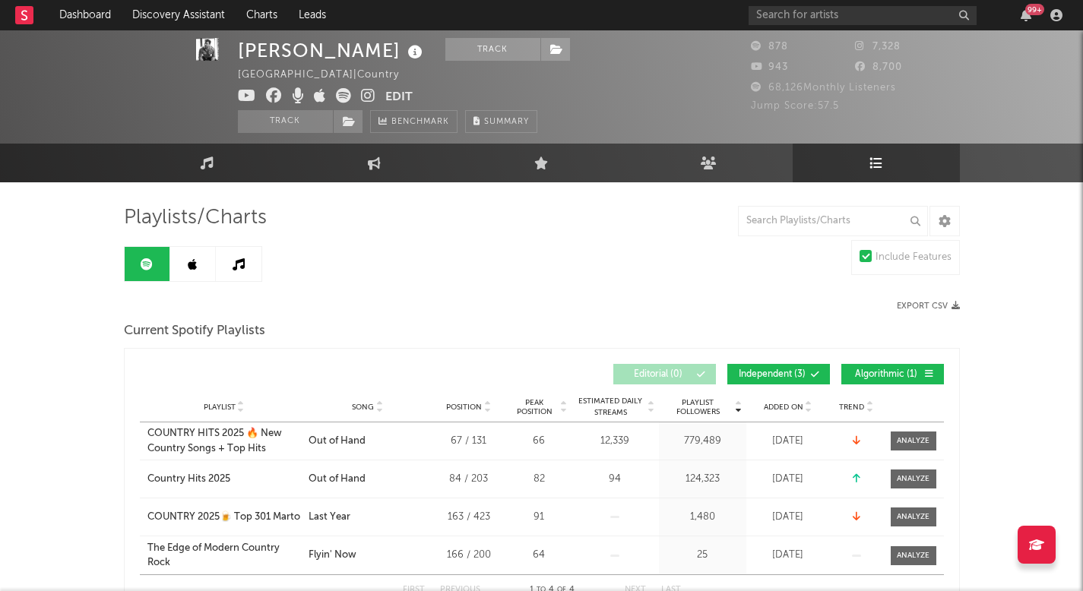
scroll to position [7, 0]
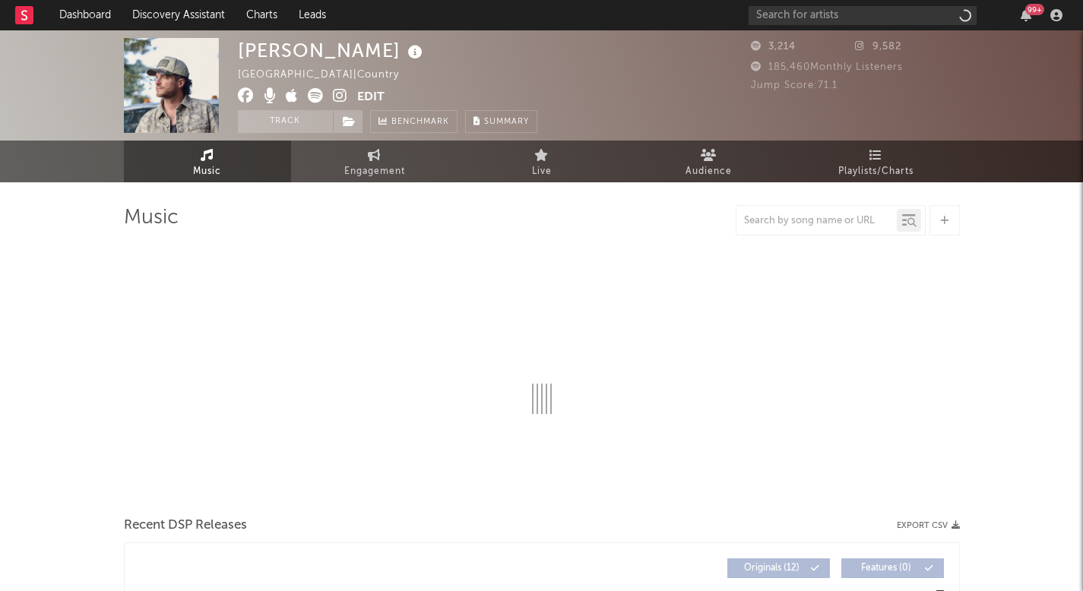
select select "6m"
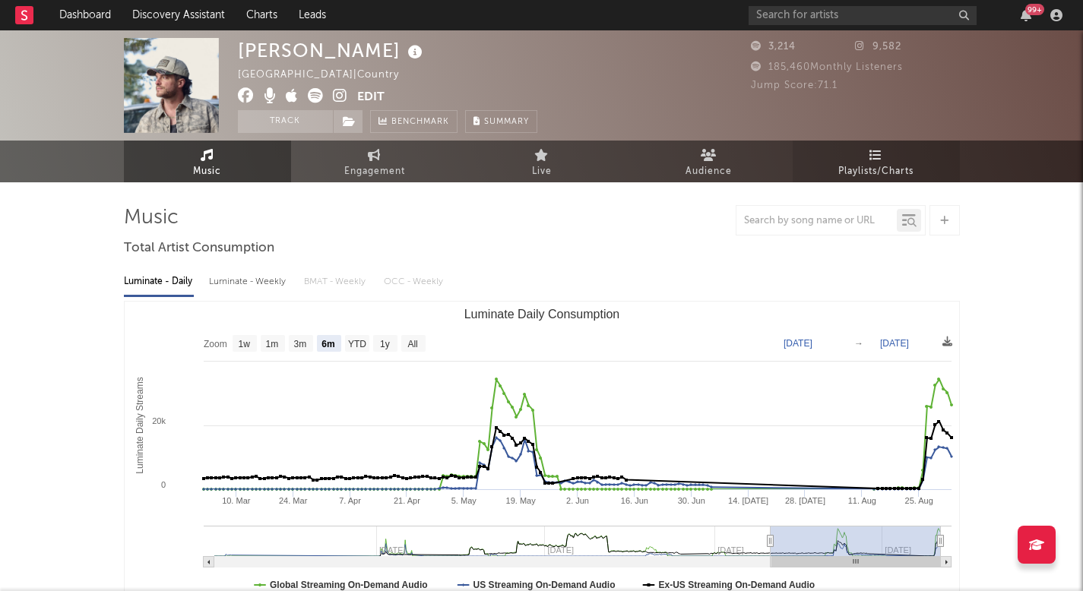
click at [880, 154] on icon at bounding box center [875, 155] width 13 height 12
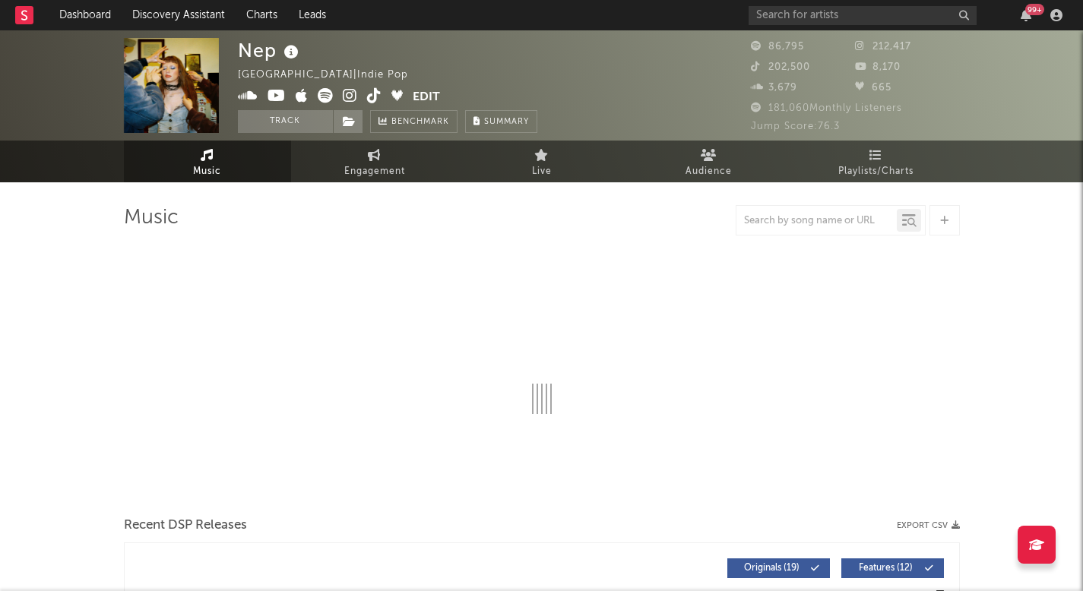
select select "6m"
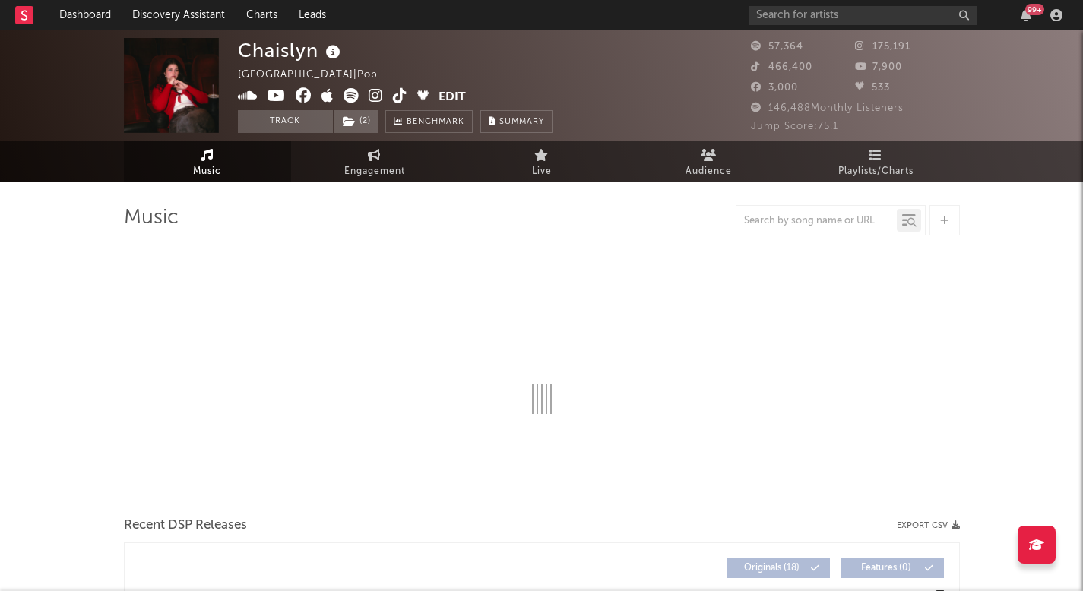
select select "6m"
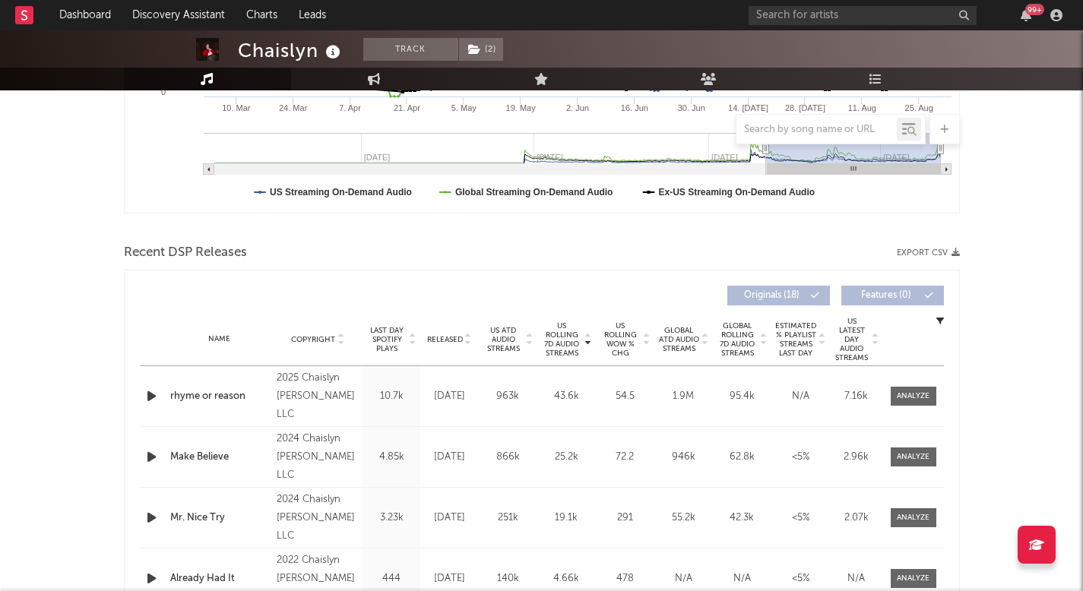
scroll to position [390, 0]
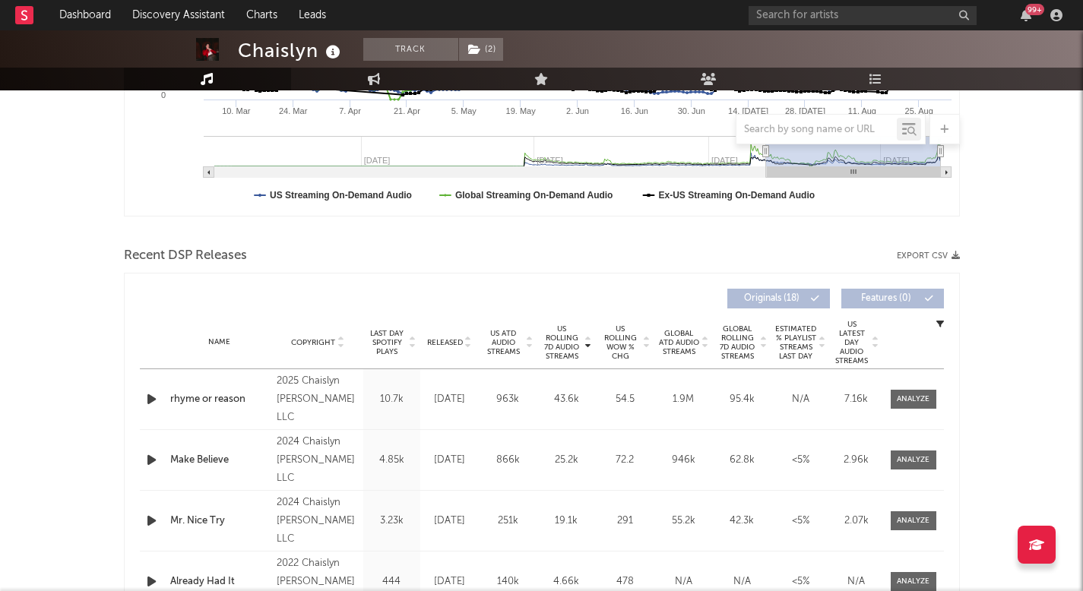
click at [611, 341] on span "US Rolling WoW % Chg" at bounding box center [620, 342] width 42 height 36
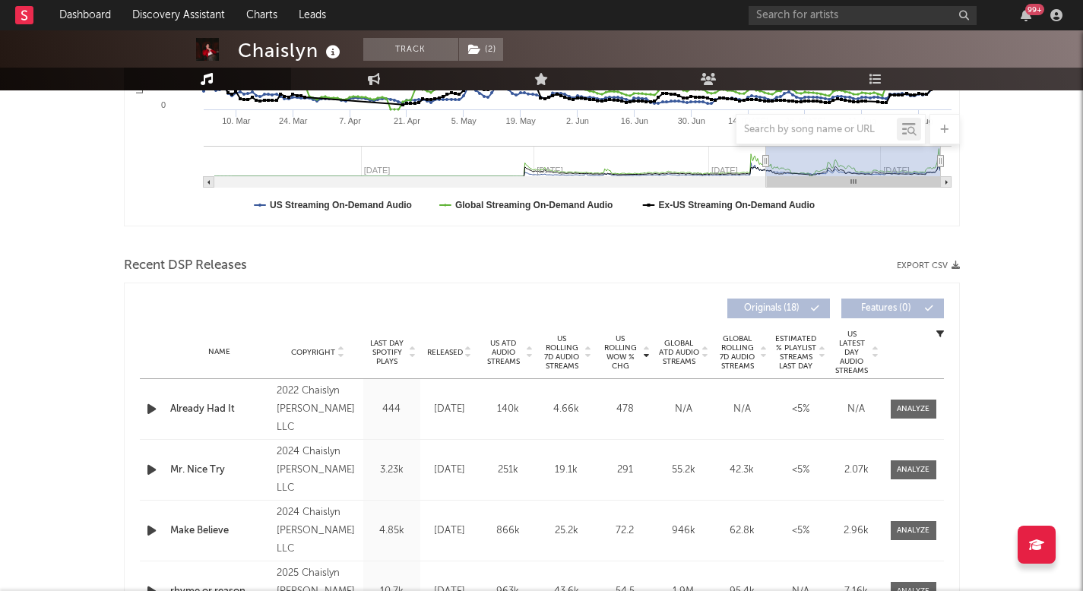
scroll to position [384, 0]
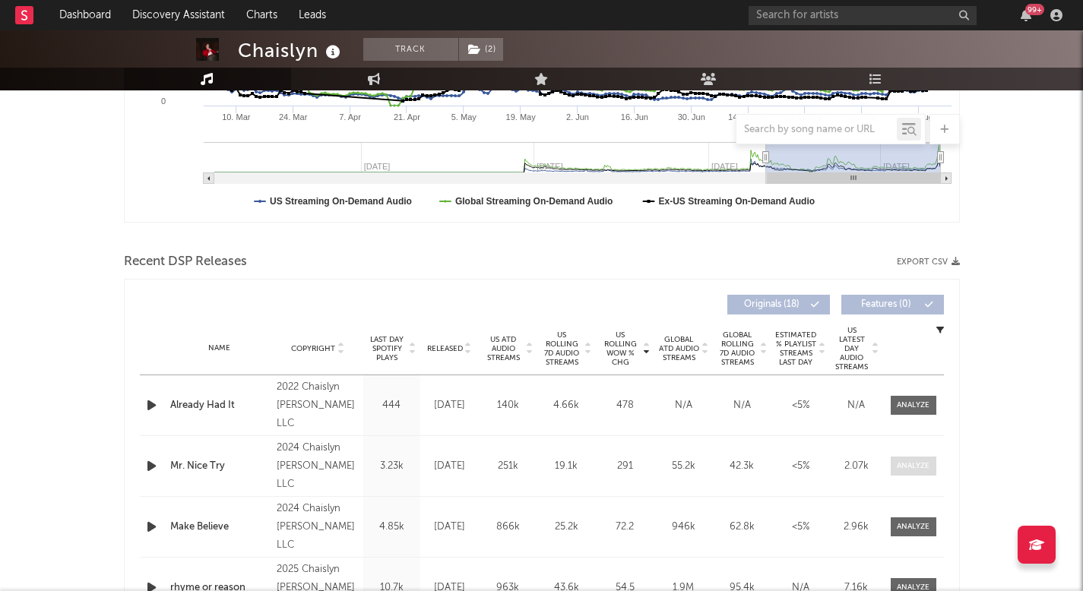
click at [899, 466] on div at bounding box center [912, 465] width 33 height 11
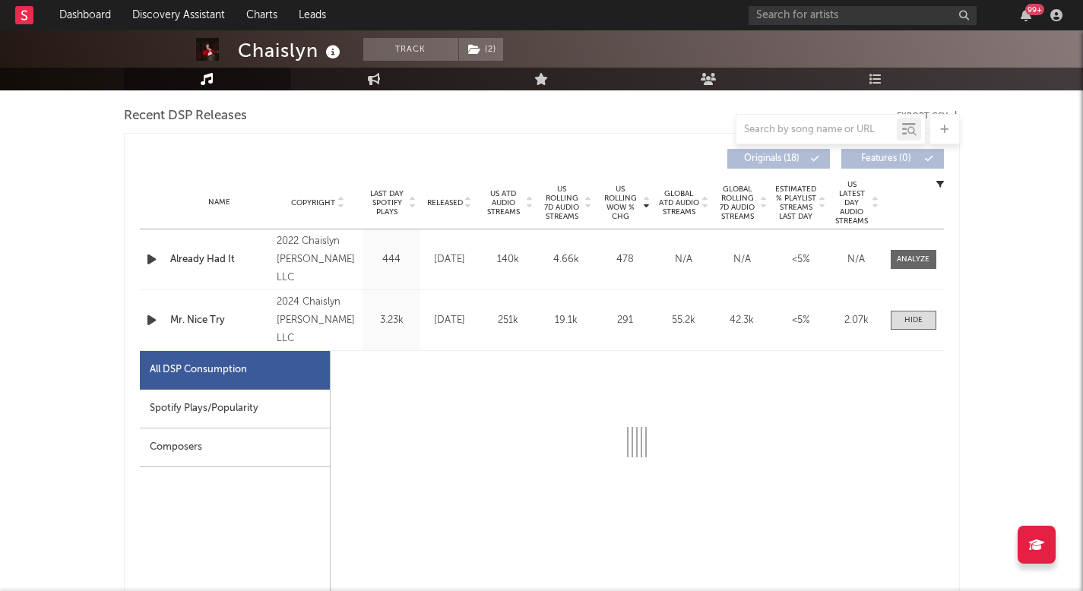
select select "6m"
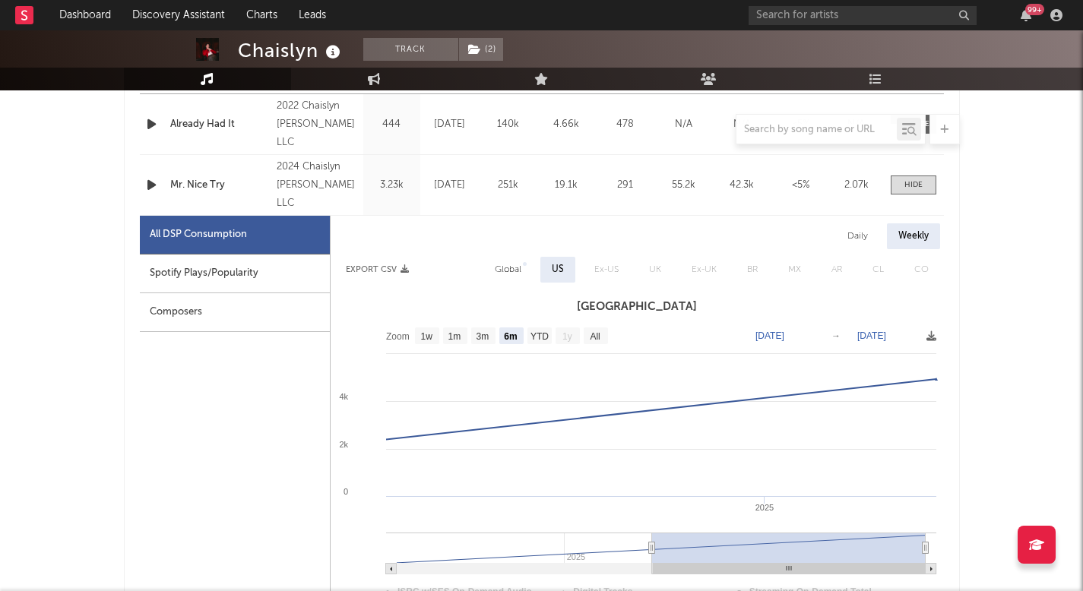
scroll to position [703, 0]
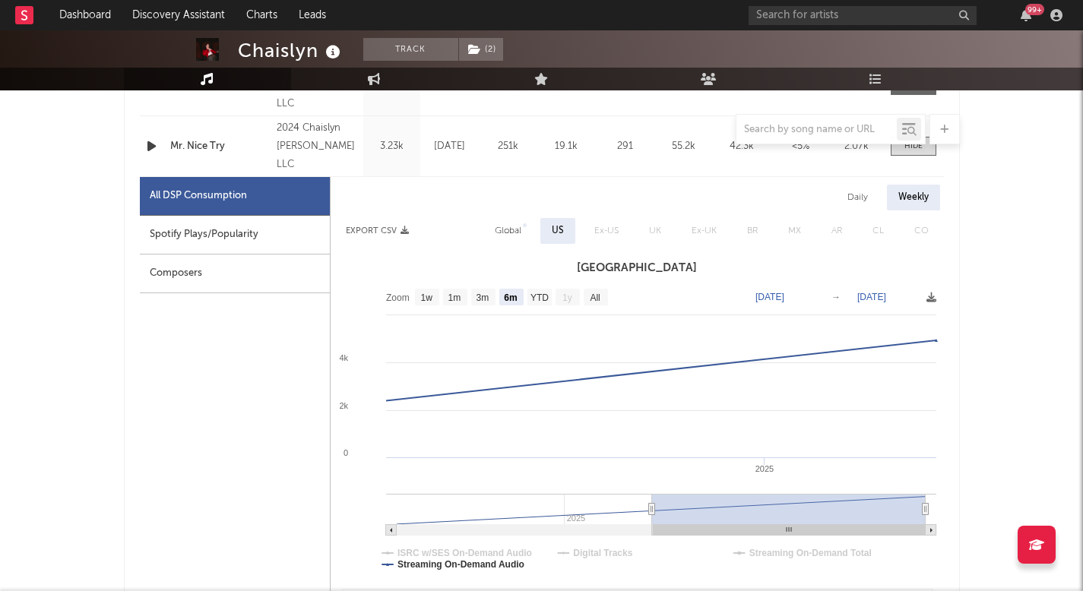
click at [514, 232] on div "Global" at bounding box center [508, 231] width 27 height 18
select select "6m"
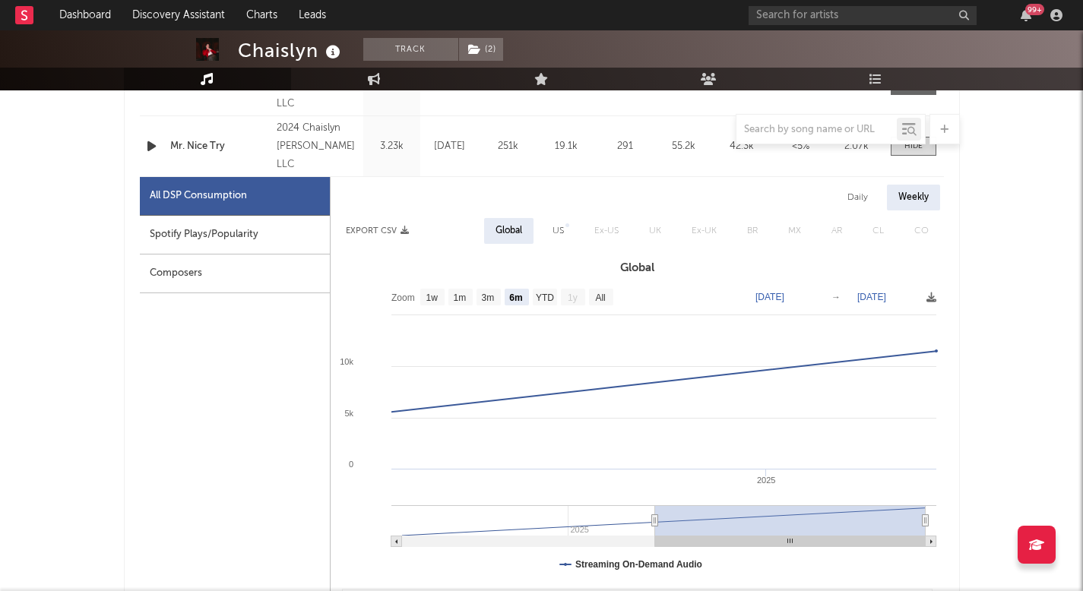
click at [868, 193] on div "Daily" at bounding box center [857, 198] width 43 height 26
select select "6m"
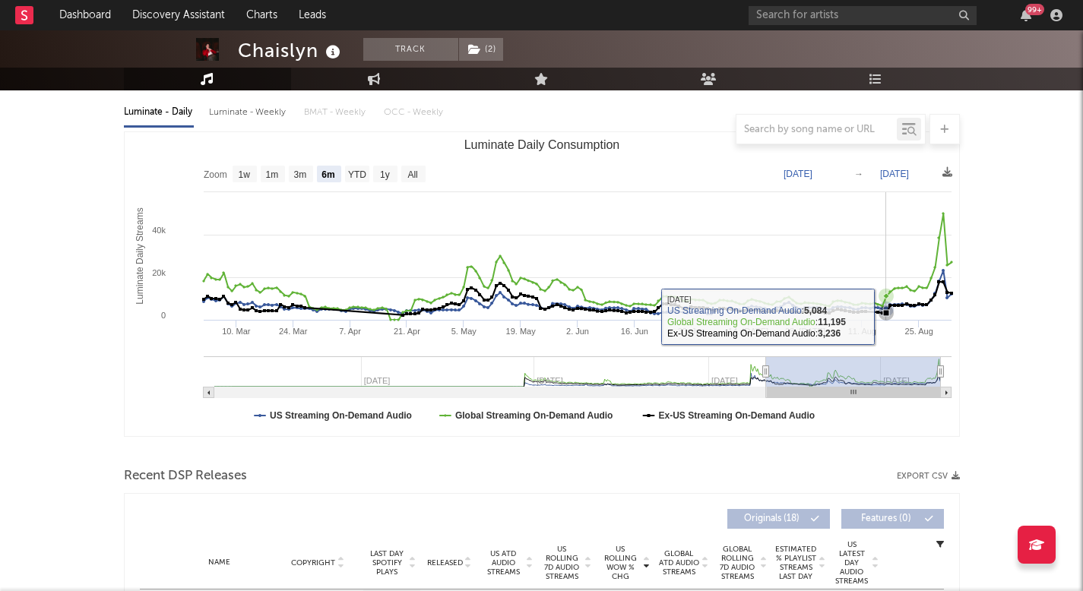
scroll to position [116, 0]
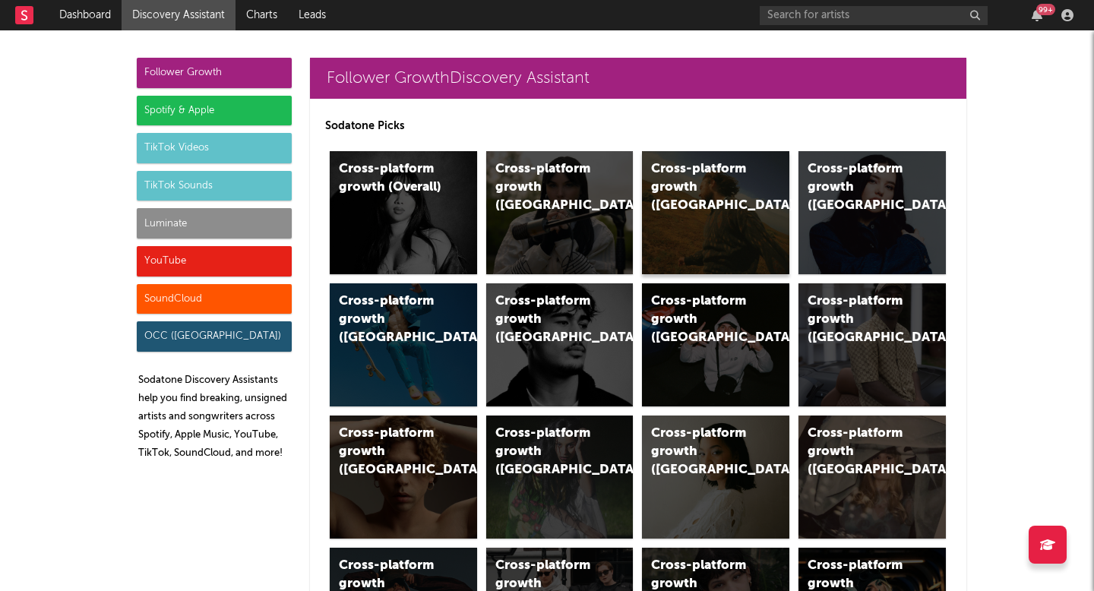
click at [692, 172] on div "Cross-platform growth ([GEOGRAPHIC_DATA])" at bounding box center [702, 187] width 103 height 55
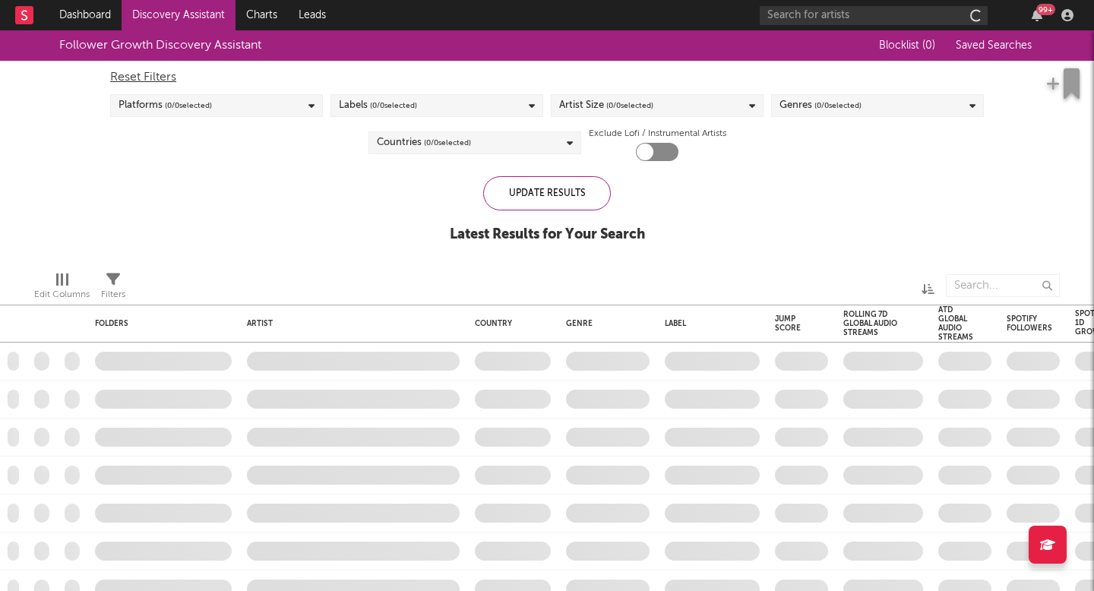
checkbox input "true"
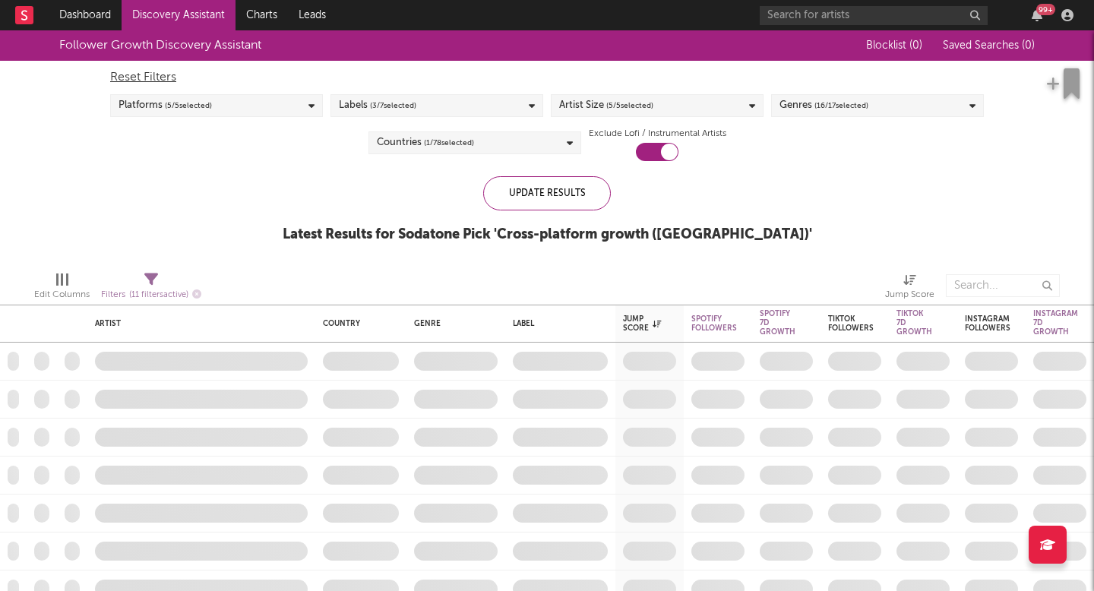
click at [200, 3] on link "Discovery Assistant" at bounding box center [179, 15] width 114 height 30
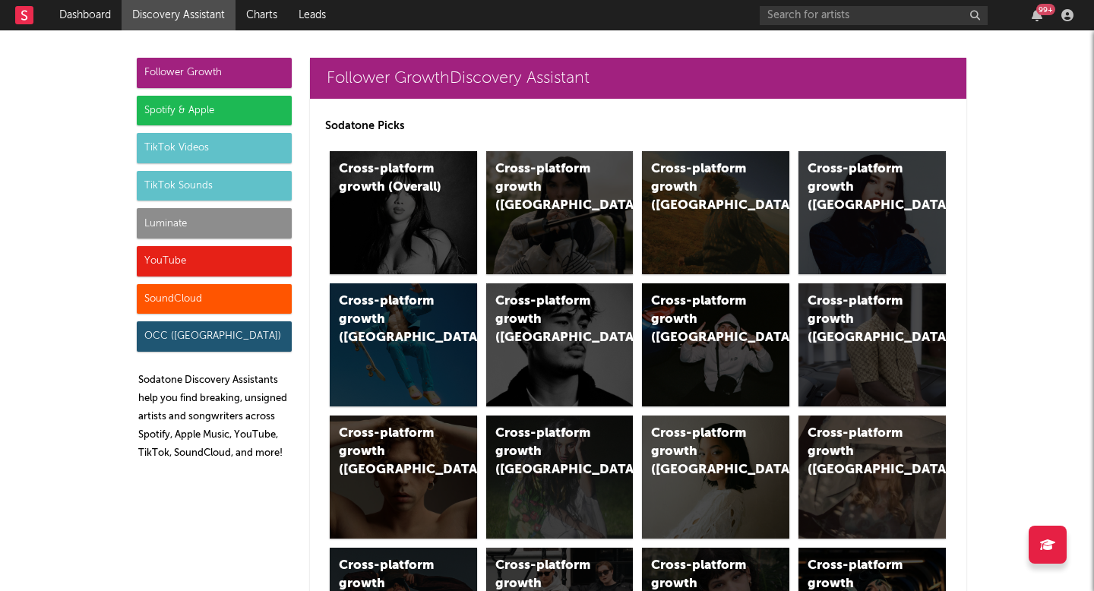
click at [215, 230] on div "Luminate" at bounding box center [214, 223] width 155 height 30
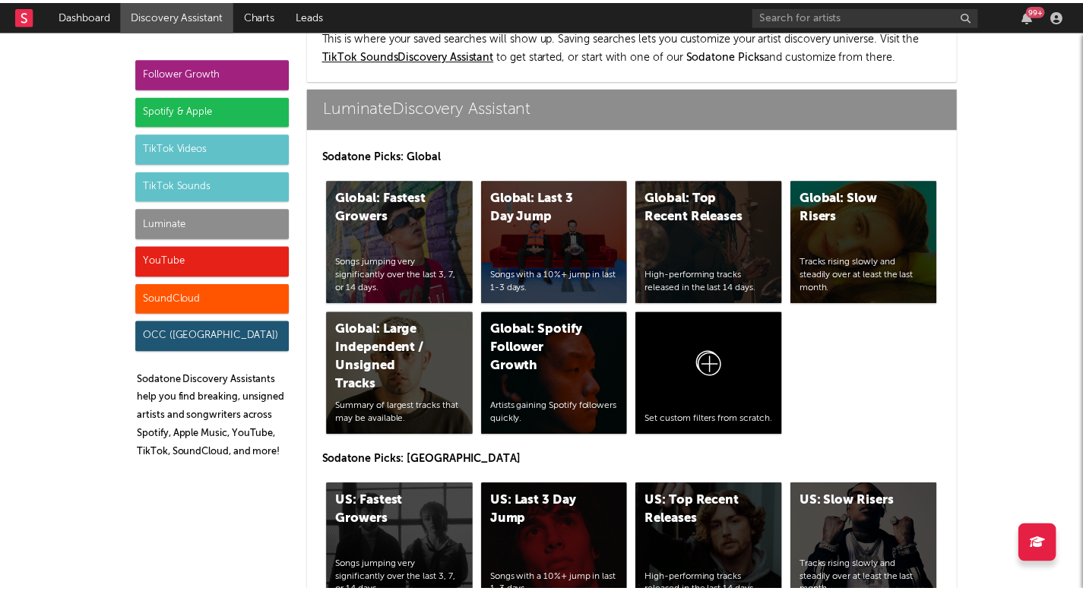
scroll to position [7278, 0]
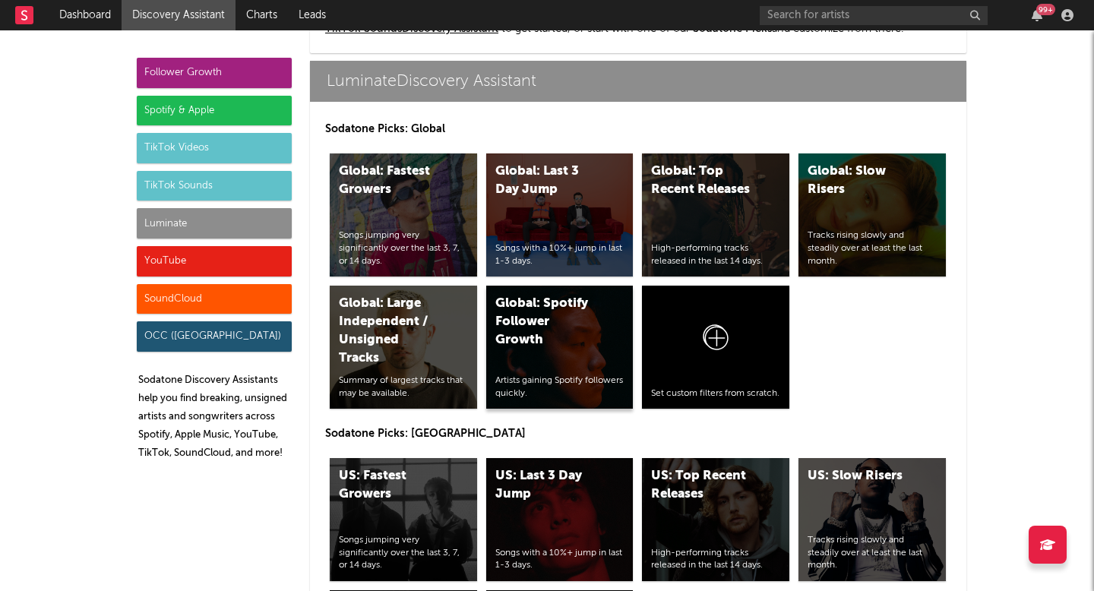
click at [517, 340] on div "Global: Spotify Follower Growth" at bounding box center [546, 322] width 103 height 55
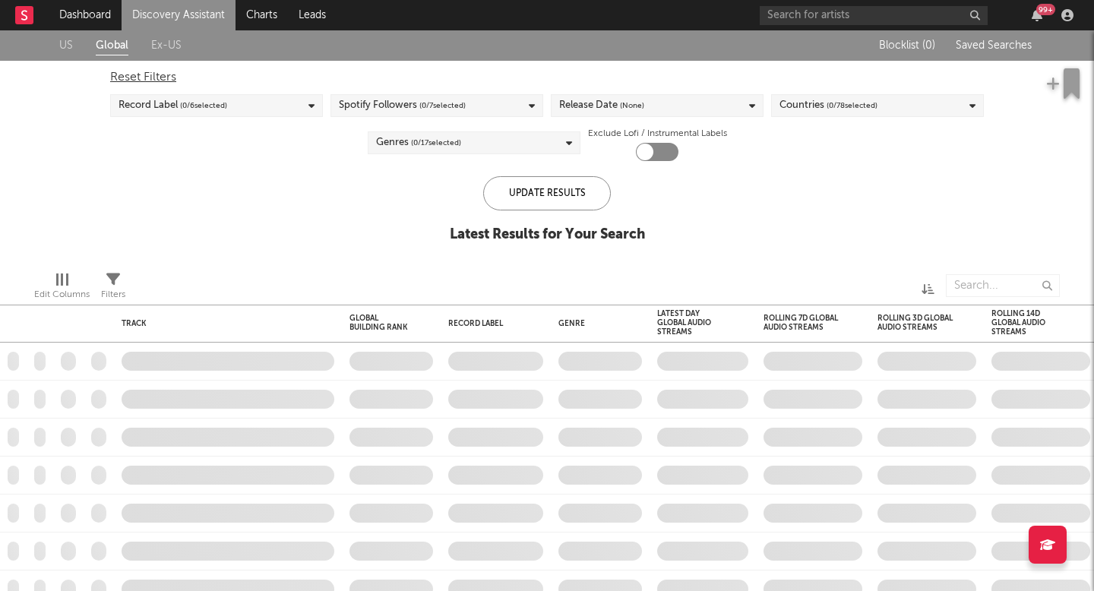
checkbox input "true"
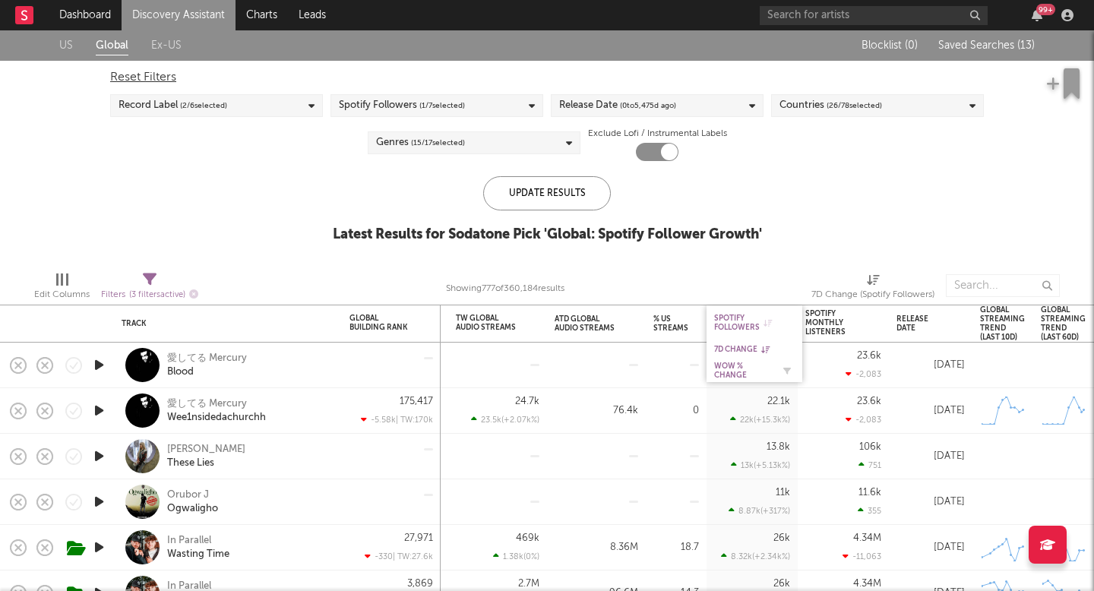
click at [746, 365] on div "WoW % Change" at bounding box center [743, 371] width 58 height 18
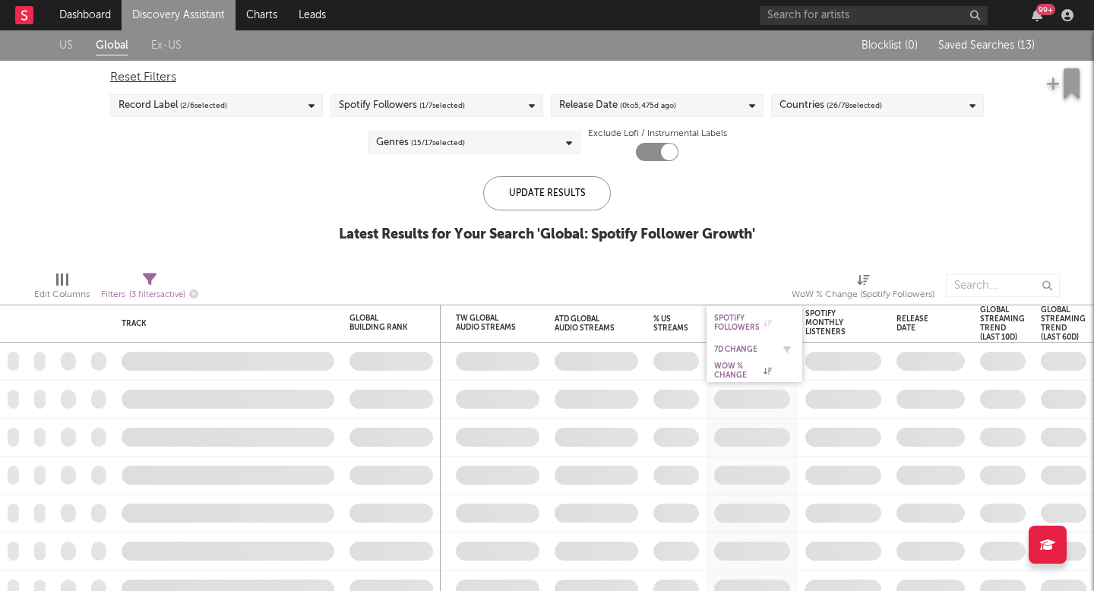
click at [754, 345] on div "7D Change" at bounding box center [743, 349] width 58 height 9
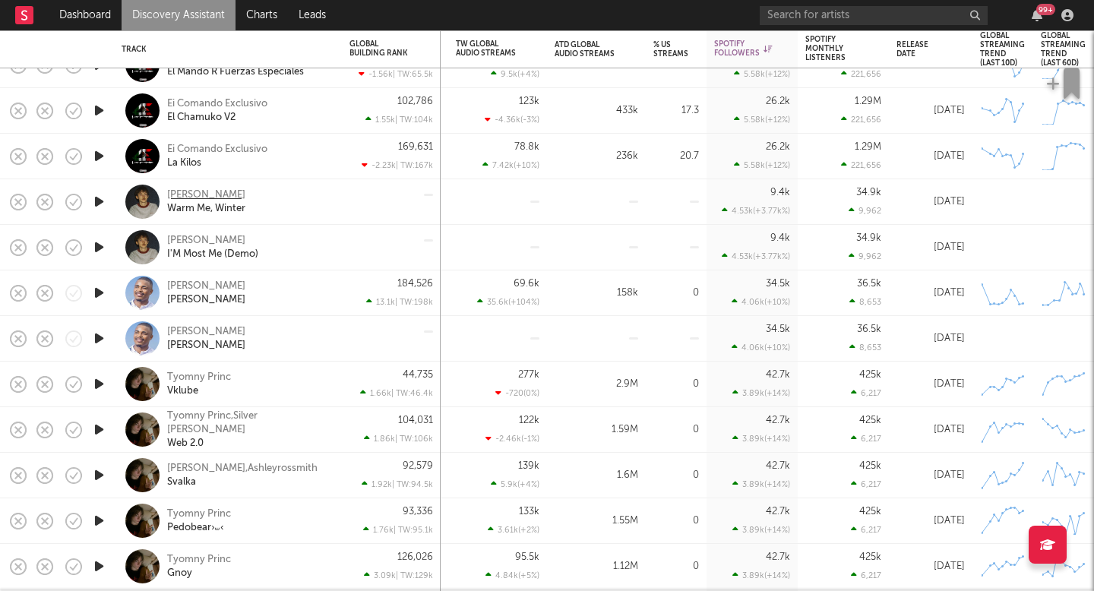
click at [200, 193] on div "[PERSON_NAME]" at bounding box center [206, 195] width 78 height 14
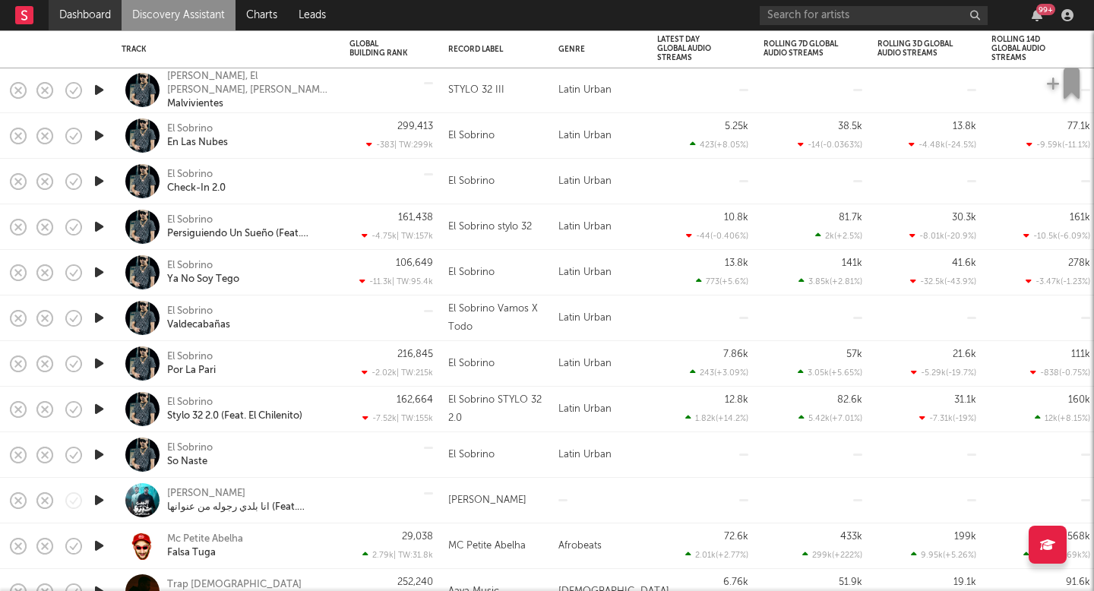
click at [89, 21] on link "Dashboard" at bounding box center [85, 15] width 73 height 30
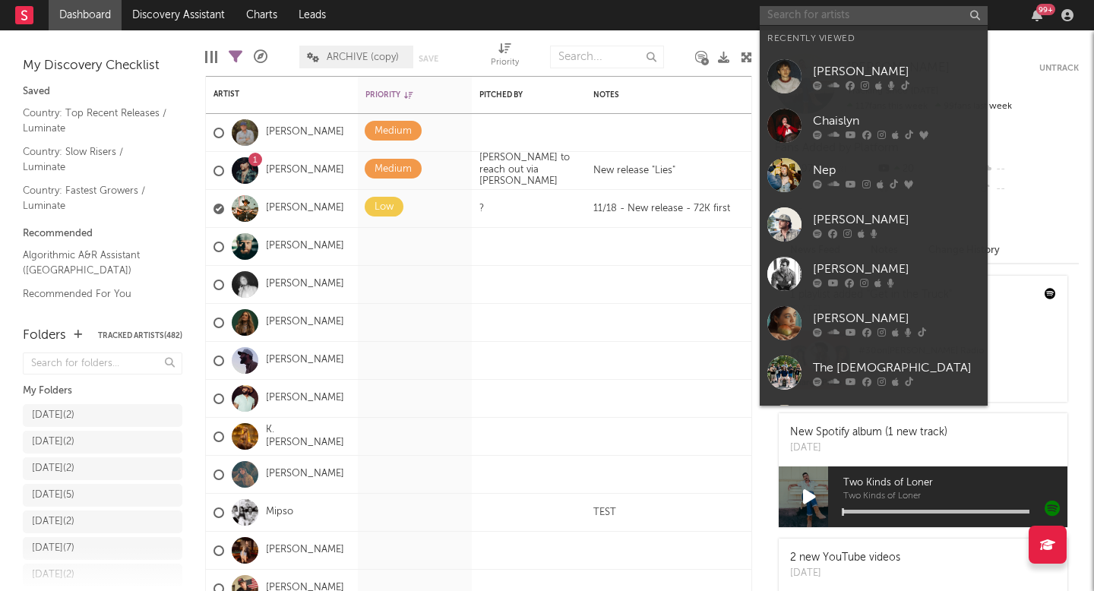
click at [789, 19] on input "text" at bounding box center [874, 15] width 228 height 19
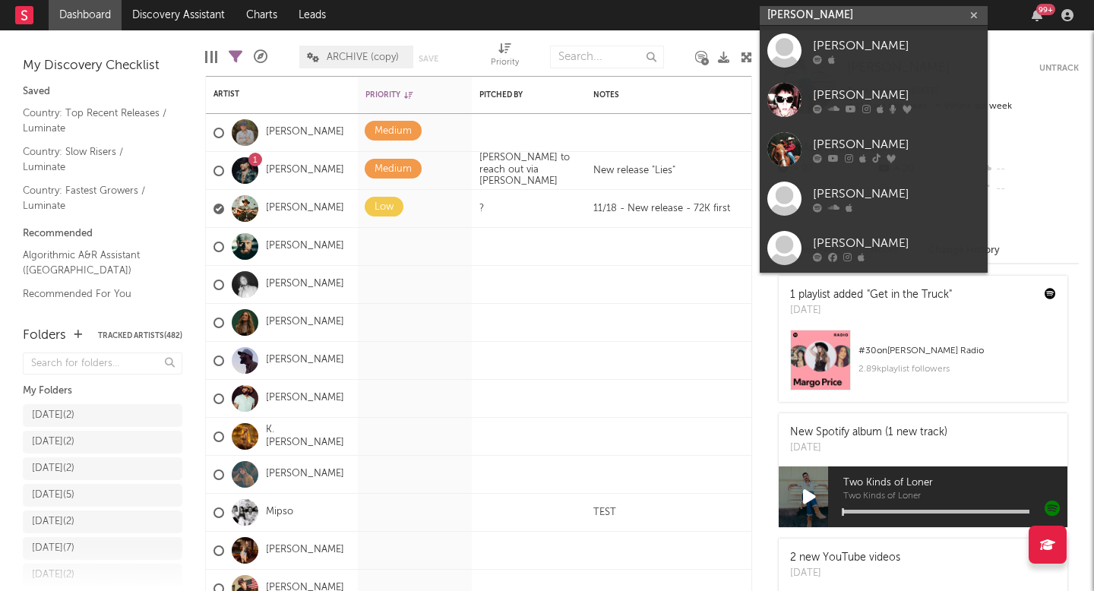
type input "ricky chil"
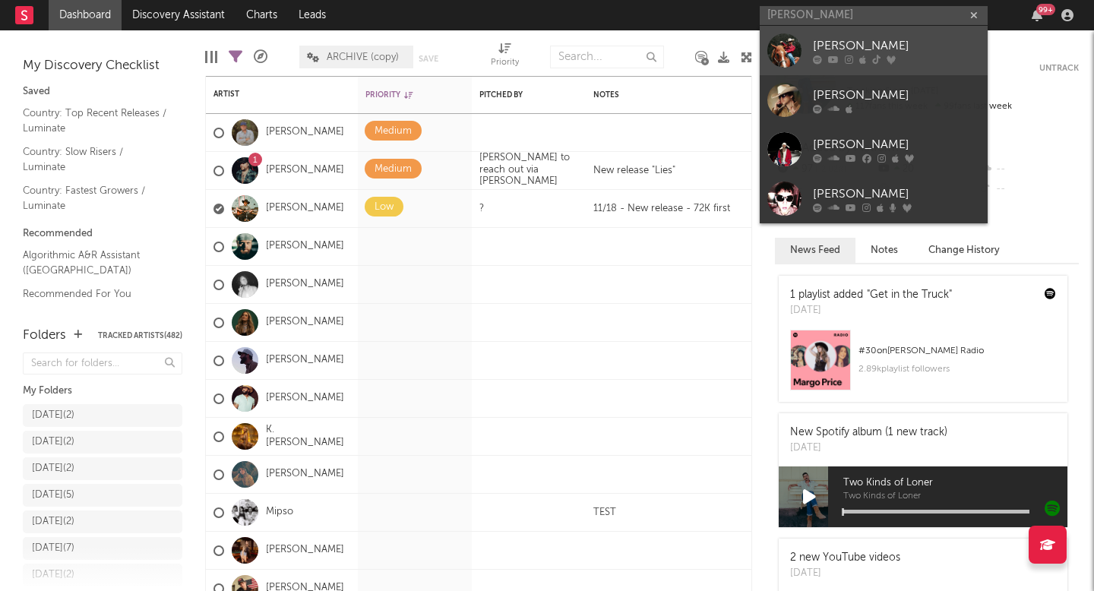
click at [826, 58] on div at bounding box center [896, 59] width 167 height 9
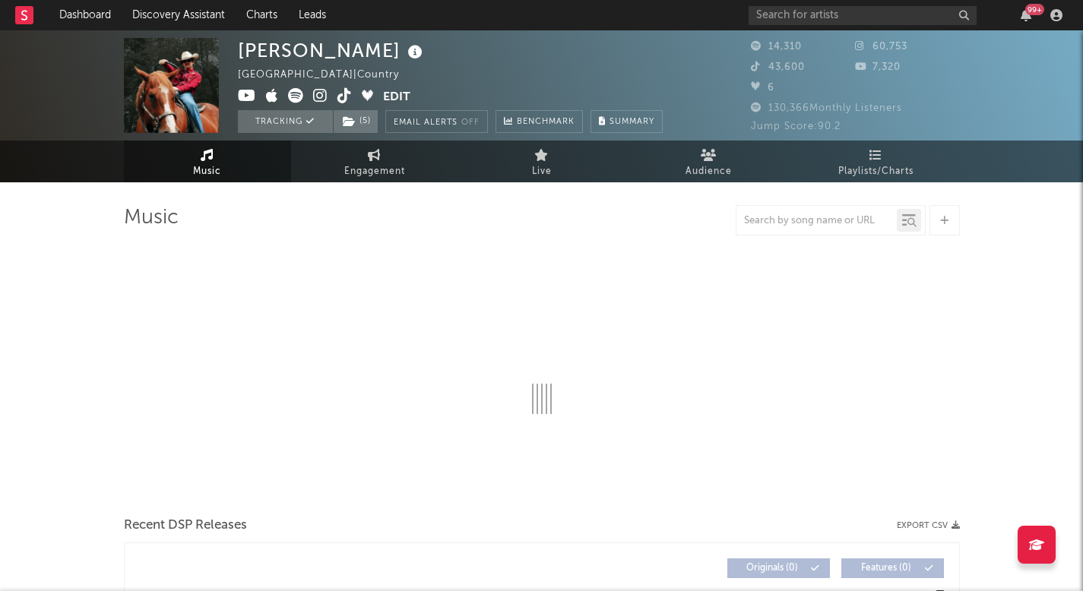
select select "6m"
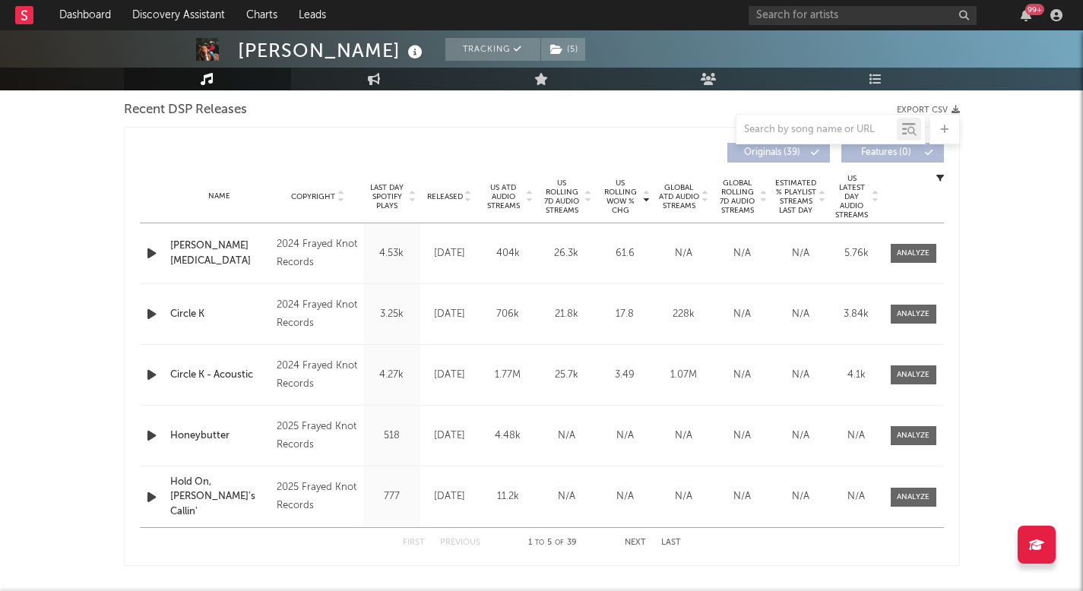
scroll to position [545, 0]
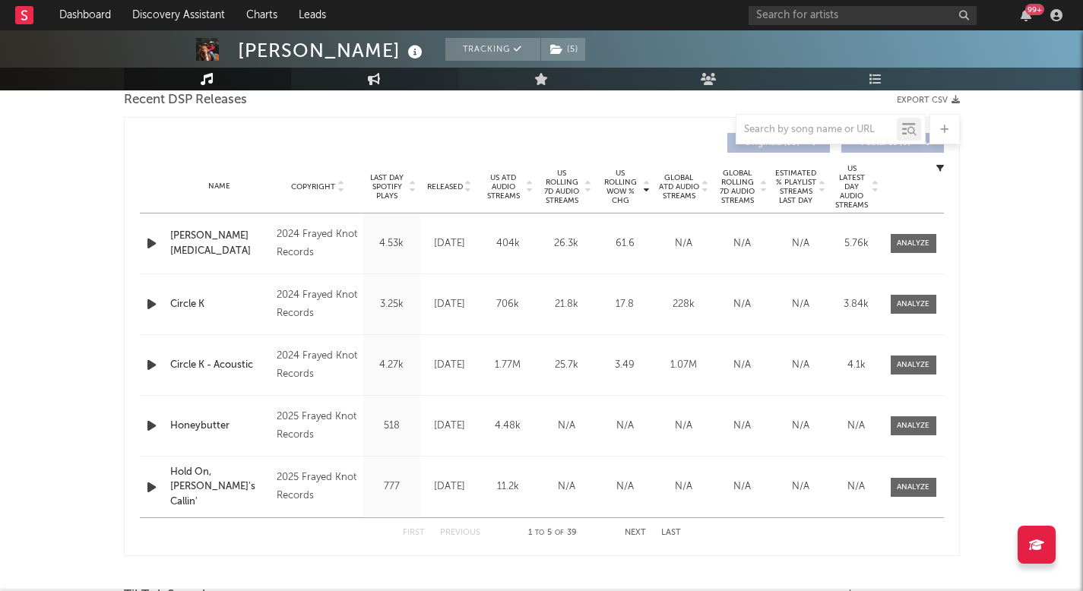
click at [376, 81] on icon at bounding box center [374, 79] width 13 height 12
select select "1w"
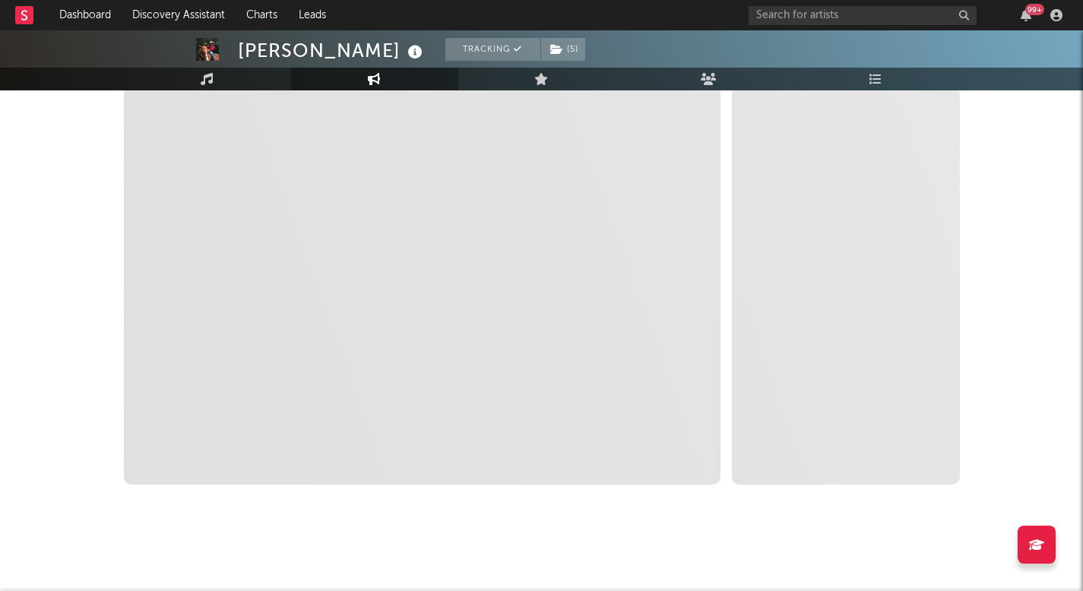
scroll to position [237, 0]
select select "1m"
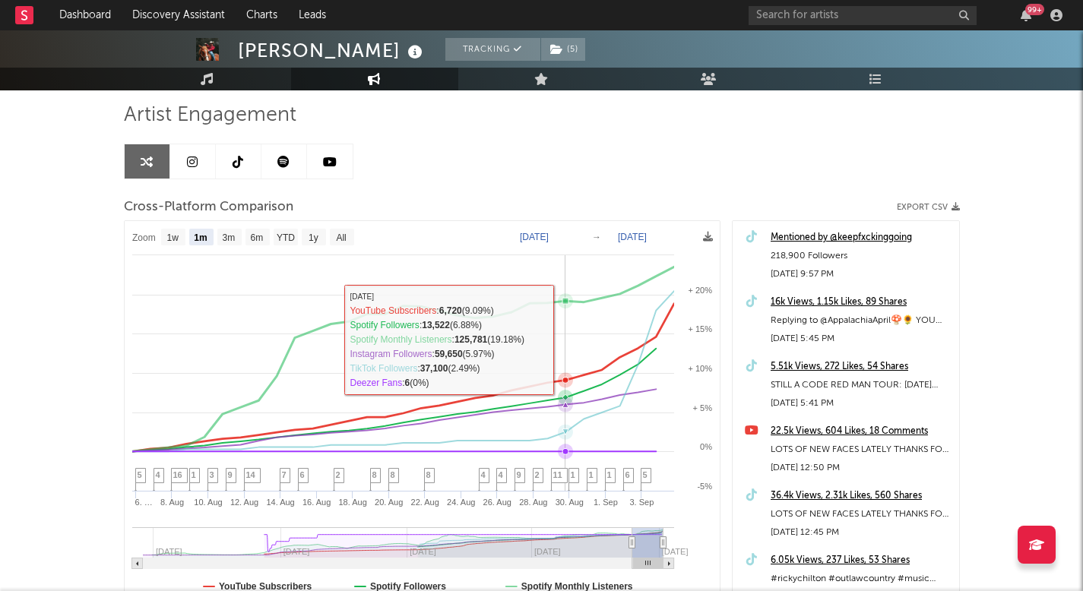
scroll to position [28, 0]
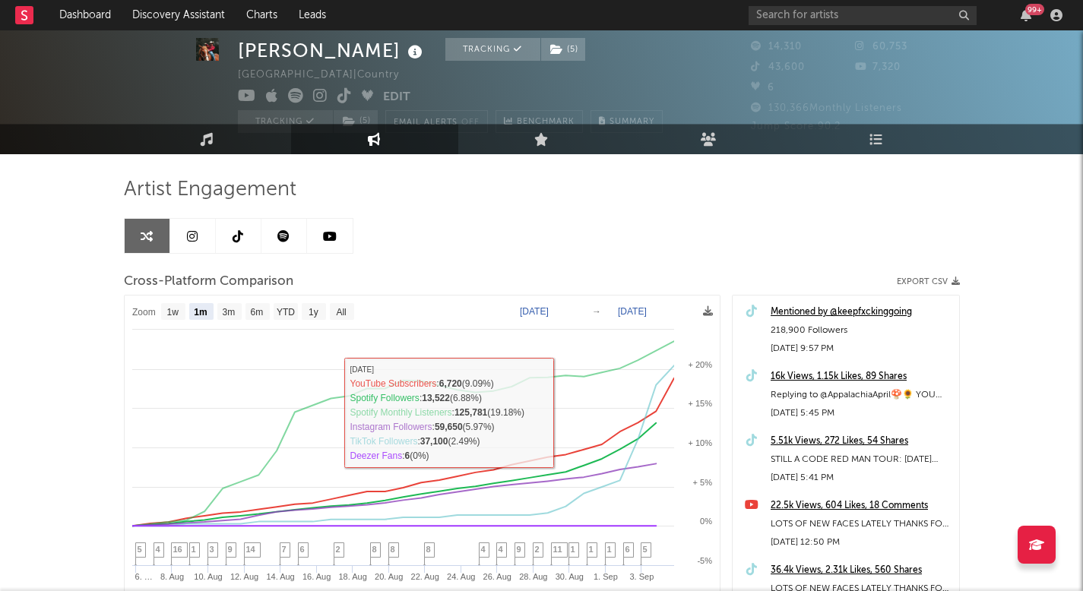
click at [280, 239] on icon at bounding box center [283, 236] width 12 height 12
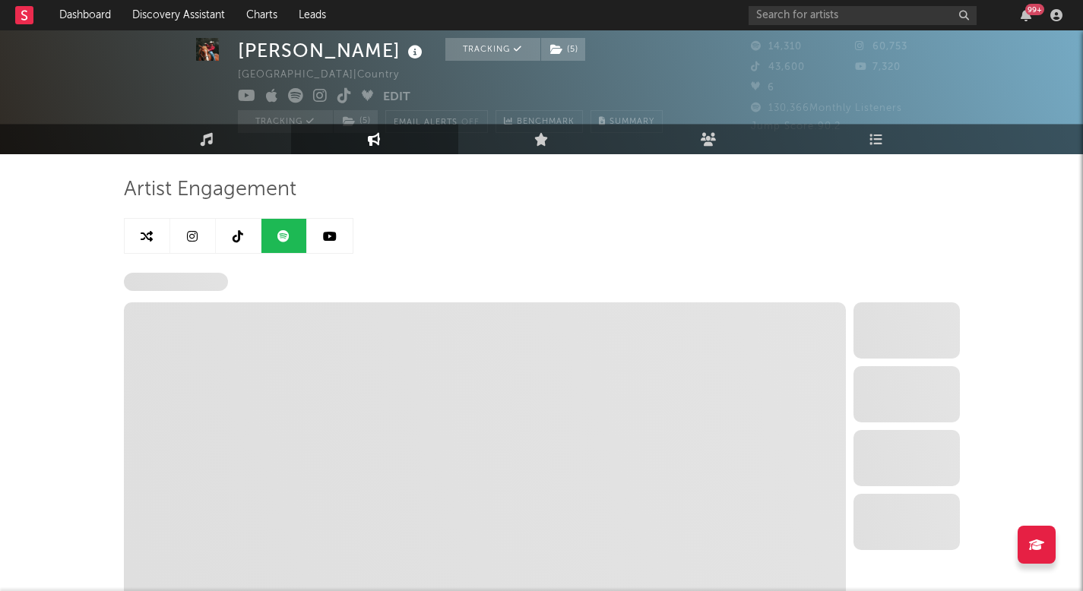
select select "6m"
select select "1w"
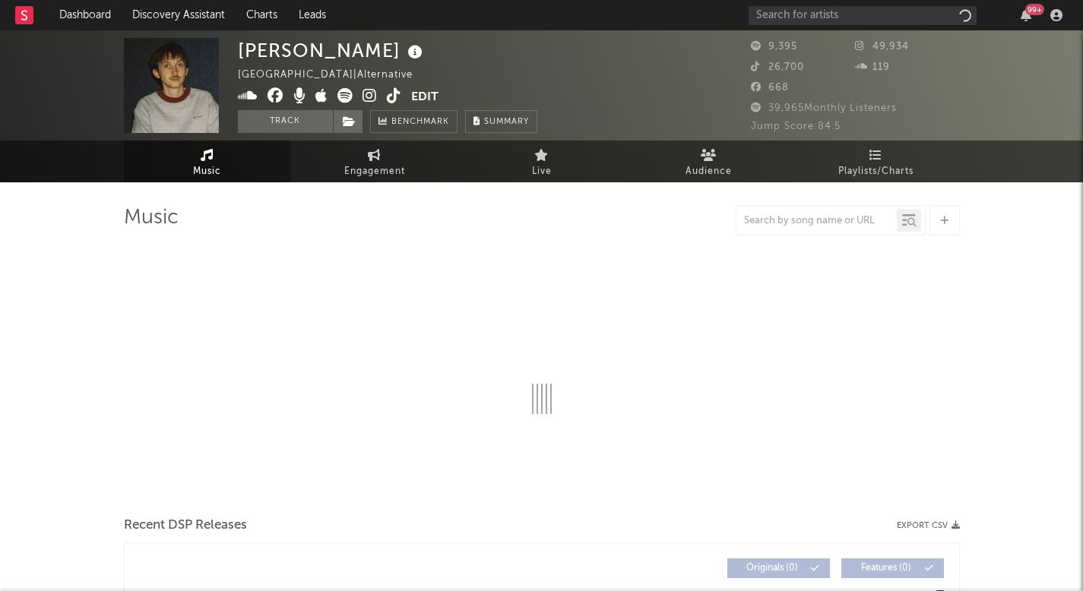
select select "6m"
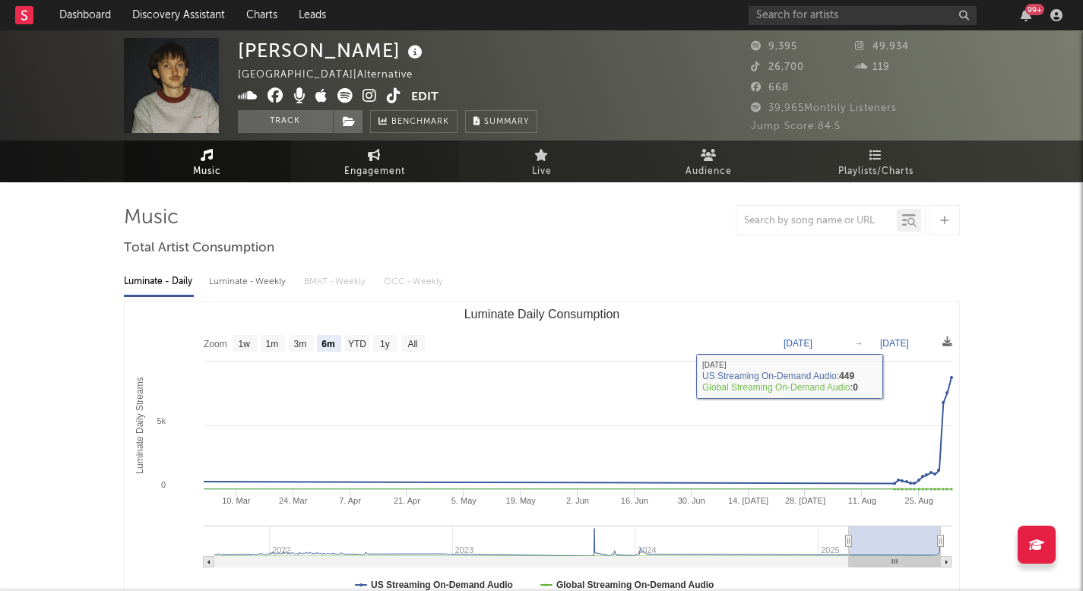
click at [363, 174] on span "Engagement" at bounding box center [374, 172] width 61 height 18
select select "1w"
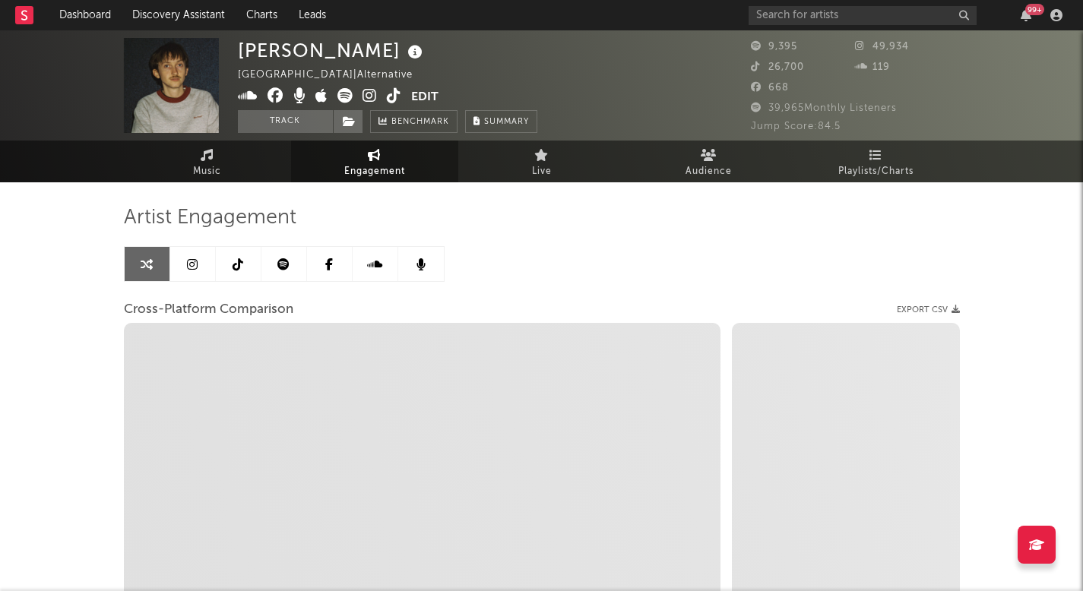
select select "1m"
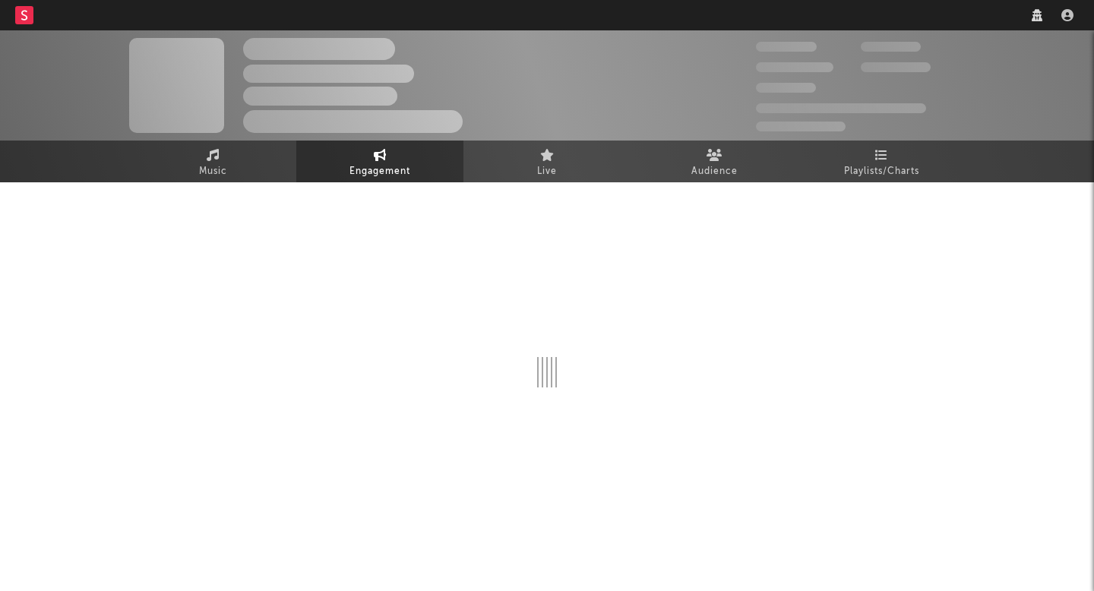
select select "6m"
select select "1w"
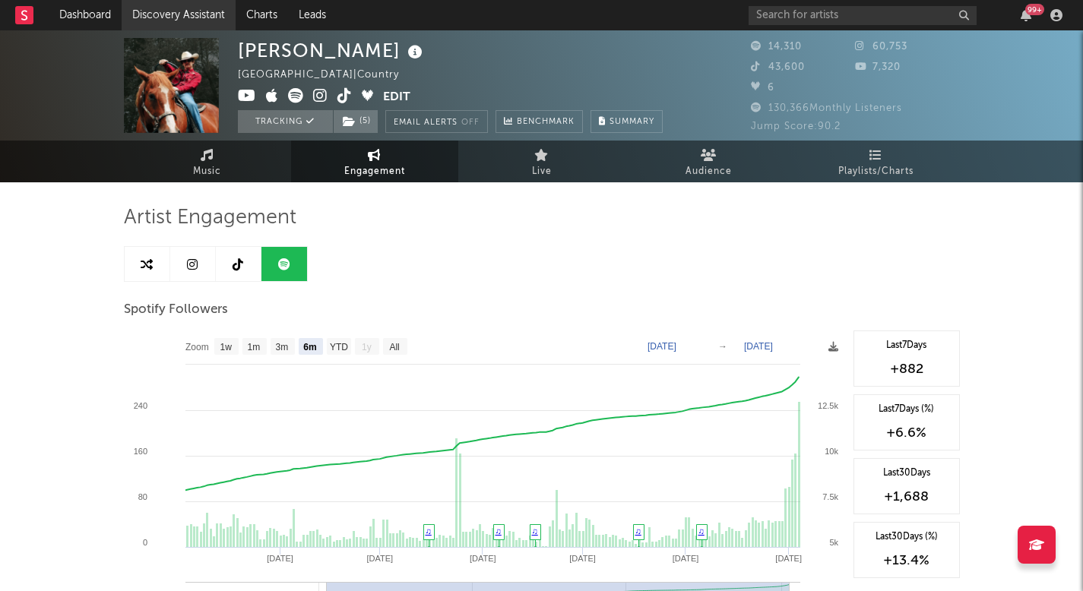
click at [163, 12] on link "Discovery Assistant" at bounding box center [179, 15] width 114 height 30
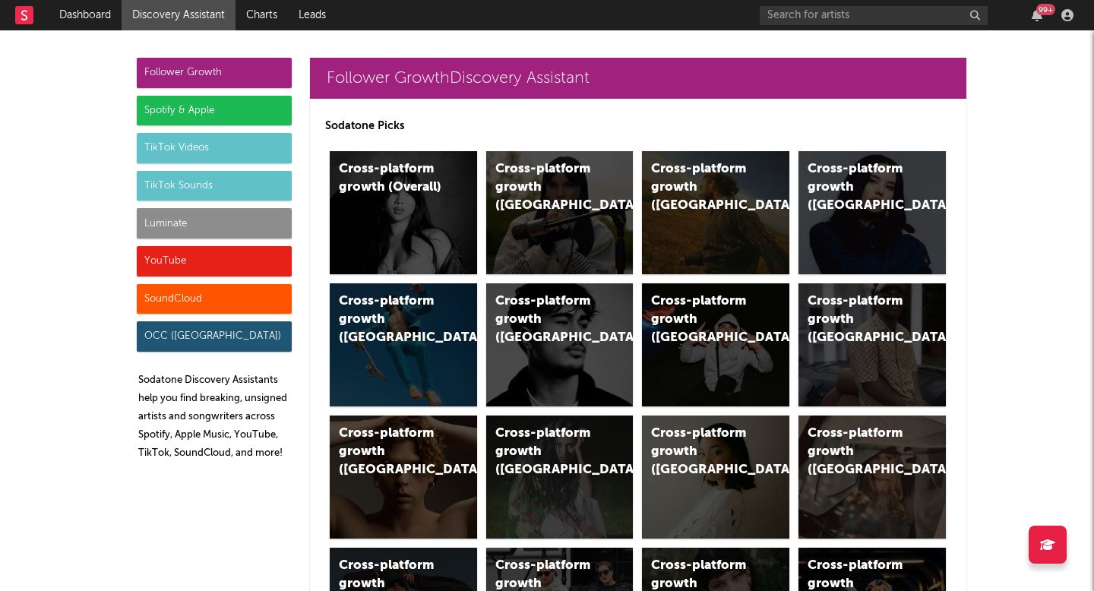
click at [184, 229] on div "Luminate" at bounding box center [214, 223] width 155 height 30
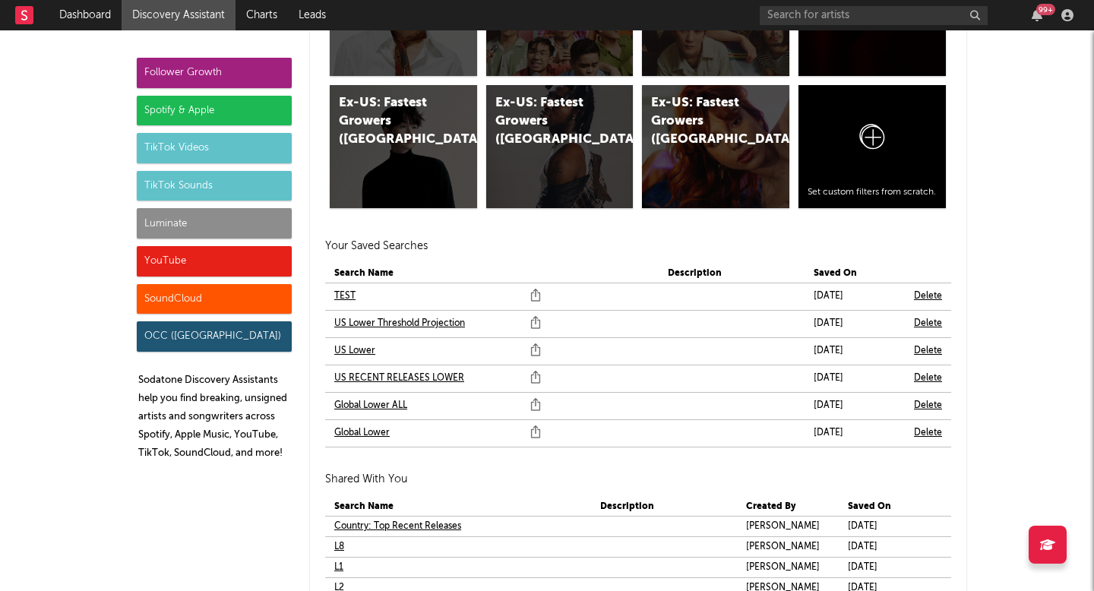
scroll to position [9000, 0]
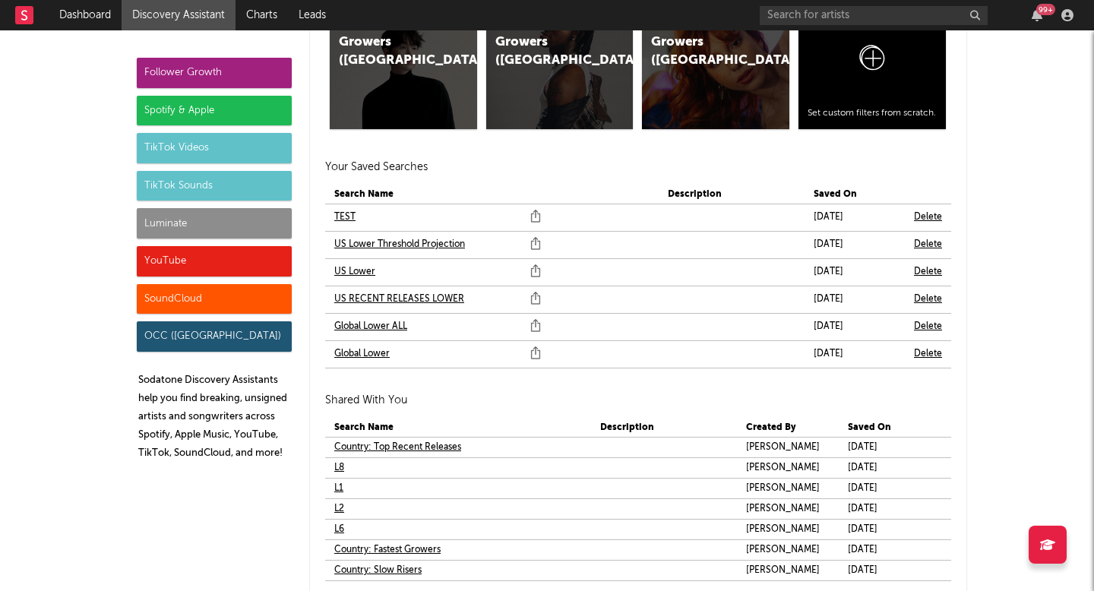
click at [336, 487] on link "L1" at bounding box center [338, 488] width 9 height 18
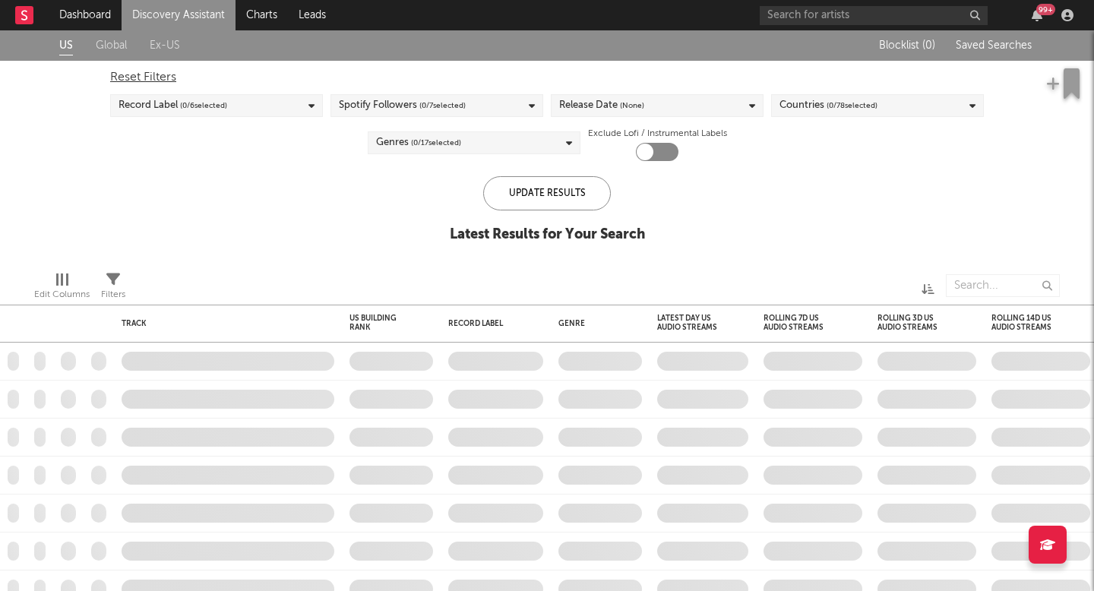
checkbox input "true"
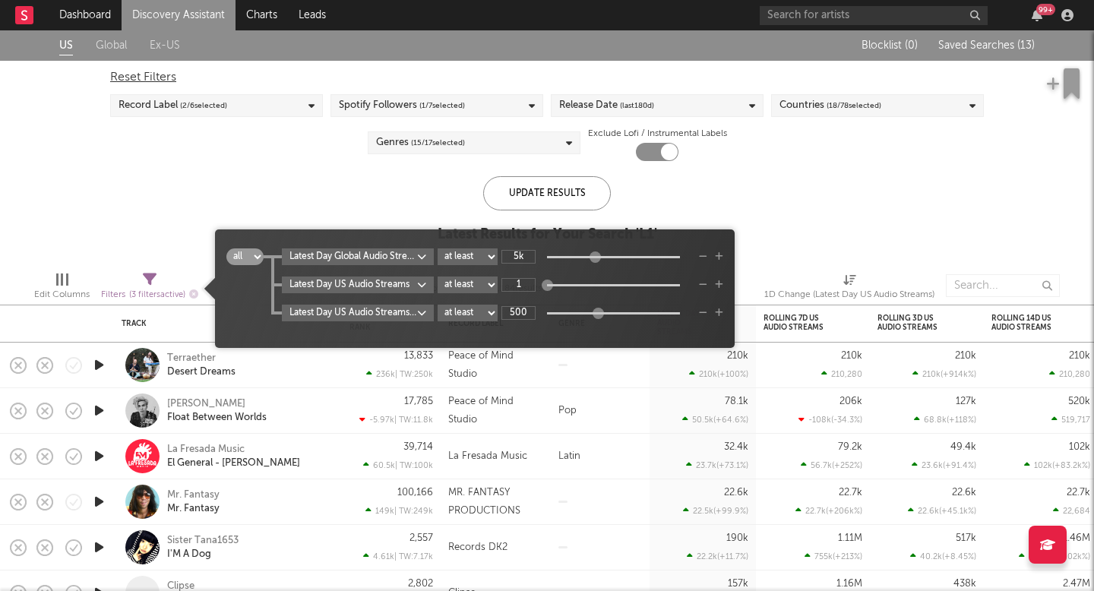
click at [141, 277] on span "Filters ( 3 filters active)" at bounding box center [149, 288] width 97 height 31
click at [399, 187] on div "US Global Ex-US Blocklist ( 0 ) Saved Searches ( 13 ) Reset Filters Record Labe…" at bounding box center [547, 144] width 1094 height 229
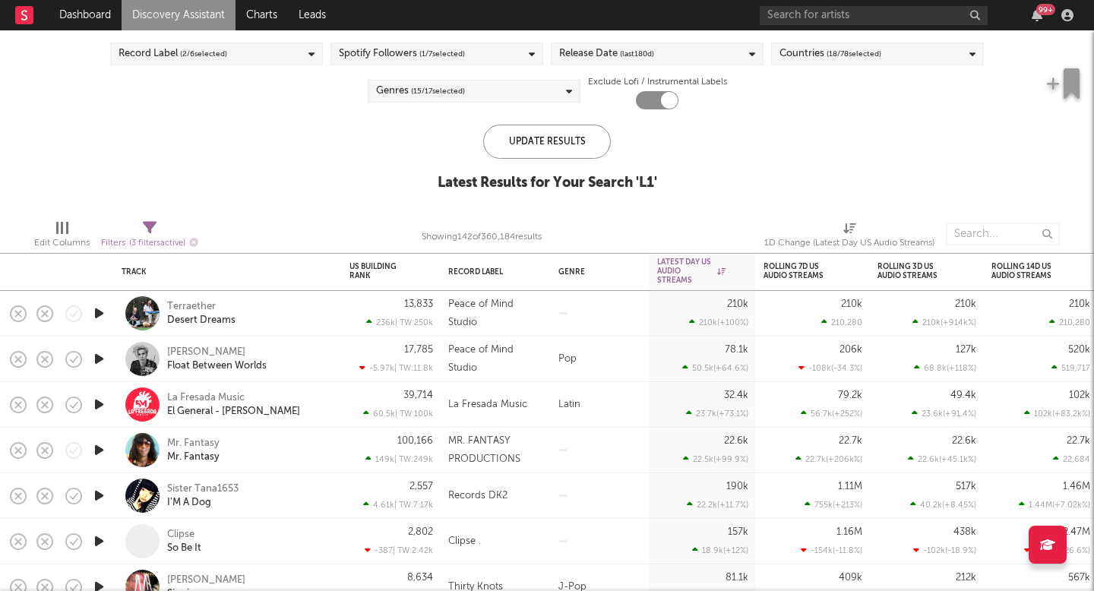
click at [103, 312] on icon "button" at bounding box center [99, 313] width 16 height 19
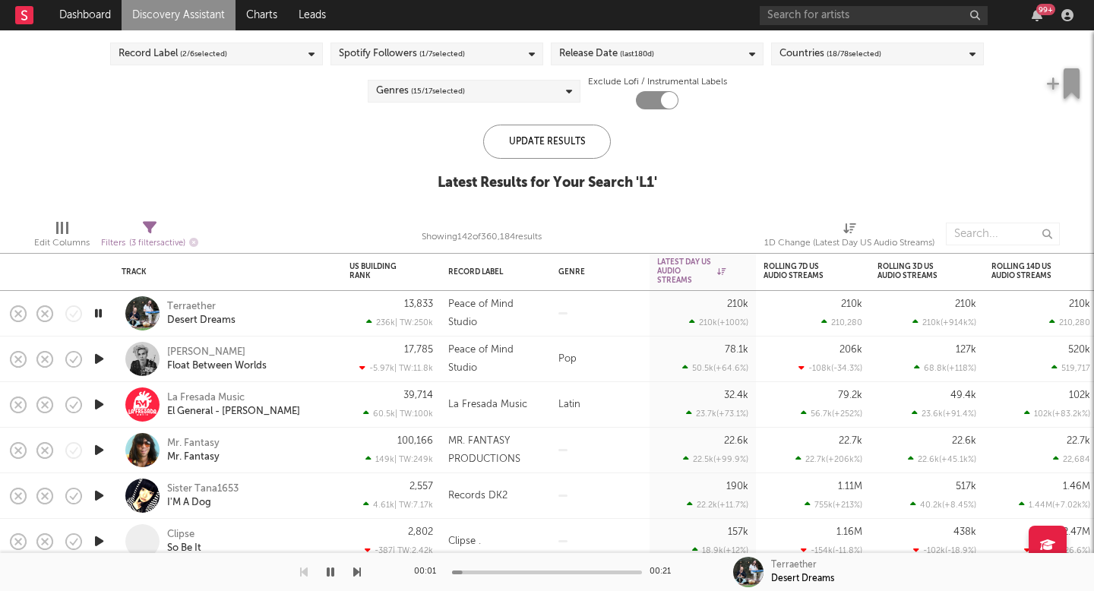
click at [103, 312] on icon "button" at bounding box center [98, 313] width 14 height 19
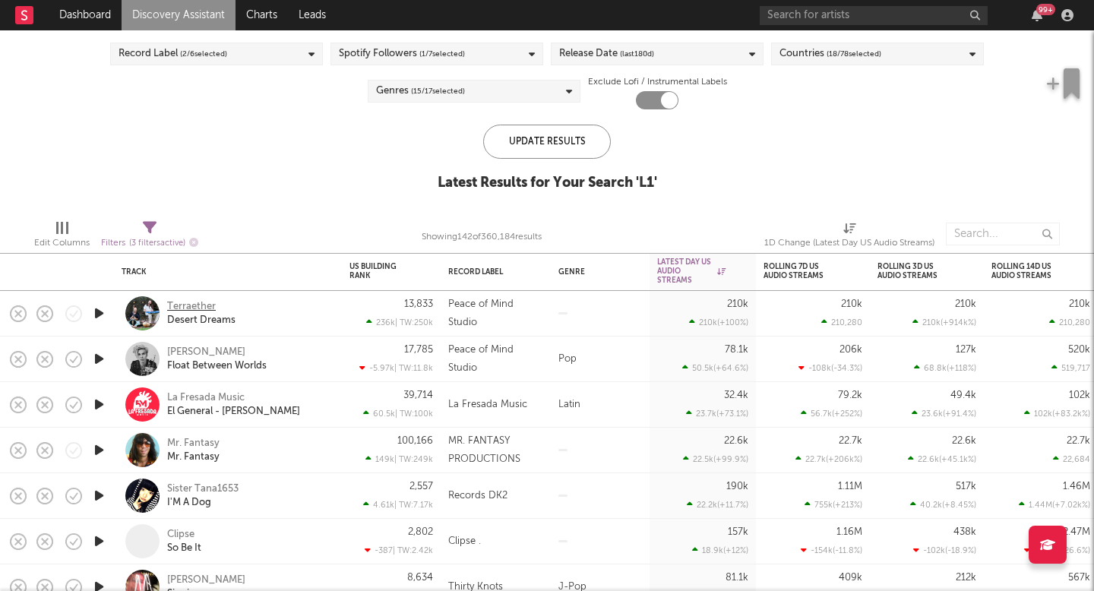
click at [204, 306] on div "Terraether" at bounding box center [191, 307] width 49 height 14
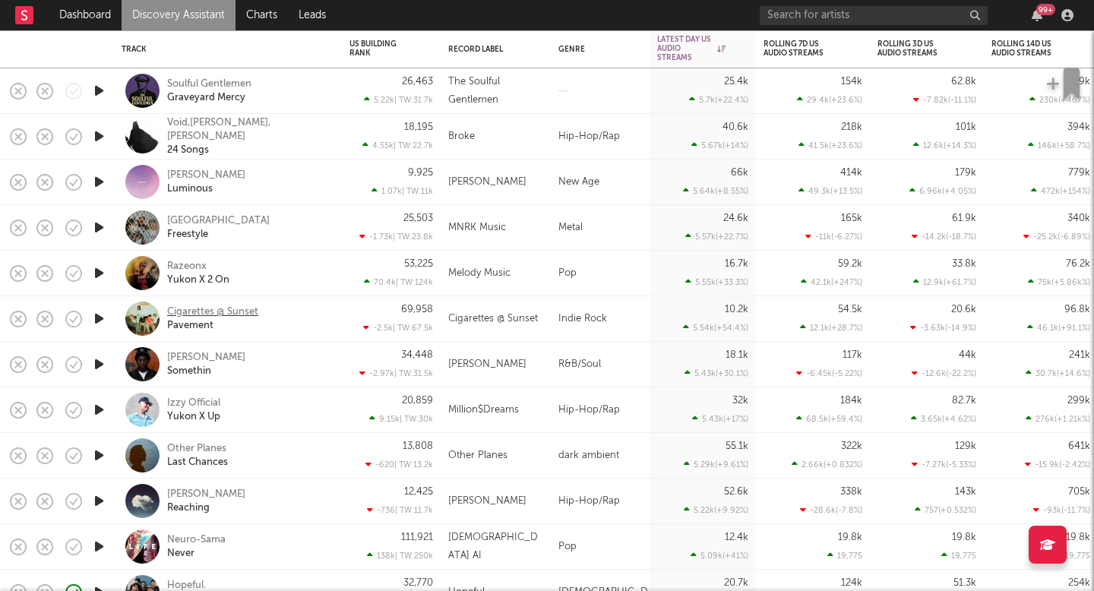
click at [220, 311] on div "Cigarettes @ Sunset" at bounding box center [212, 312] width 91 height 14
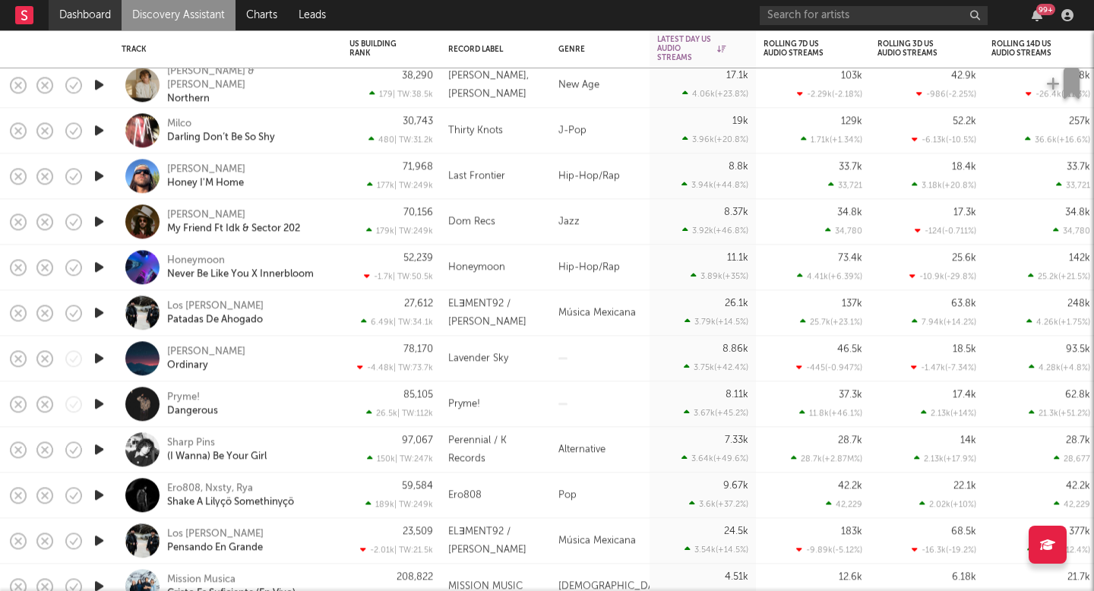
click at [112, 14] on link "Dashboard" at bounding box center [85, 15] width 73 height 30
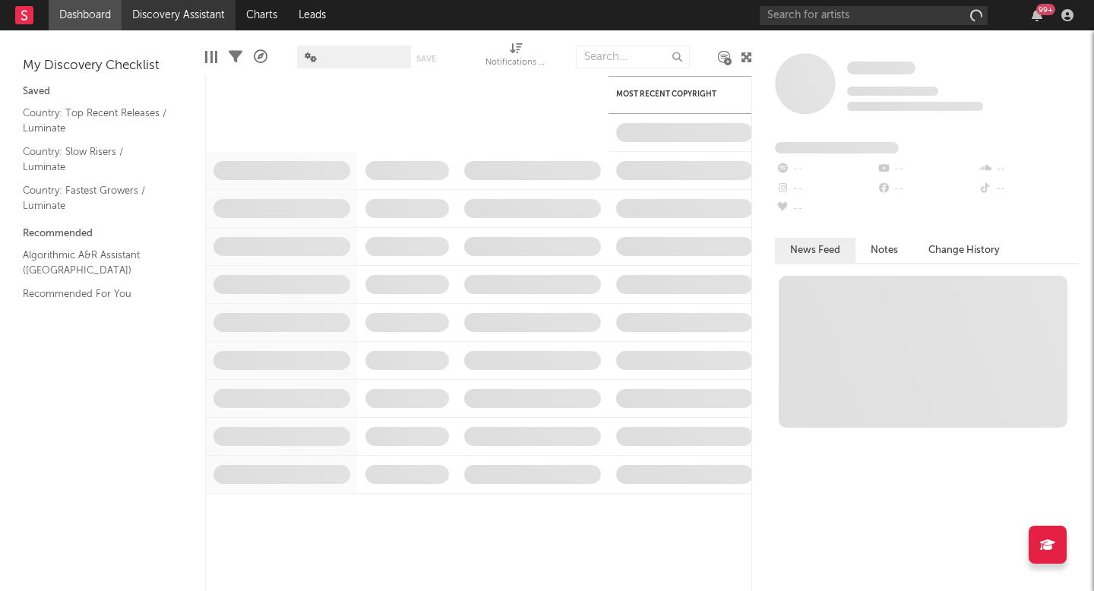
click at [155, 14] on link "Discovery Assistant" at bounding box center [179, 15] width 114 height 30
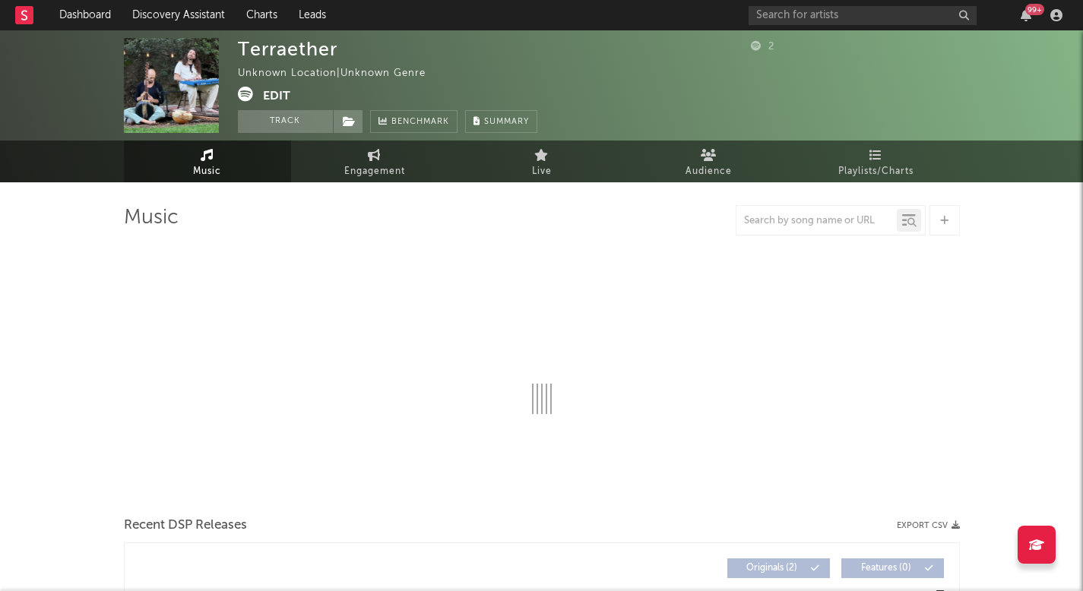
select select "1w"
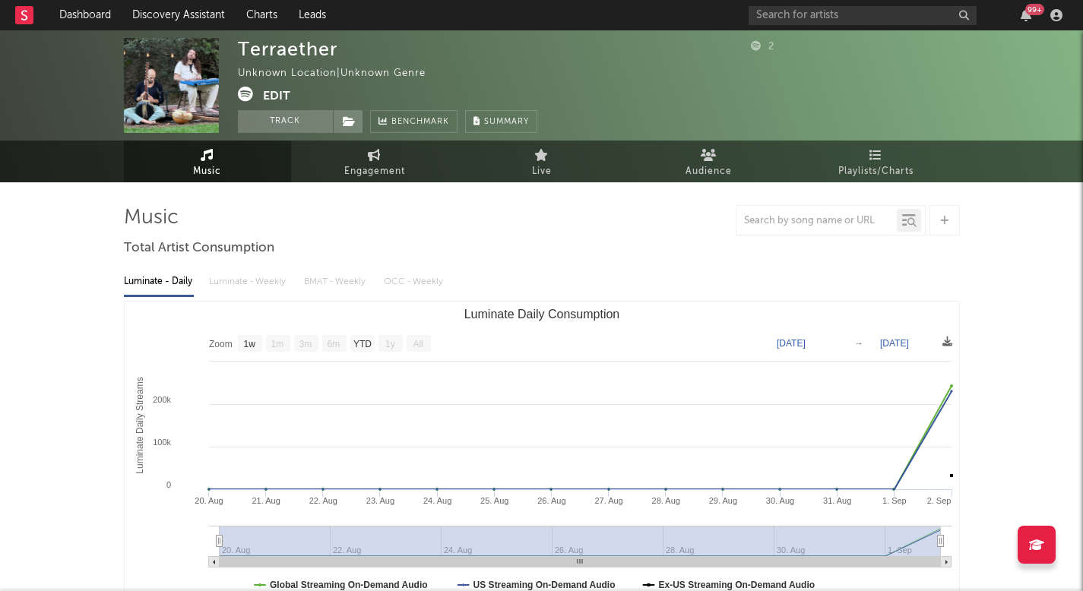
click at [244, 96] on icon at bounding box center [245, 94] width 15 height 15
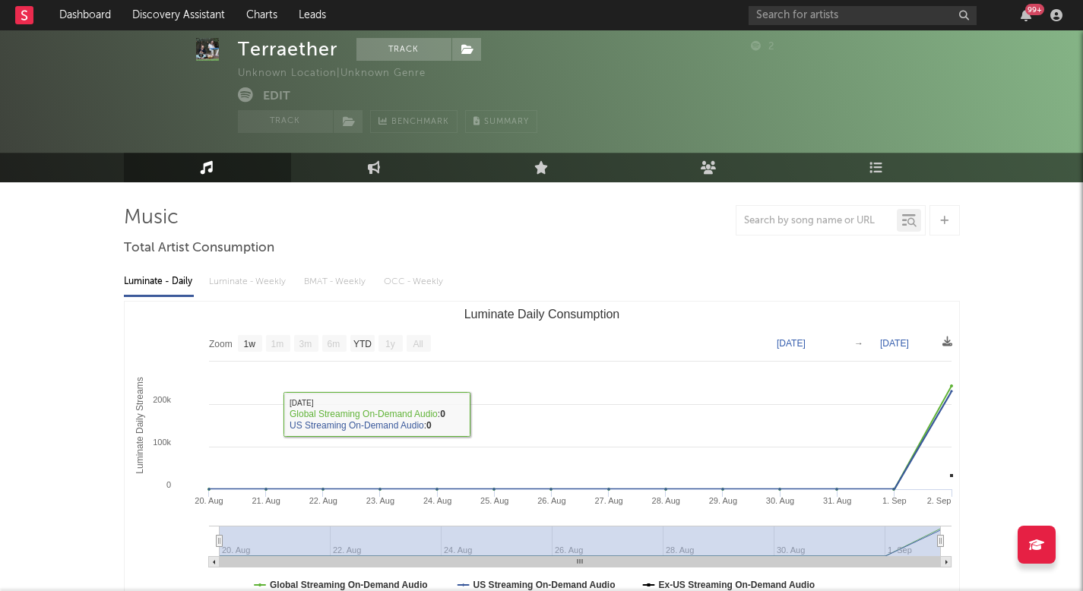
scroll to position [397, 0]
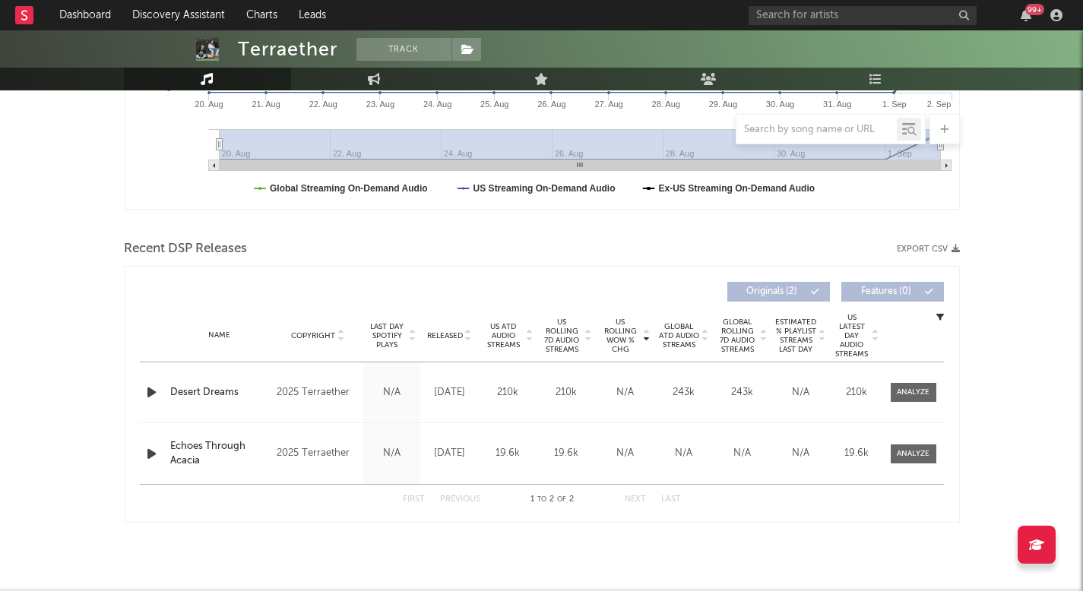
click at [146, 393] on icon "button" at bounding box center [152, 392] width 16 height 19
click at [401, 334] on span "Last Day Spotify Plays" at bounding box center [387, 335] width 40 height 27
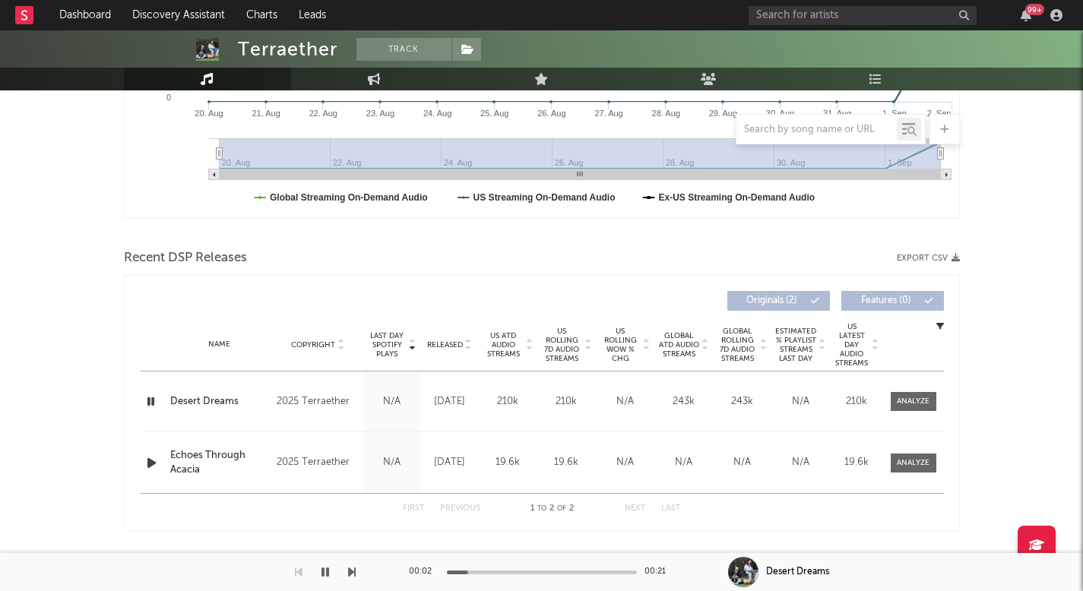
scroll to position [0, 0]
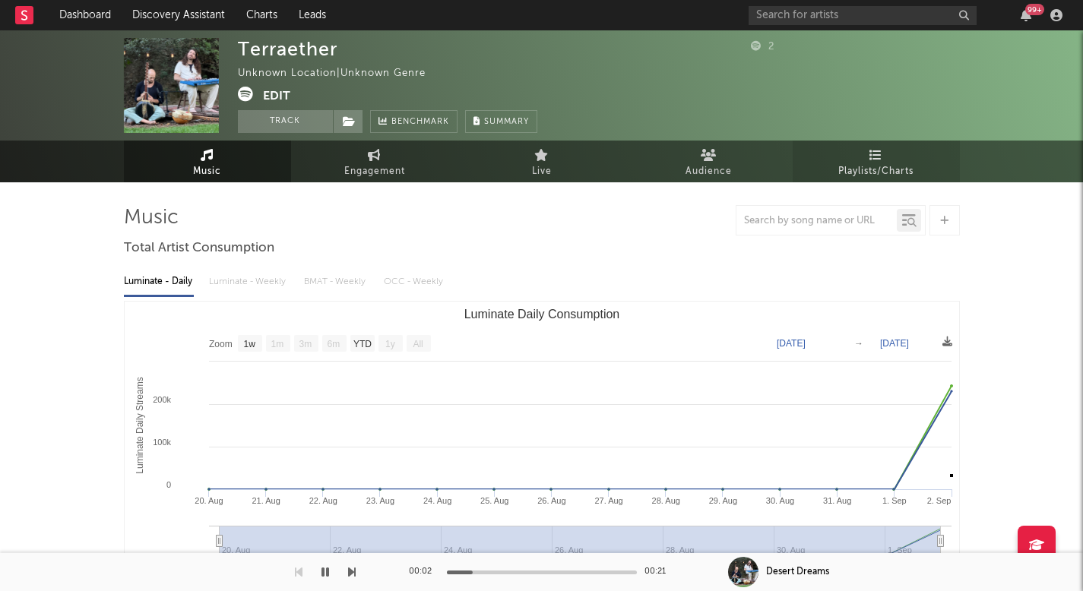
click at [836, 161] on link "Playlists/Charts" at bounding box center [875, 162] width 167 height 42
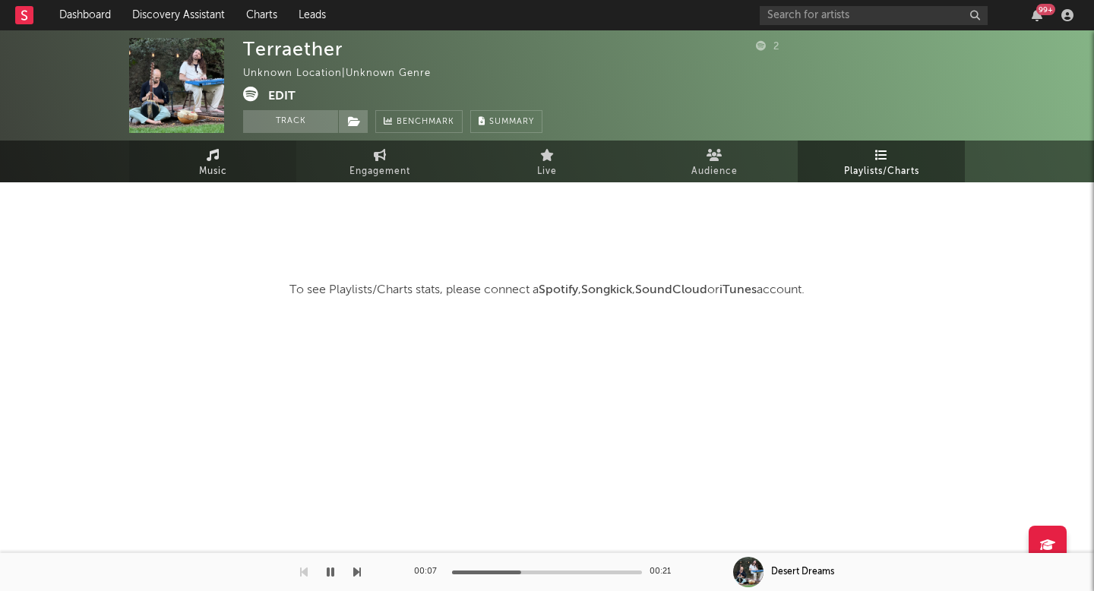
click at [215, 170] on span "Music" at bounding box center [213, 172] width 28 height 18
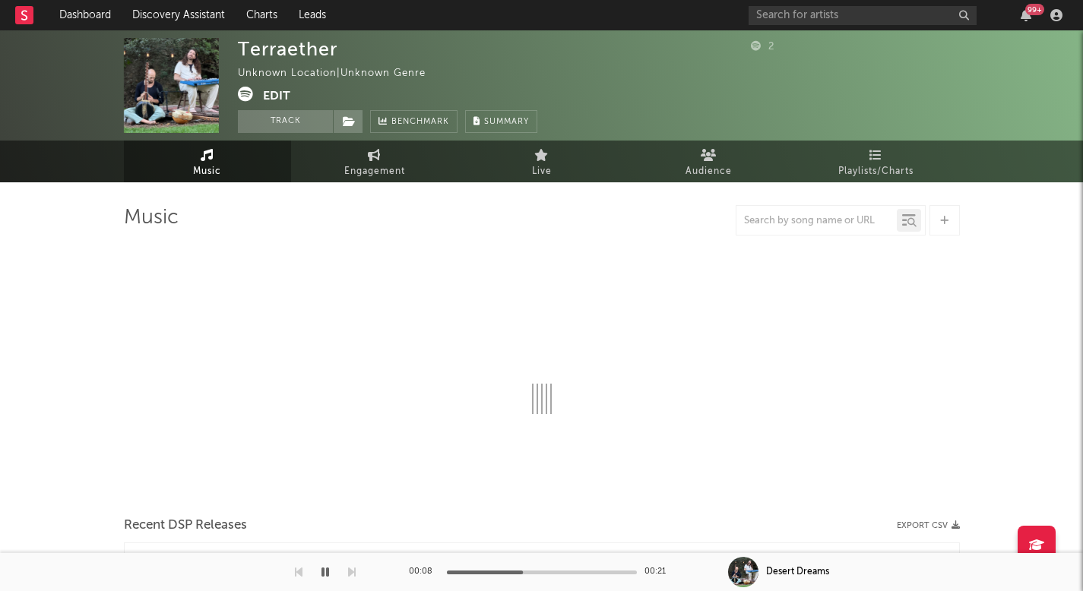
select select "1w"
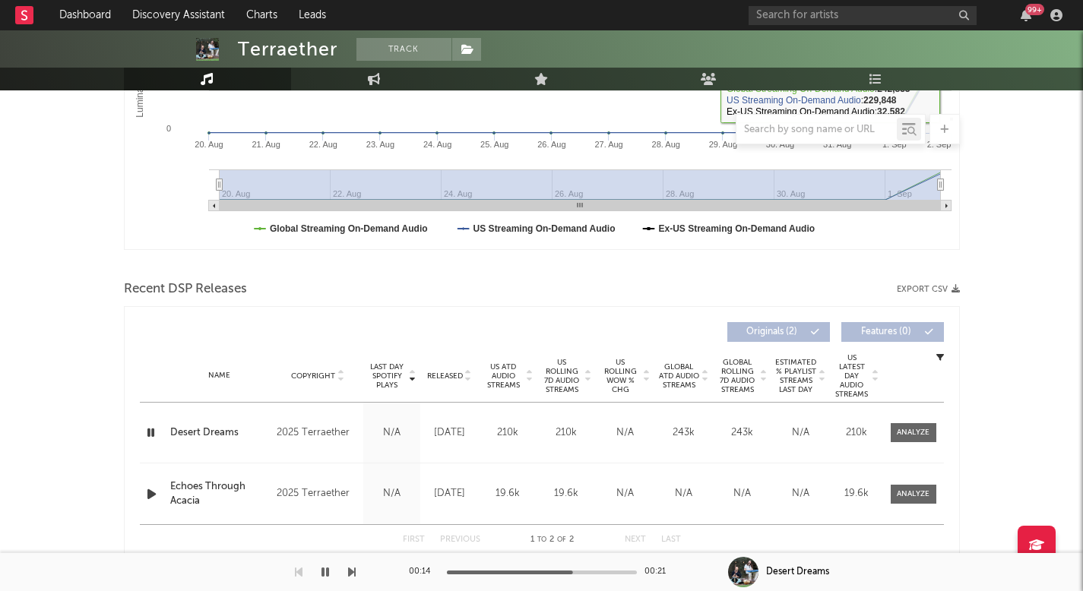
scroll to position [400, 0]
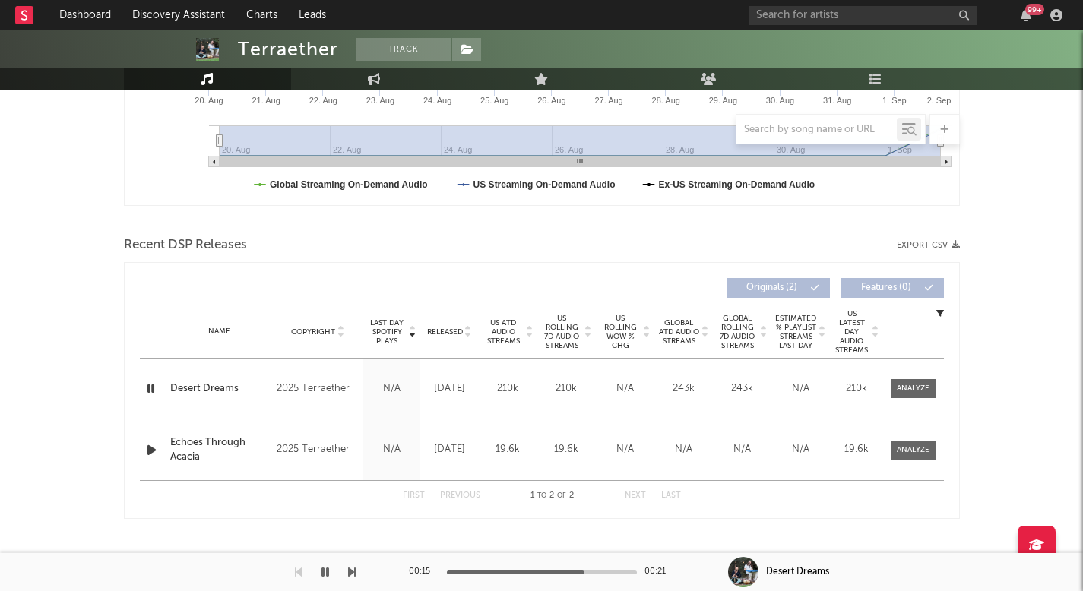
click at [338, 577] on div at bounding box center [178, 572] width 356 height 38
click at [326, 570] on icon "button" at bounding box center [325, 572] width 8 height 12
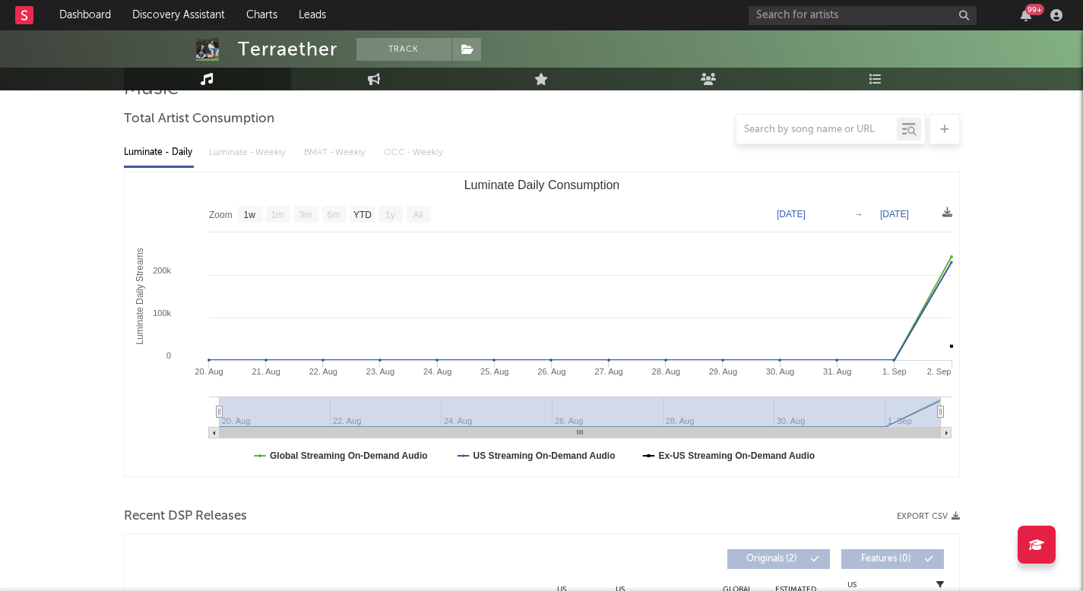
scroll to position [0, 0]
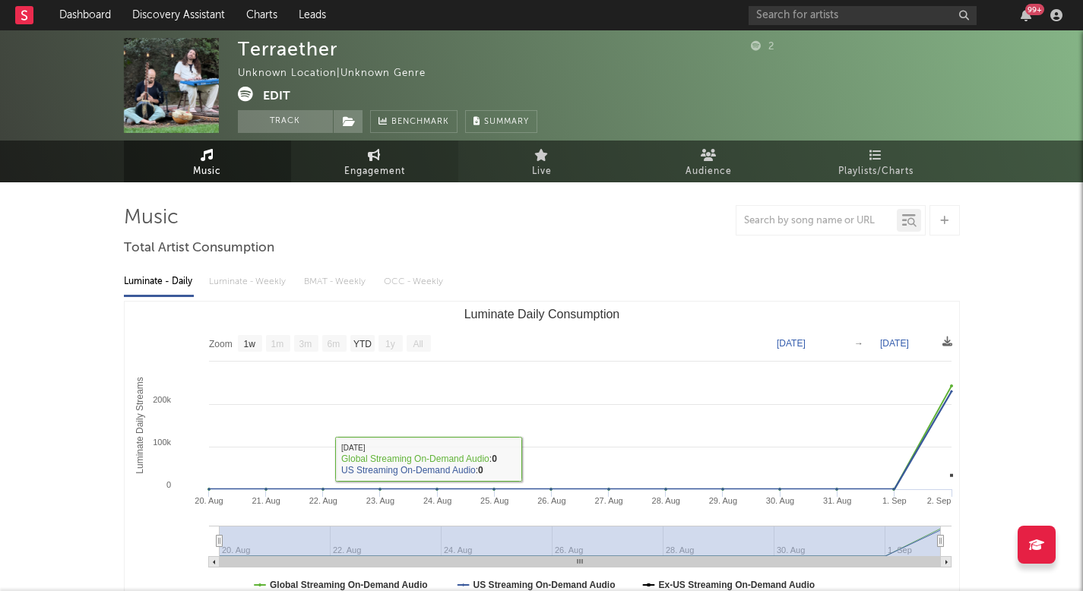
click at [384, 150] on link "Engagement" at bounding box center [374, 162] width 167 height 42
select select "1w"
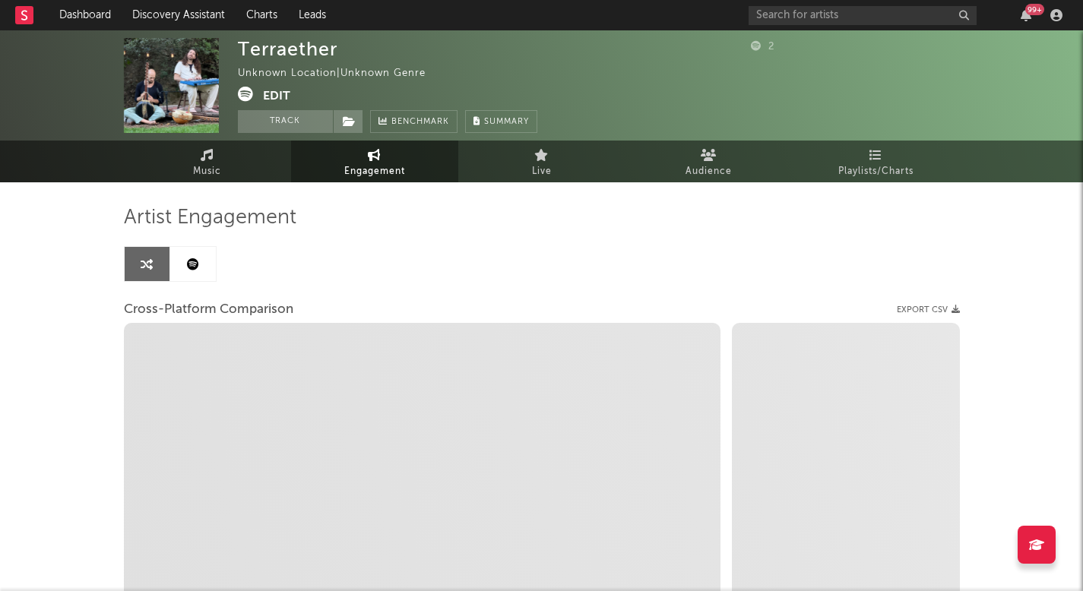
select select "1w"
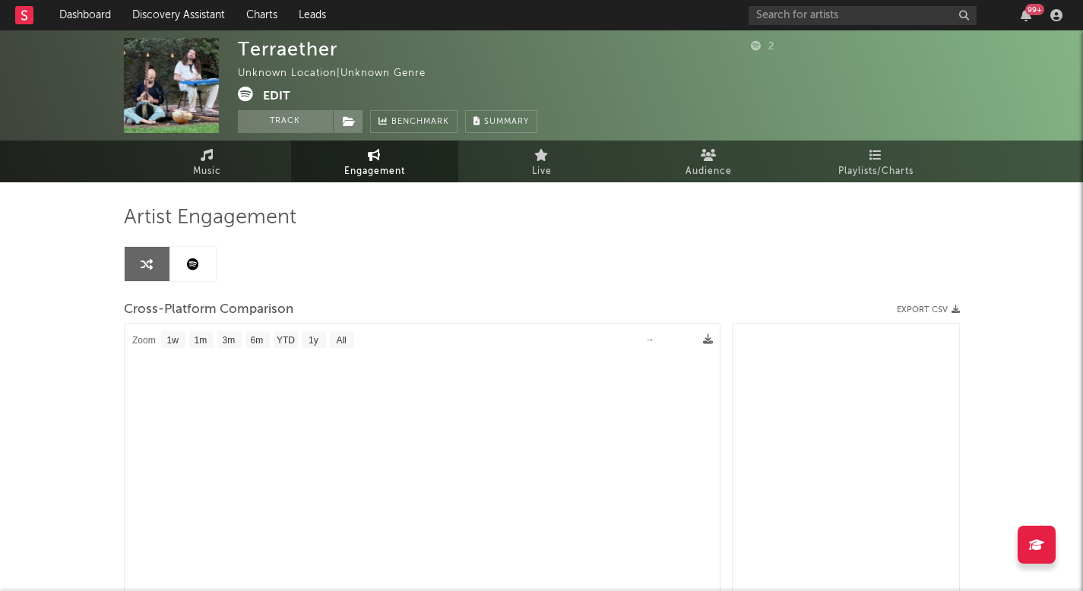
click at [196, 273] on link at bounding box center [193, 264] width 46 height 34
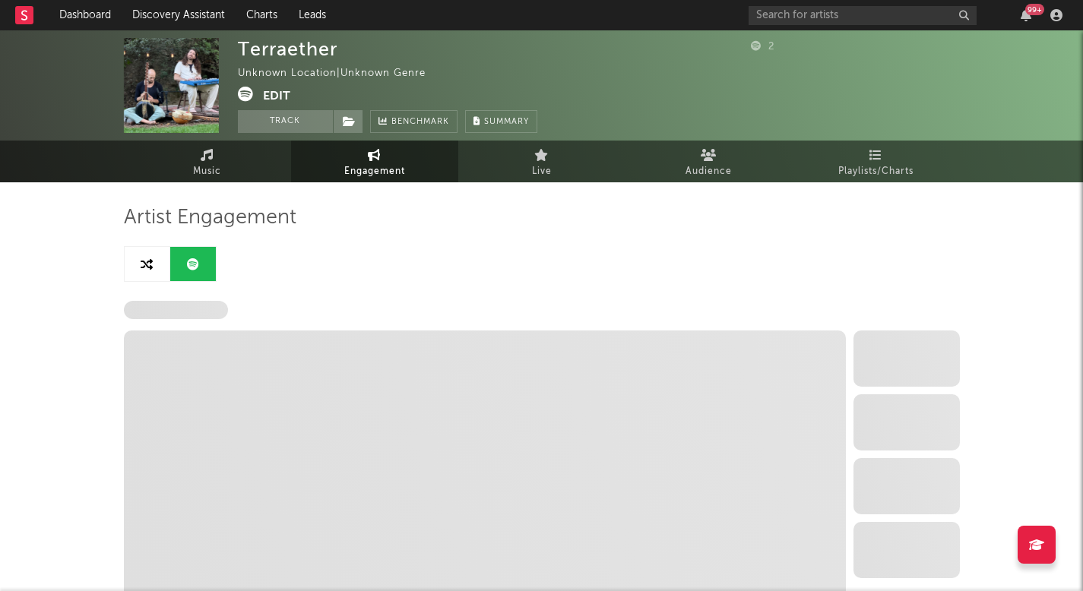
select select "1w"
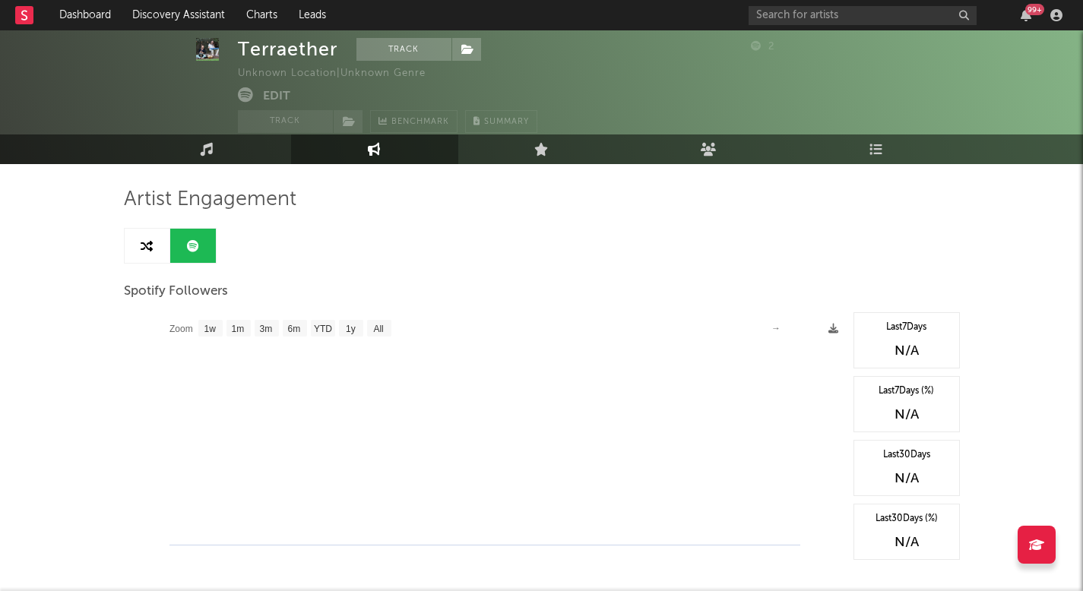
scroll to position [30, 0]
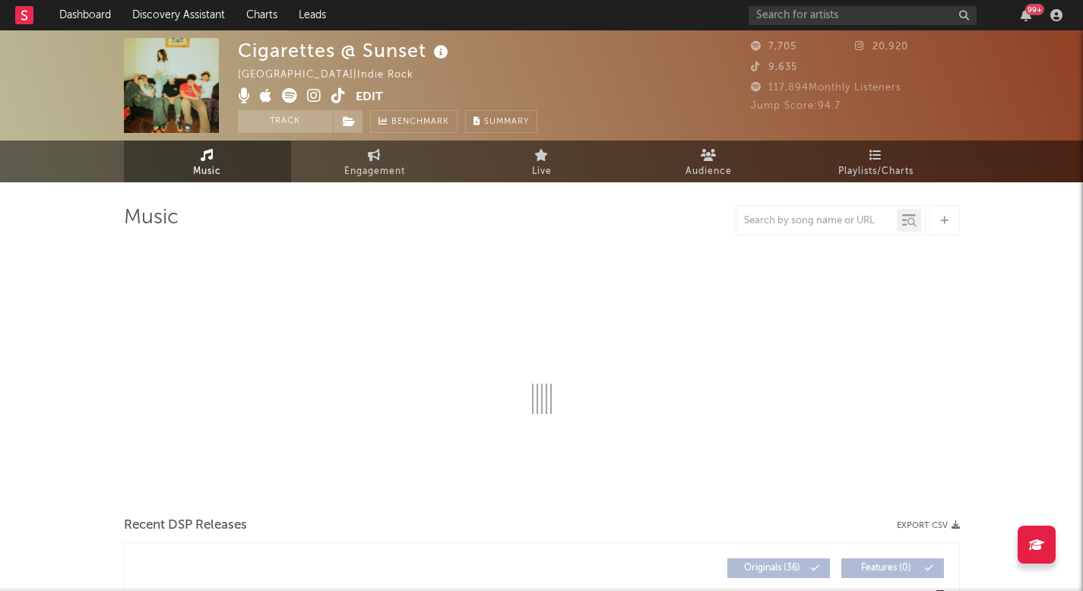
select select "1w"
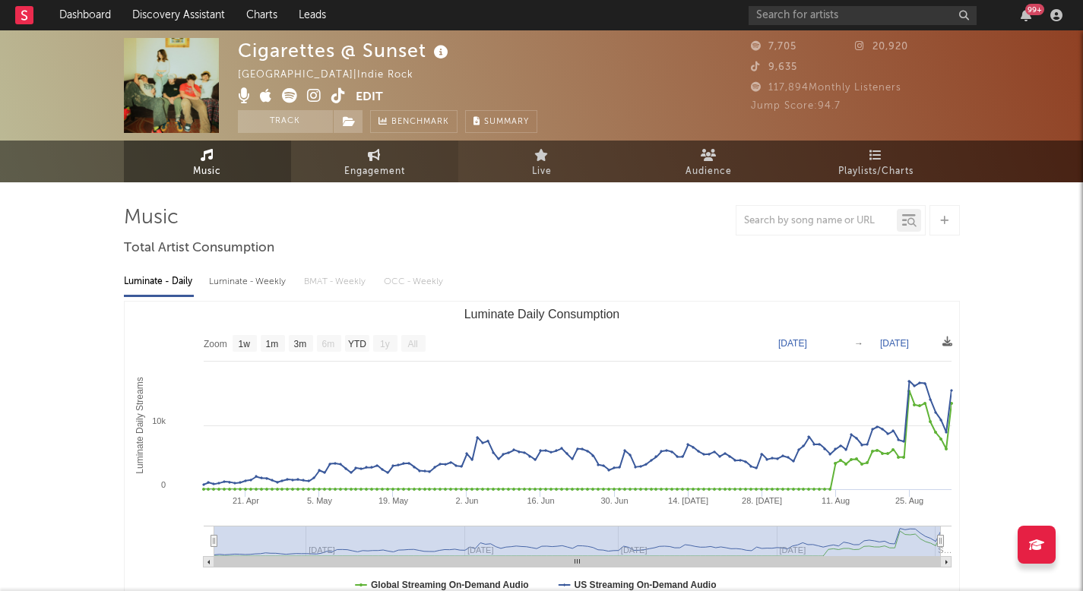
click at [369, 150] on icon at bounding box center [374, 155] width 13 height 12
select select "1w"
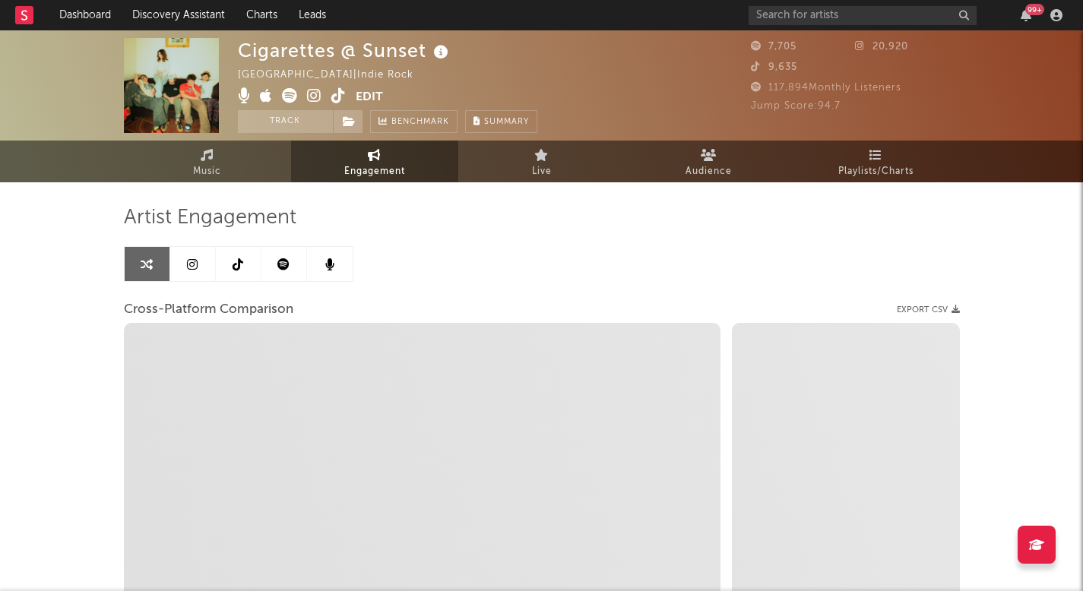
select select "1m"
